Goal: Task Accomplishment & Management: Manage account settings

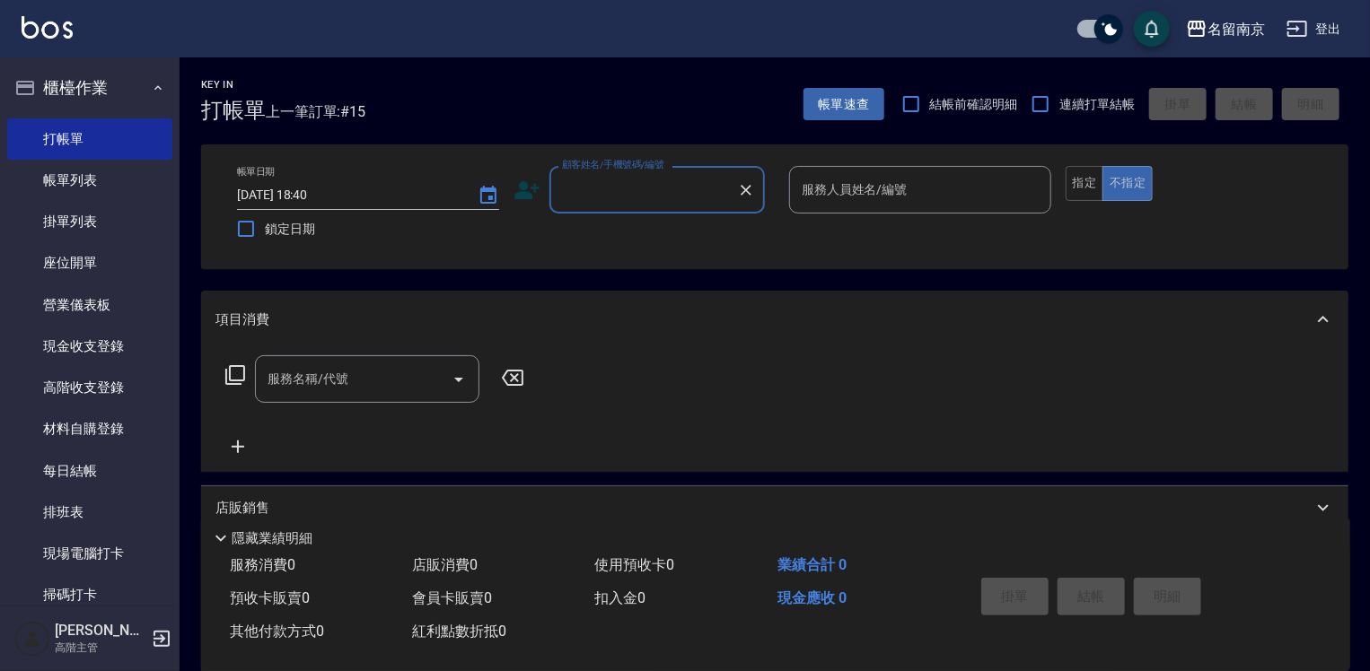
scroll to position [359, 0]
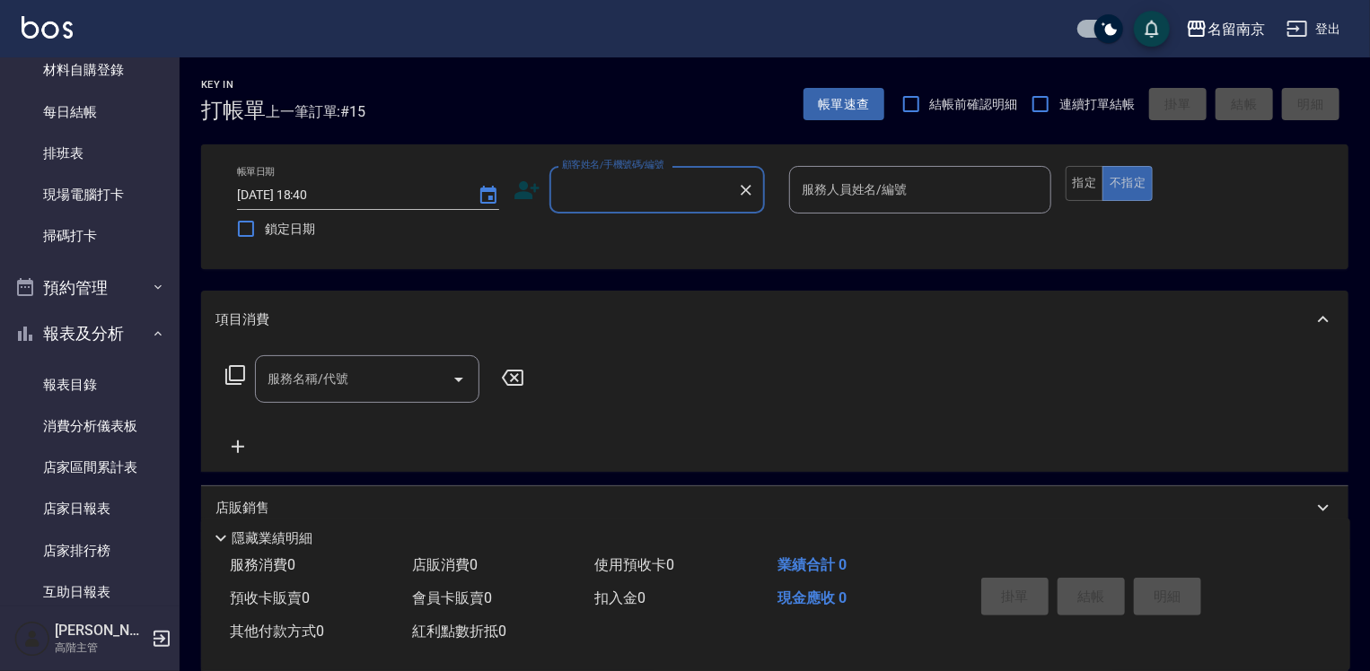
drag, startPoint x: 93, startPoint y: 383, endPoint x: 266, endPoint y: 395, distance: 172.7
click at [93, 383] on link "報表目錄" at bounding box center [89, 384] width 165 height 41
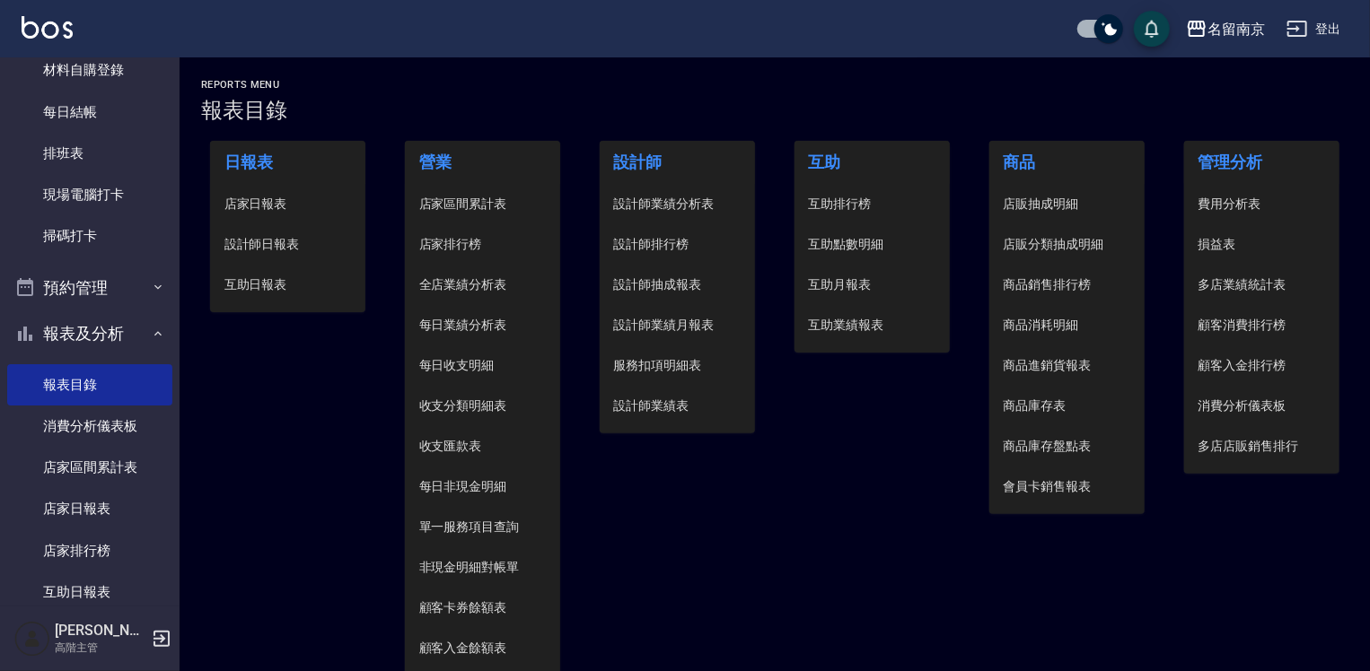
click at [274, 239] on span "設計師日報表" at bounding box center [287, 244] width 127 height 19
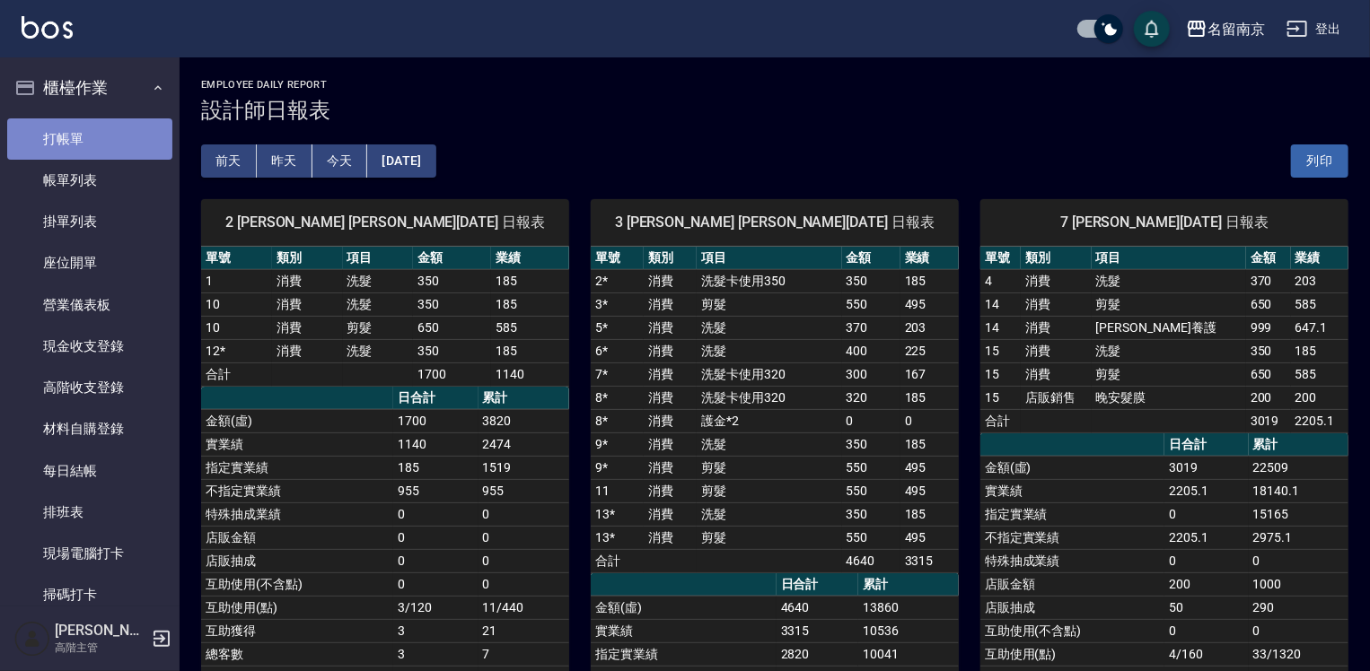
click at [100, 144] on link "打帳單" at bounding box center [89, 138] width 165 height 41
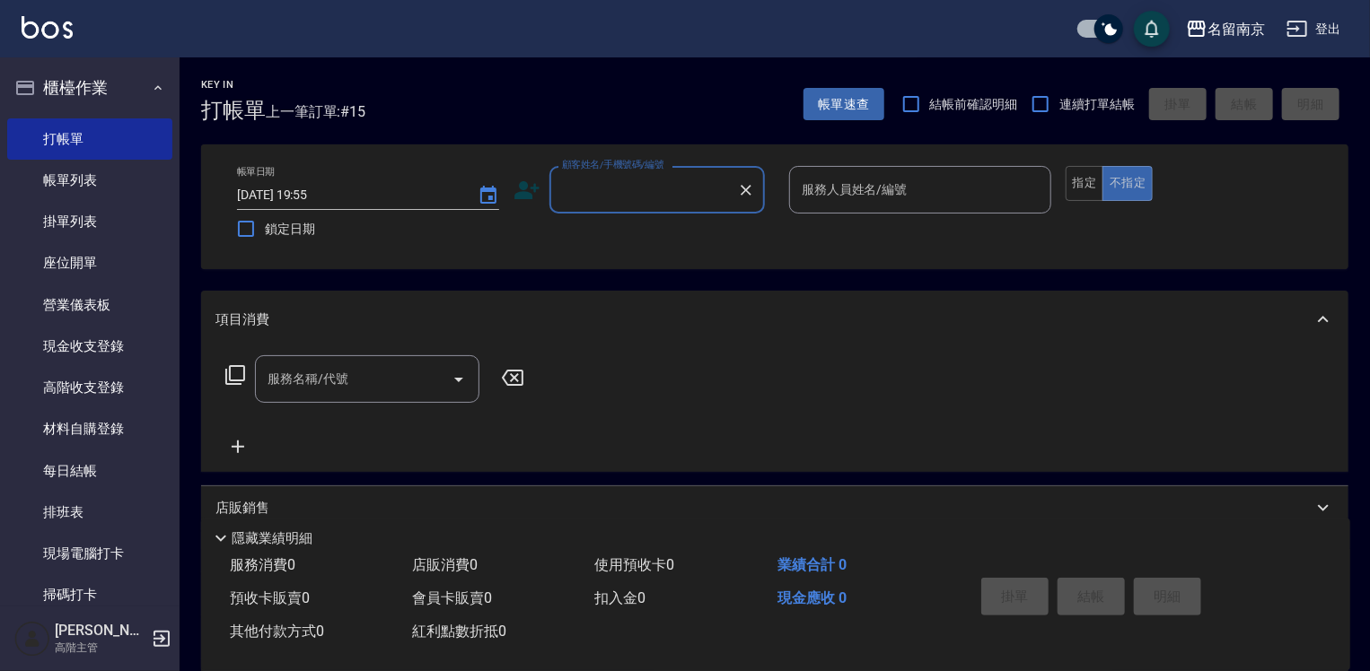
click at [630, 163] on label "顧客姓名/手機號碼/編號" at bounding box center [613, 164] width 102 height 13
click at [630, 174] on input "顧客姓名/手機號碼/編號" at bounding box center [643, 189] width 172 height 31
click at [675, 204] on input "顧客姓名/手機號碼/編號" at bounding box center [643, 189] width 172 height 31
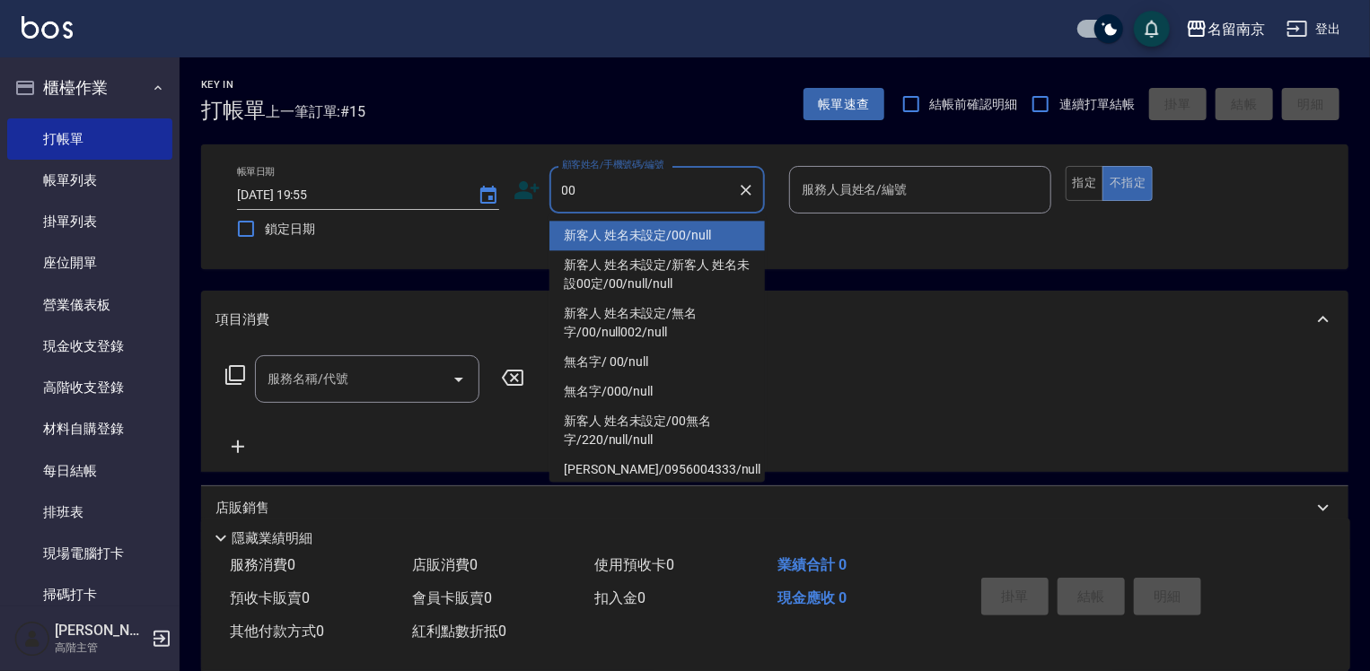
type input "新客人 姓名未設定/00/null"
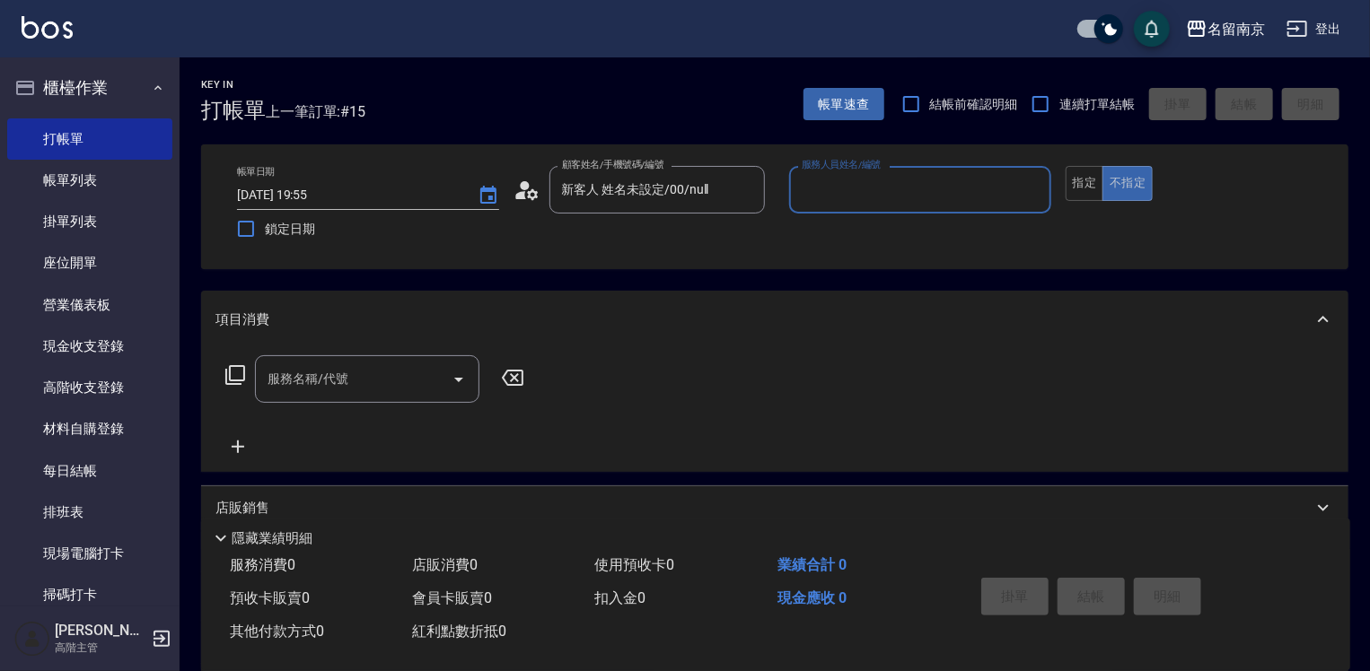
click at [922, 197] on input "服務人員姓名/編號" at bounding box center [920, 189] width 246 height 31
type input "Jenny-2"
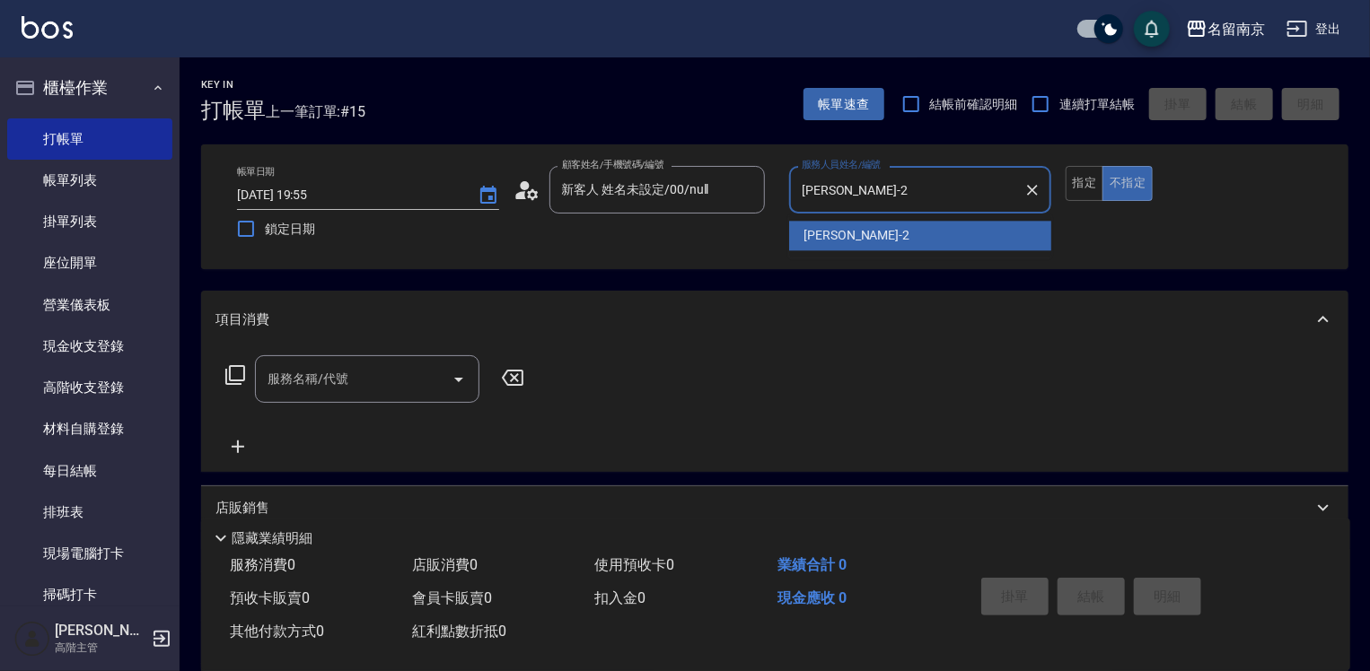
type button "false"
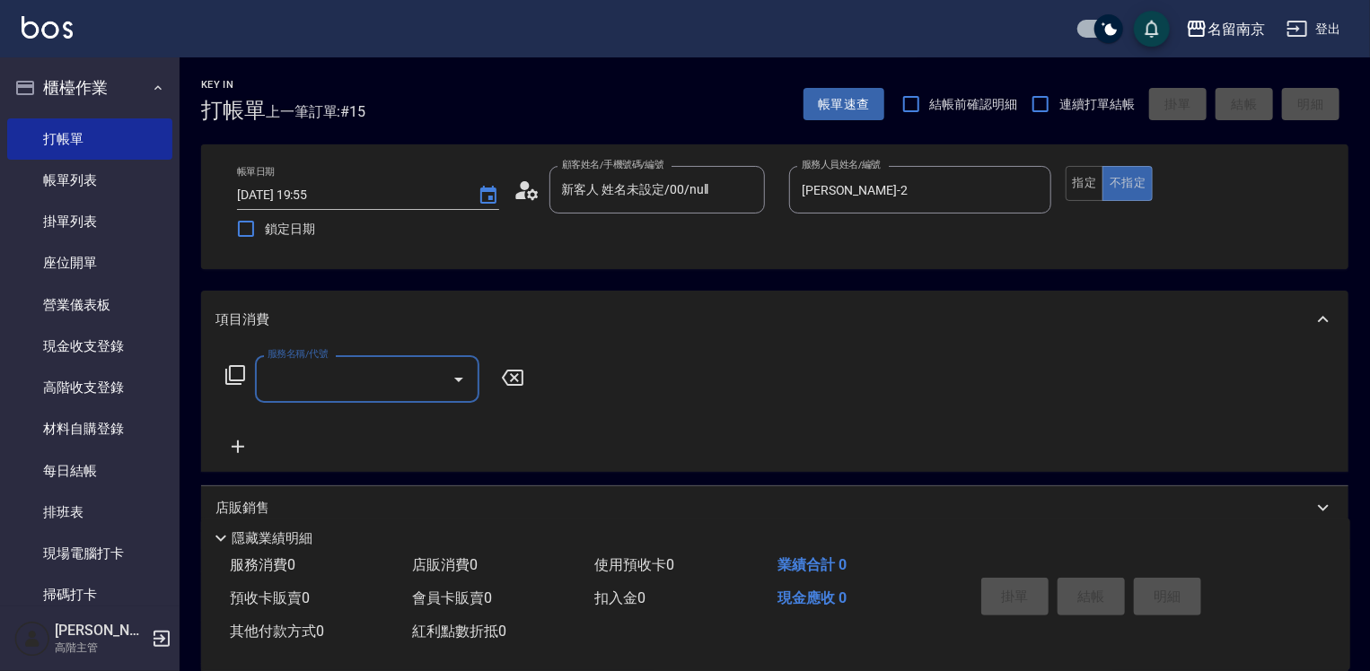
click at [241, 372] on icon at bounding box center [235, 375] width 22 height 22
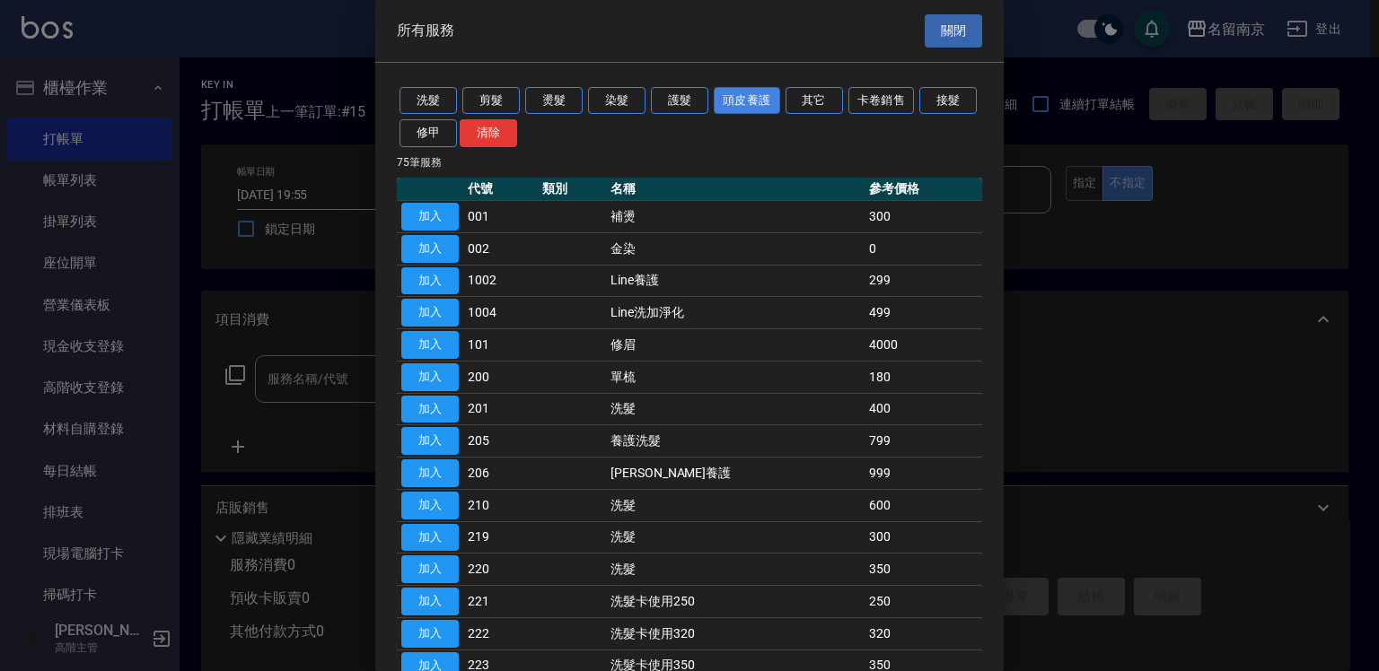
click at [758, 101] on button "頭皮養護" at bounding box center [747, 101] width 66 height 28
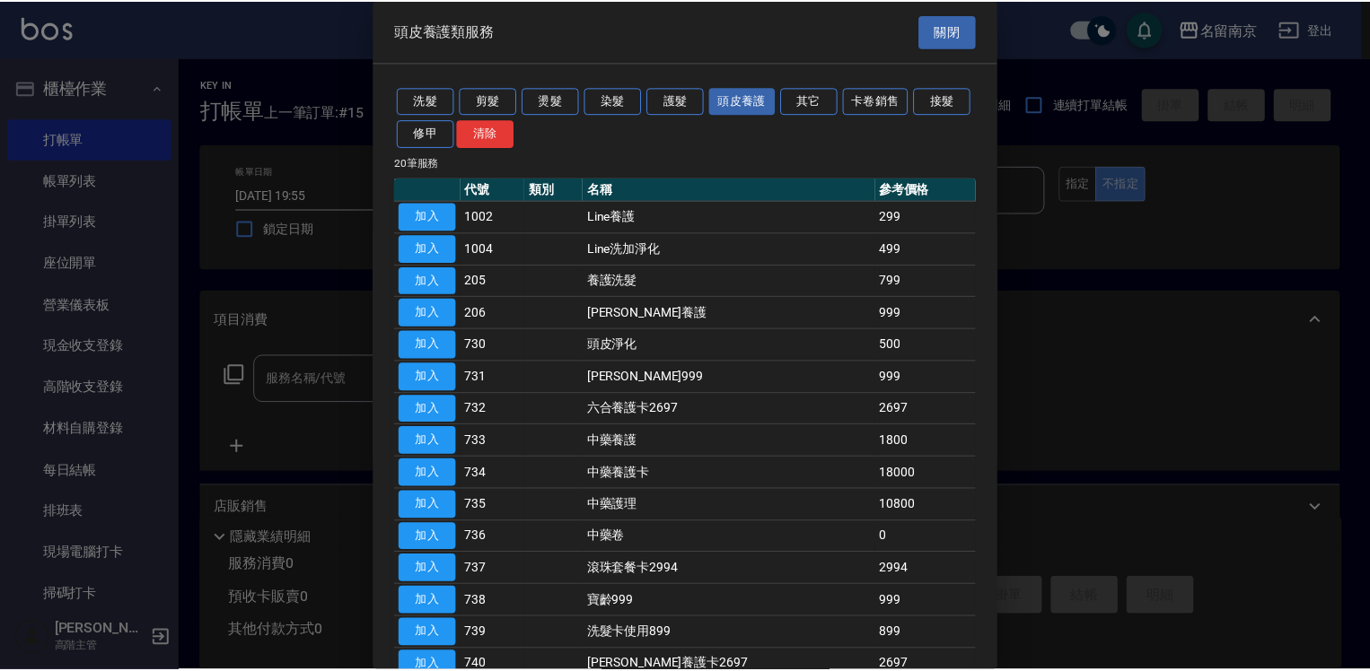
scroll to position [266, 0]
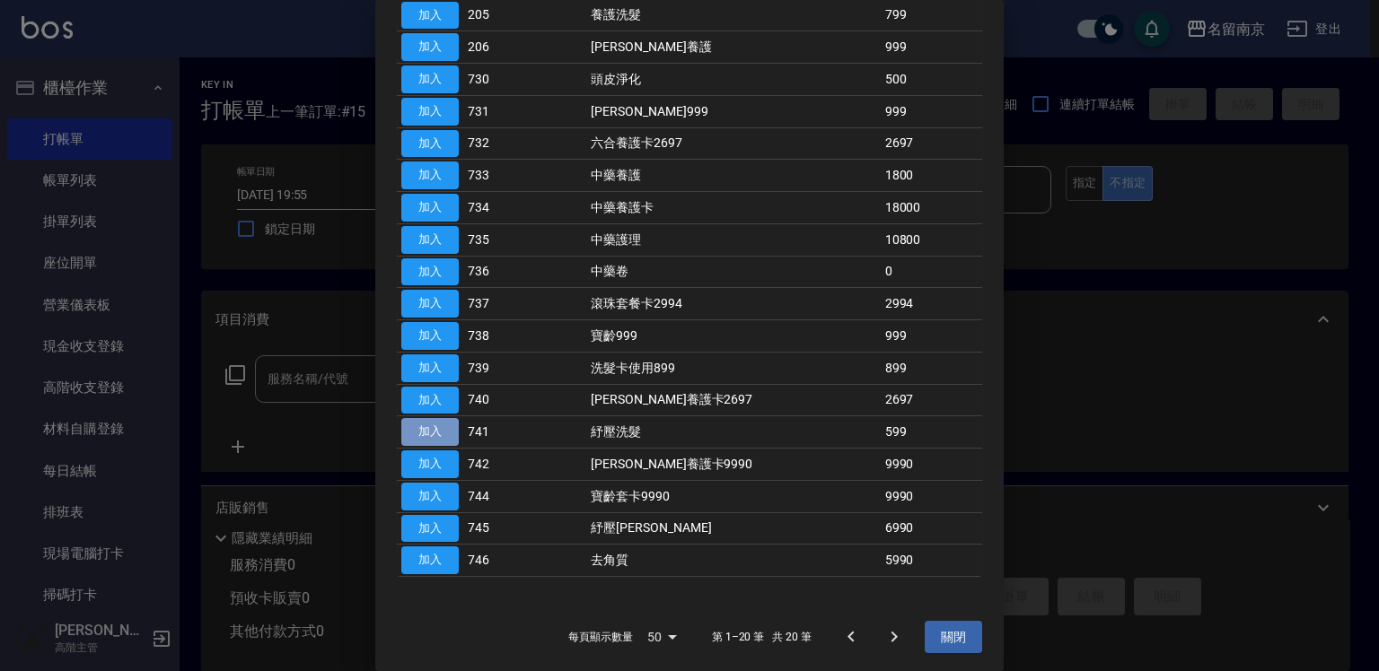
click at [425, 430] on button "加入" at bounding box center [429, 432] width 57 height 28
type input "紓壓洗髮(741)"
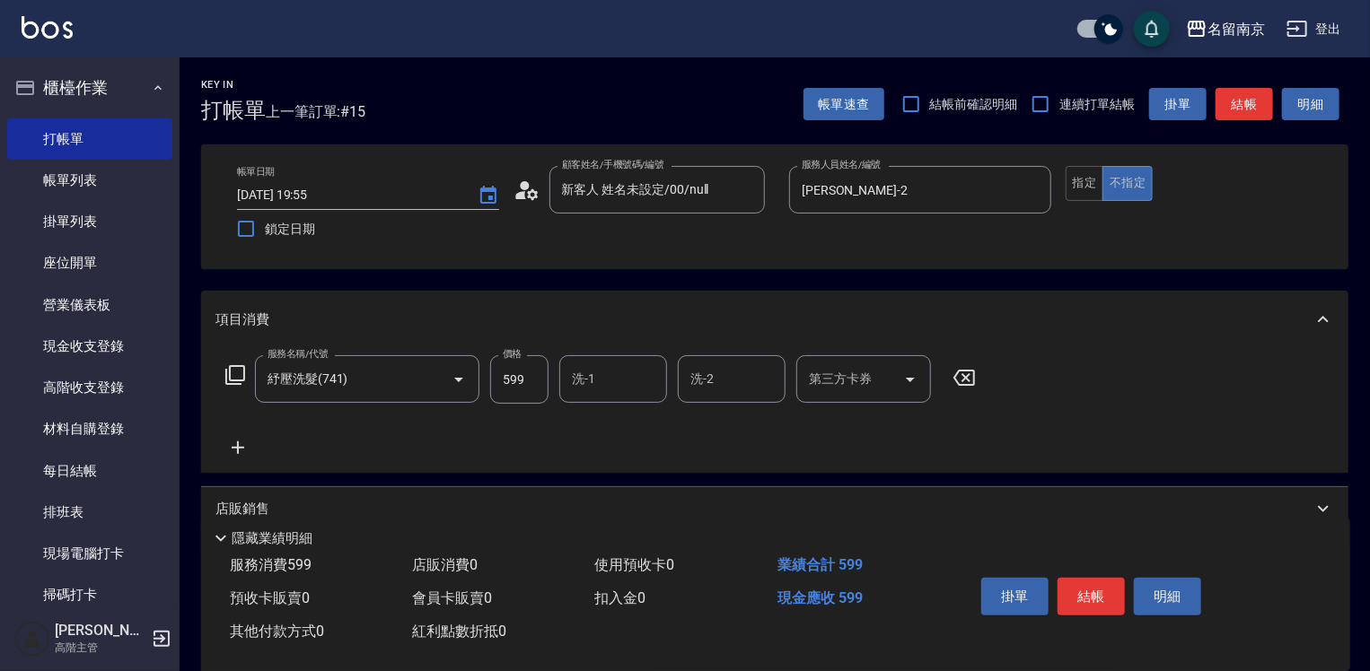
click at [539, 381] on input "599" at bounding box center [519, 379] width 58 height 48
type input "699"
type input "Jenny-2"
click at [1097, 592] on button "結帳" at bounding box center [1090, 597] width 67 height 38
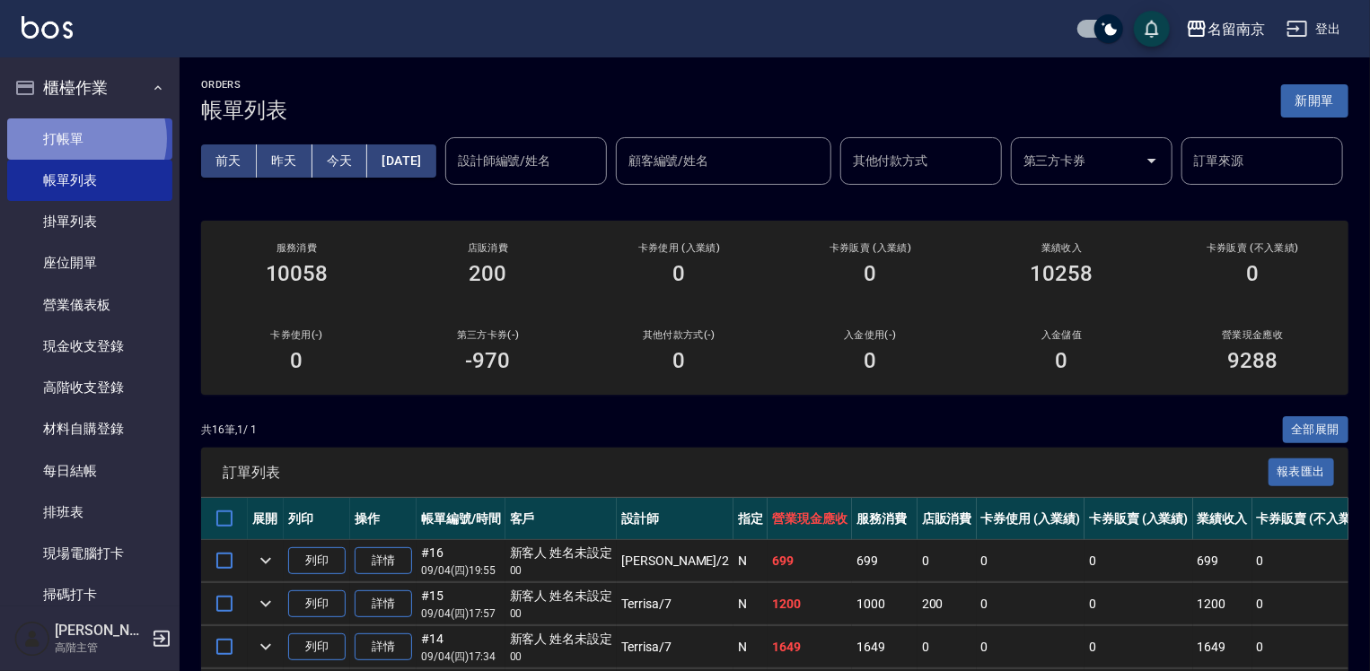
click at [83, 138] on link "打帳單" at bounding box center [89, 138] width 165 height 41
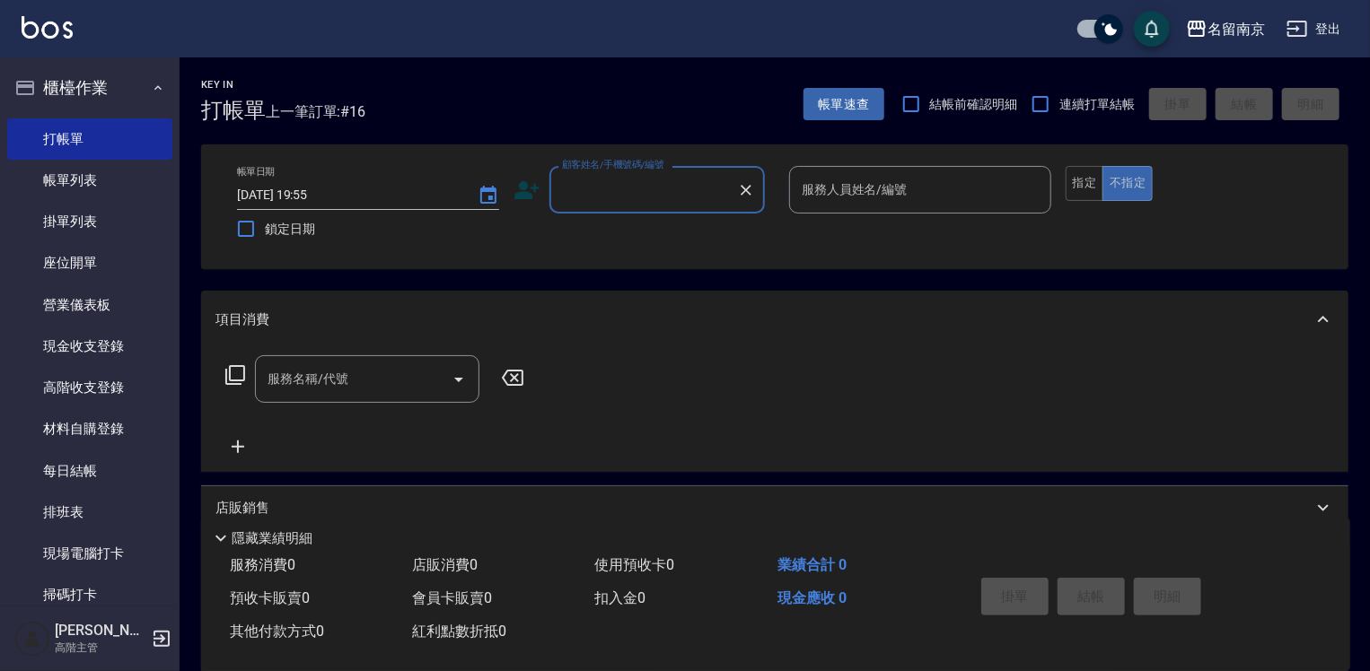
drag, startPoint x: 611, startPoint y: 197, endPoint x: 626, endPoint y: 197, distance: 14.4
click at [626, 197] on input "顧客姓名/手機號碼/編號" at bounding box center [643, 189] width 172 height 31
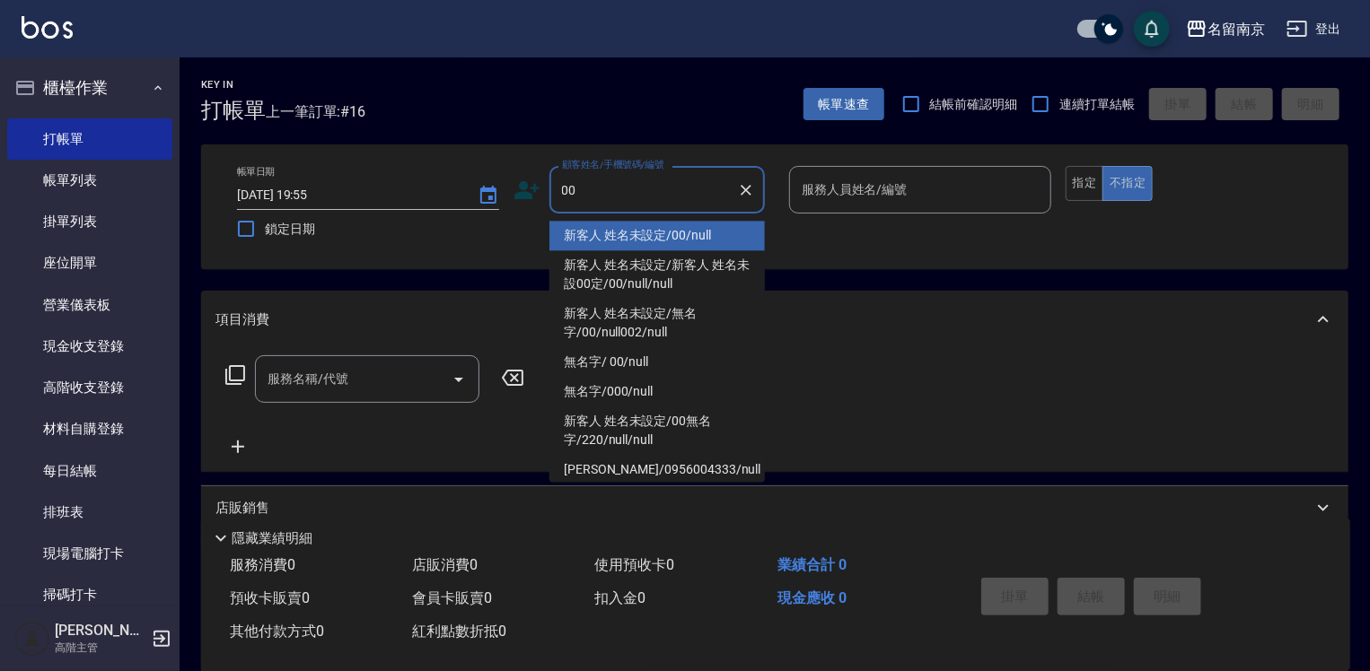
type input "新客人 姓名未設定/00/null"
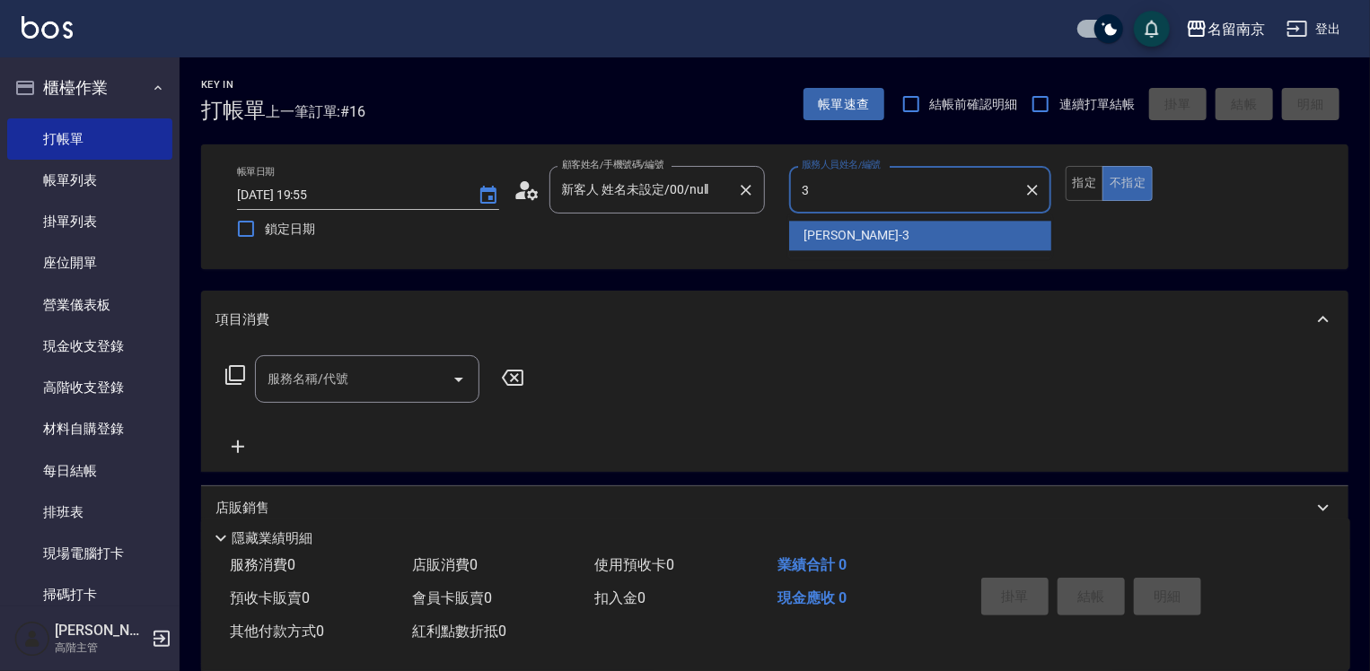
type input "Karen-3"
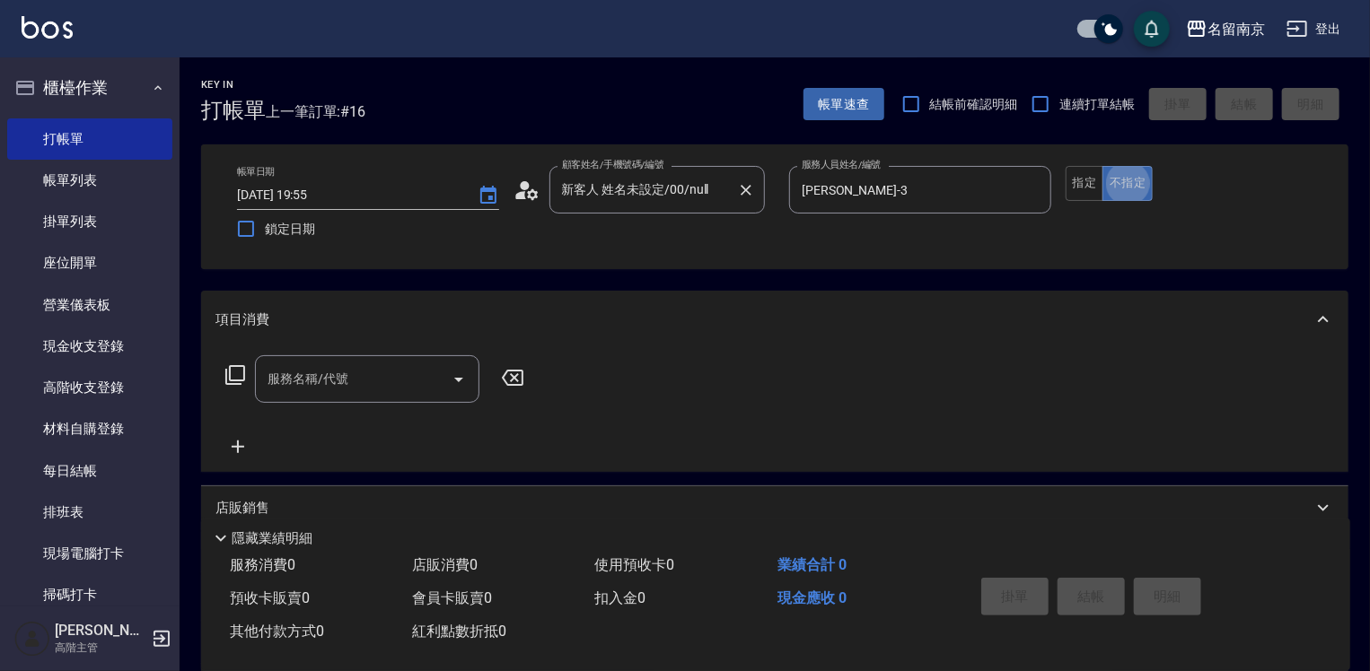
type button "false"
drag, startPoint x: 1097, startPoint y: 178, endPoint x: 1087, endPoint y: 170, distance: 12.8
click at [1096, 179] on button "指定" at bounding box center [1084, 183] width 39 height 35
click at [384, 372] on input "服務名稱/代號" at bounding box center [353, 378] width 181 height 31
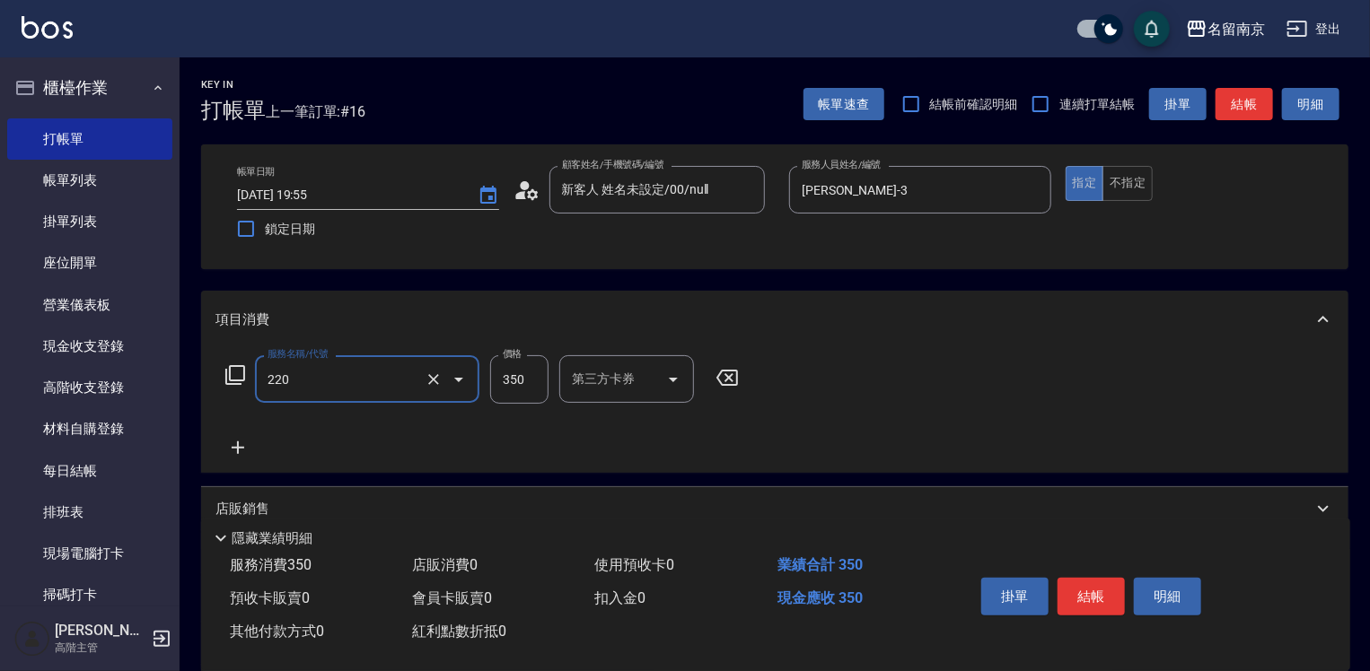
type input "洗髮(220)"
click at [432, 380] on icon "Clear" at bounding box center [433, 379] width 11 height 11
type input "洗髮(220)"
click at [229, 374] on icon at bounding box center [235, 375] width 20 height 20
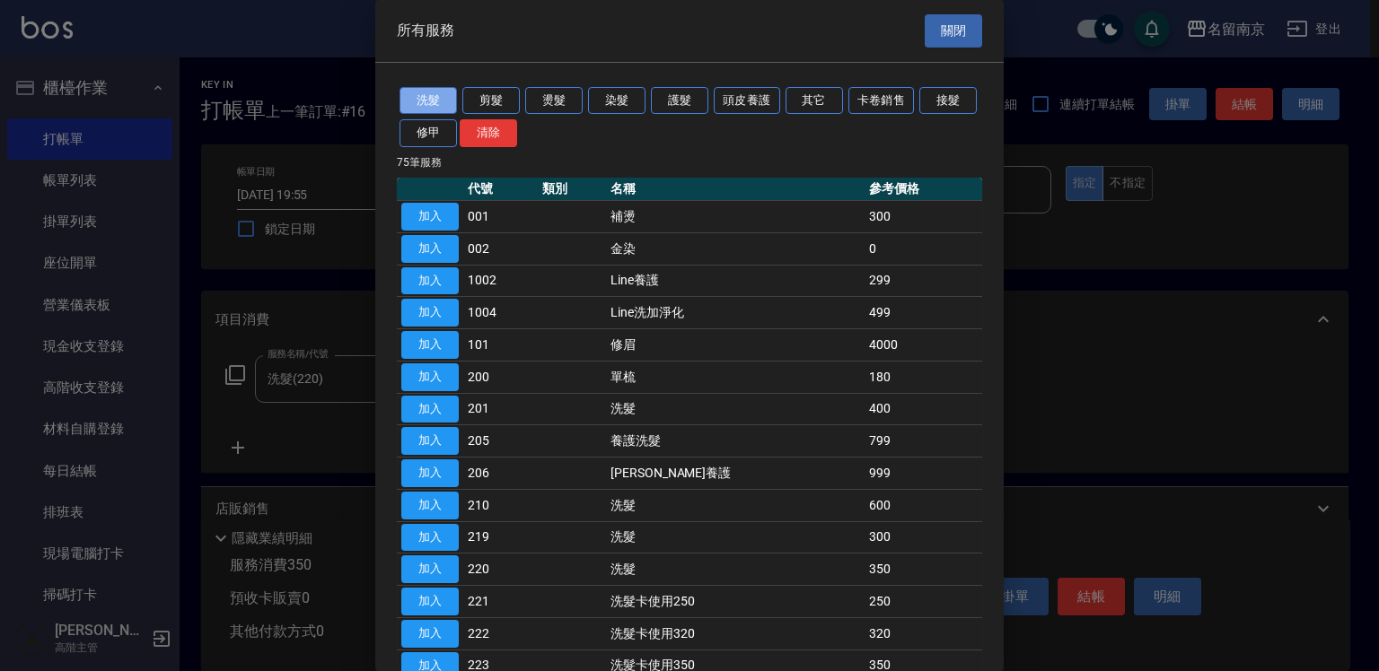
click at [415, 97] on button "洗髮" at bounding box center [427, 101] width 57 height 28
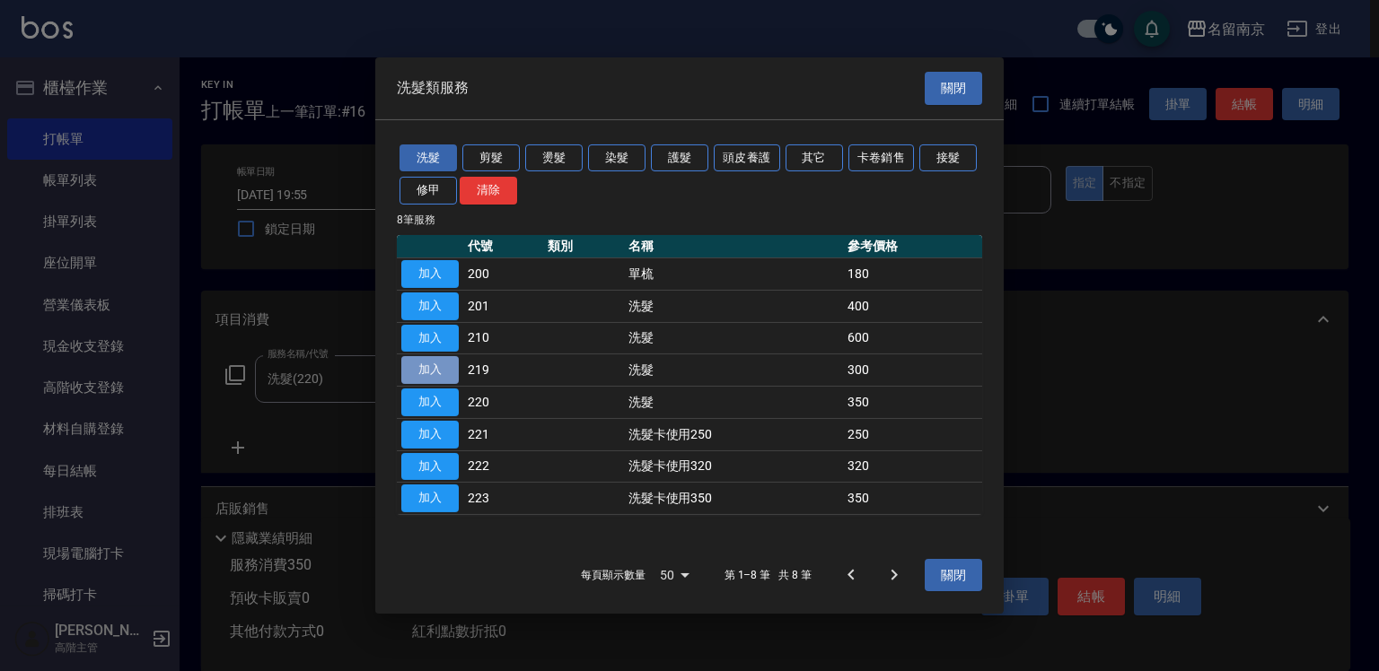
click at [442, 364] on button "加入" at bounding box center [429, 370] width 57 height 28
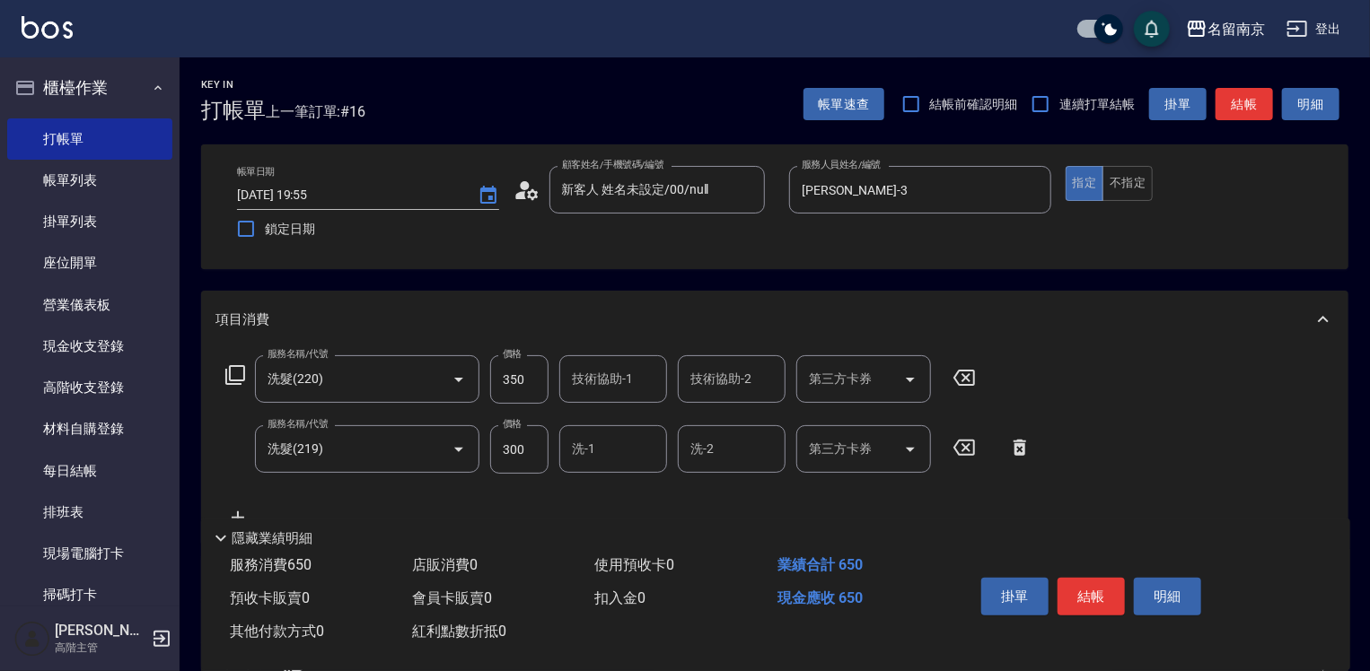
click at [968, 378] on icon at bounding box center [964, 378] width 45 height 22
click at [621, 450] on input "洗-1" at bounding box center [613, 448] width 92 height 31
type input "Karen-3"
click at [323, 373] on input "服務名稱/代號" at bounding box center [353, 378] width 181 height 31
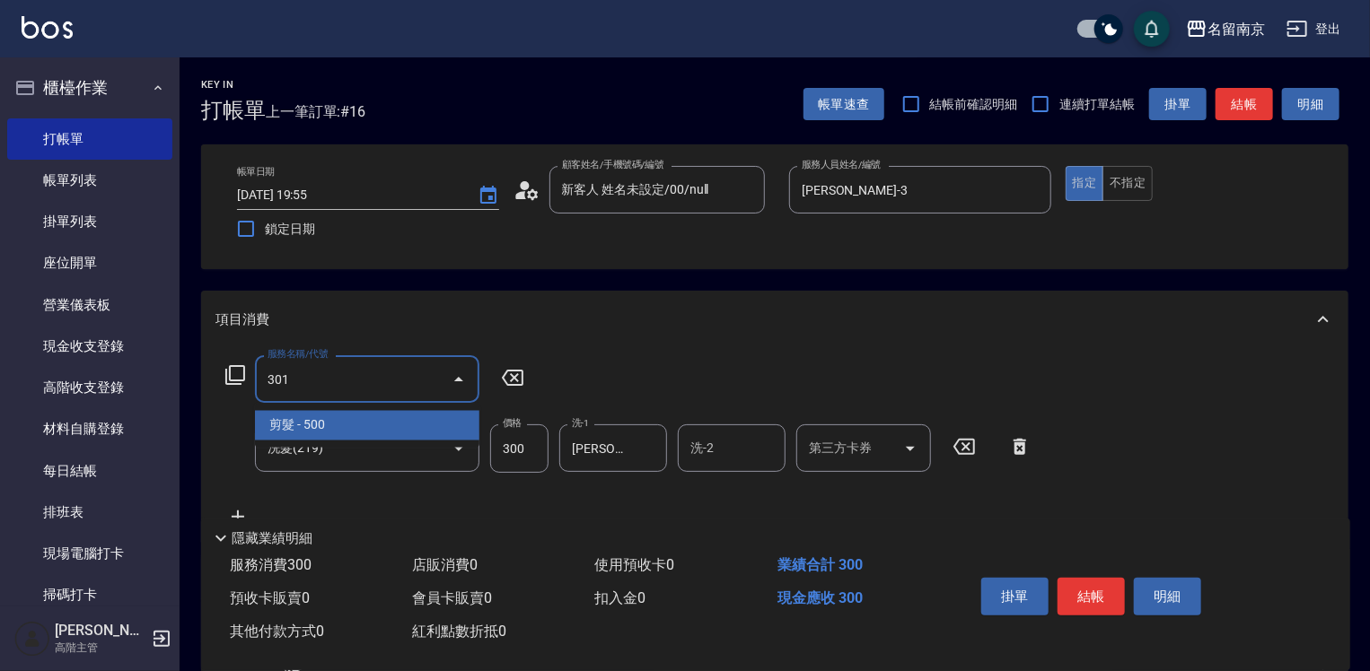
type input "剪髮(301)"
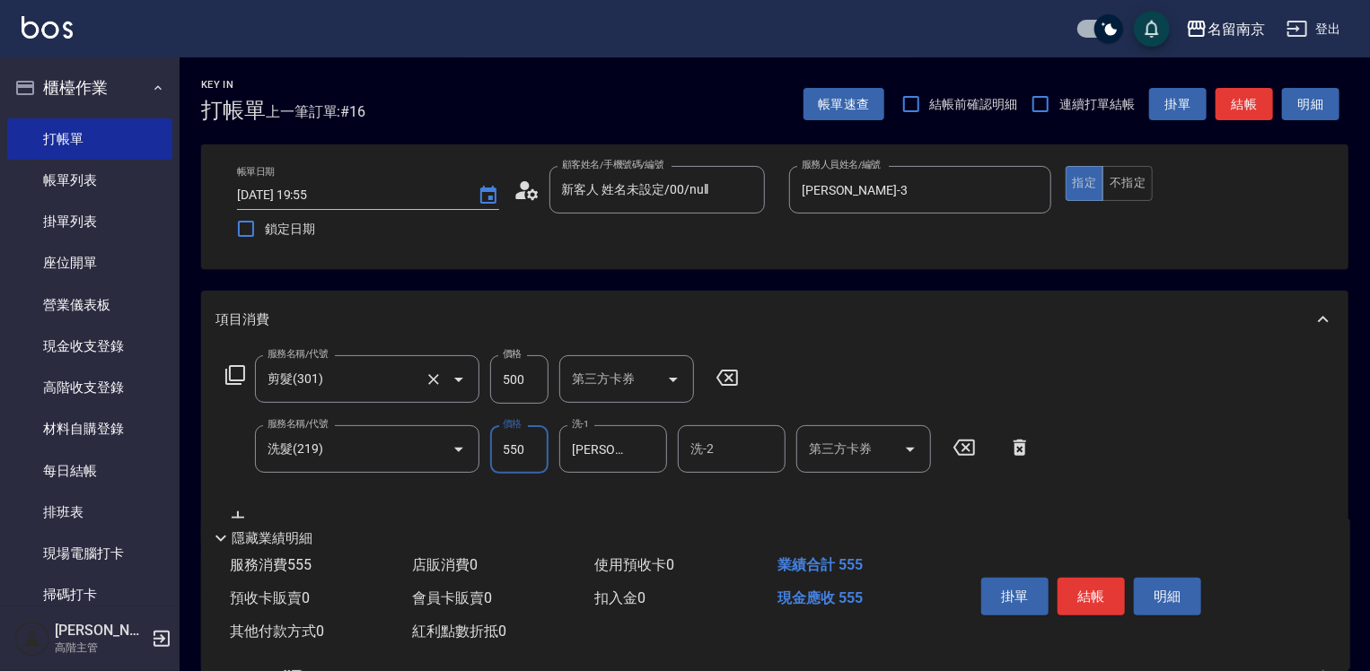
type input "550"
click at [531, 391] on input "500" at bounding box center [519, 379] width 58 height 48
click at [539, 379] on input "500" at bounding box center [519, 379] width 58 height 48
type input "550"
click at [526, 463] on input "550" at bounding box center [519, 449] width 58 height 48
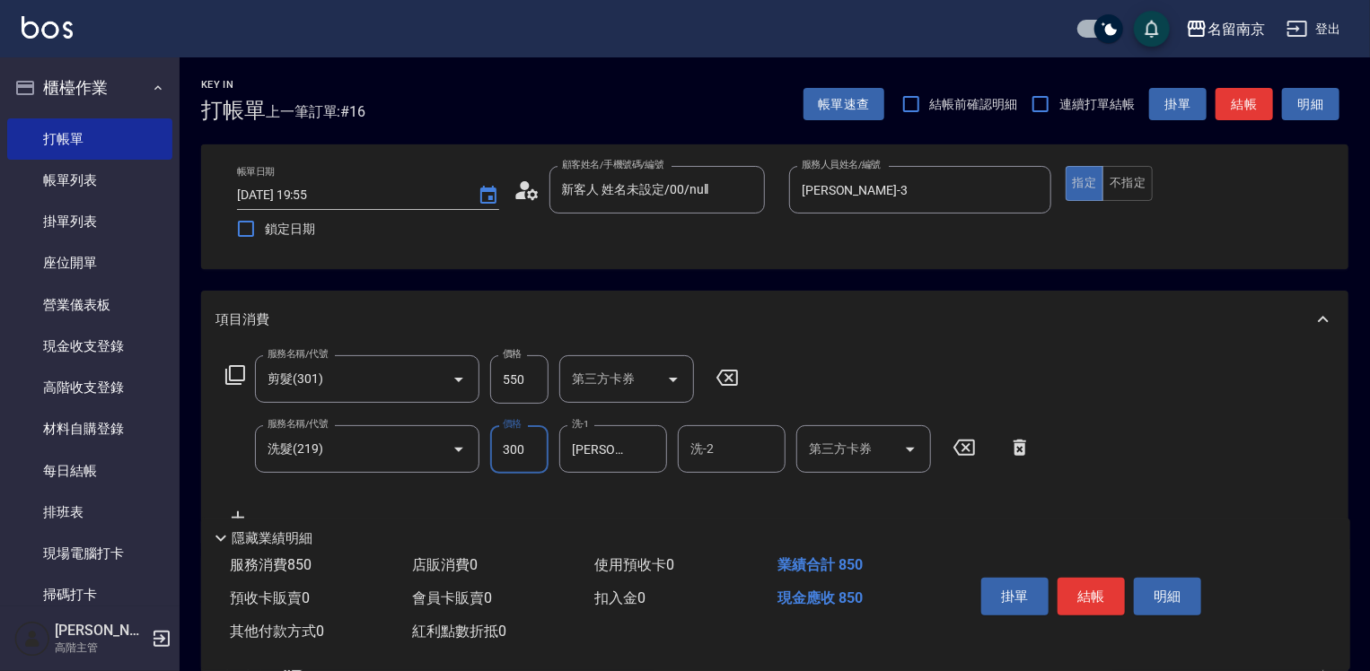
type input "300"
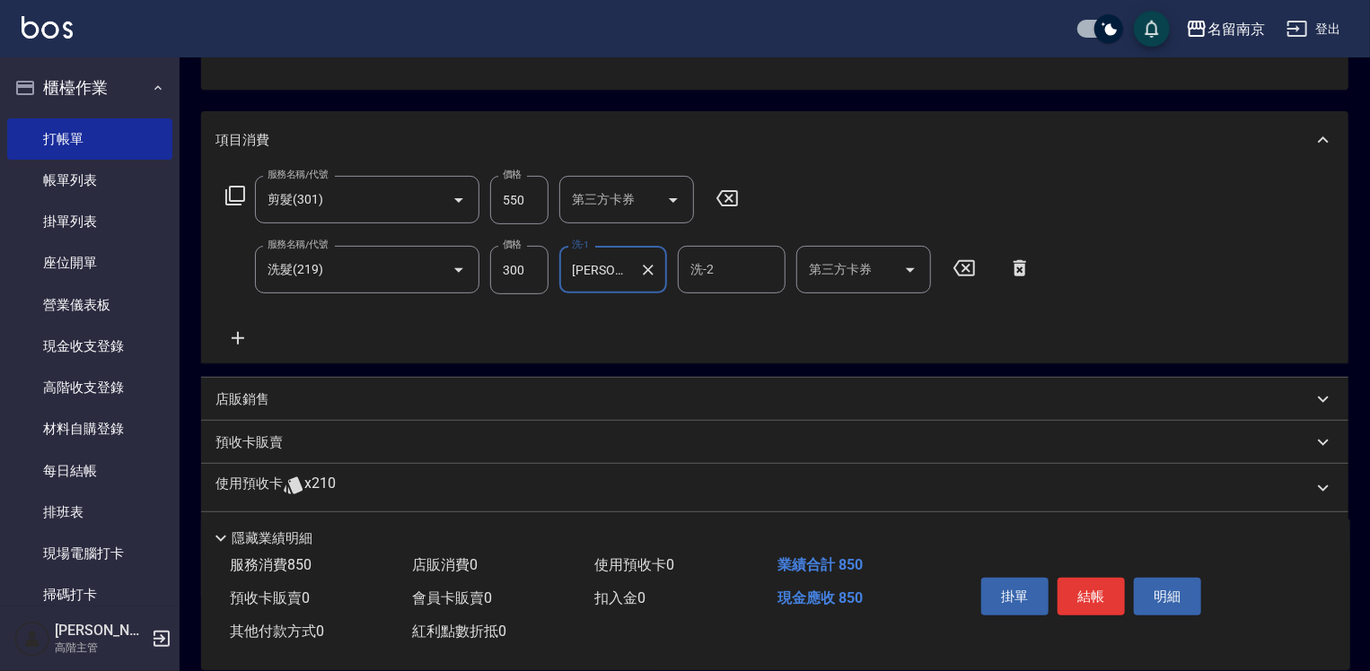
click at [244, 387] on div "店販銷售" at bounding box center [774, 399] width 1147 height 43
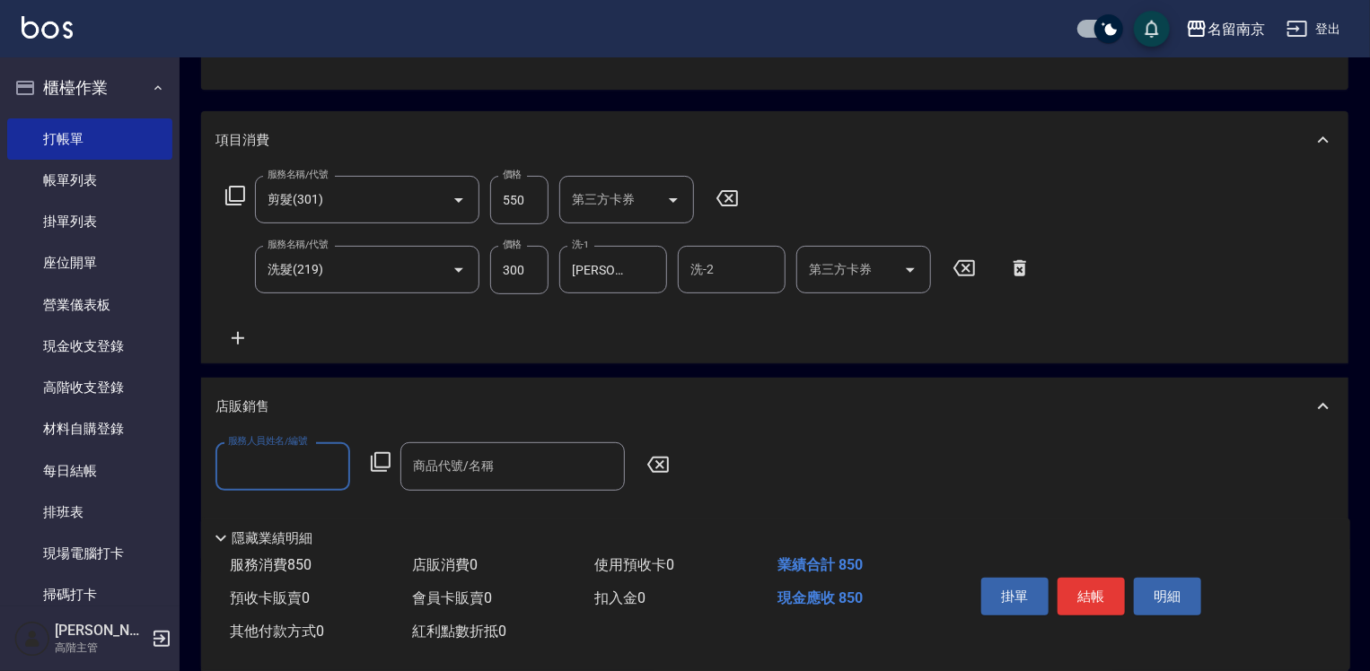
scroll to position [0, 0]
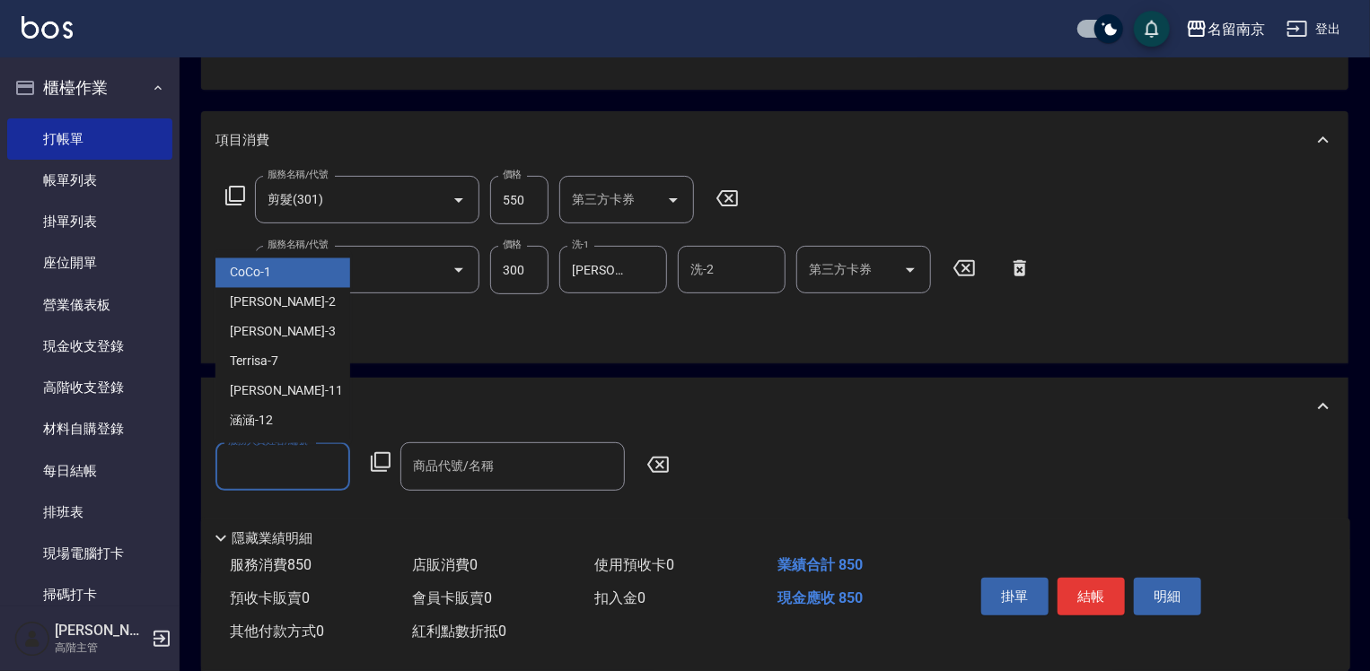
drag, startPoint x: 266, startPoint y: 453, endPoint x: 319, endPoint y: 489, distance: 64.0
click at [266, 456] on input "服務人員姓名/編號" at bounding box center [282, 466] width 118 height 31
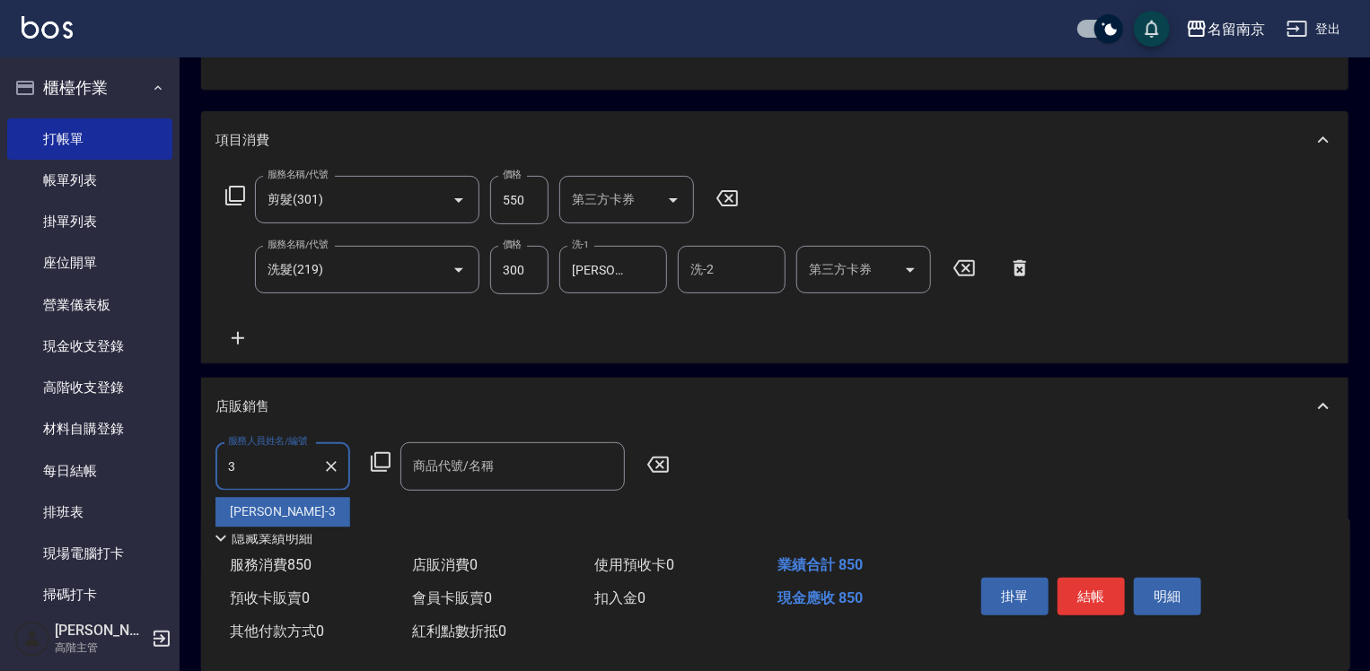
type input "Karen-3"
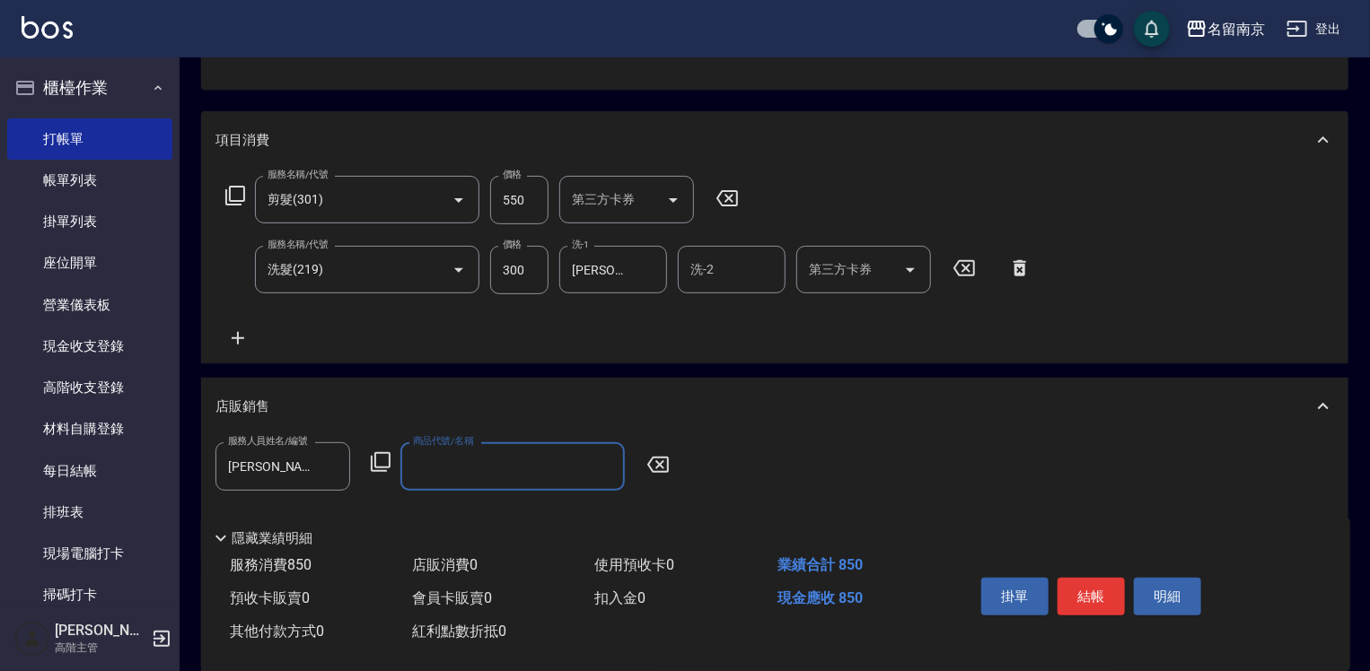
click at [380, 455] on icon at bounding box center [381, 462] width 22 height 22
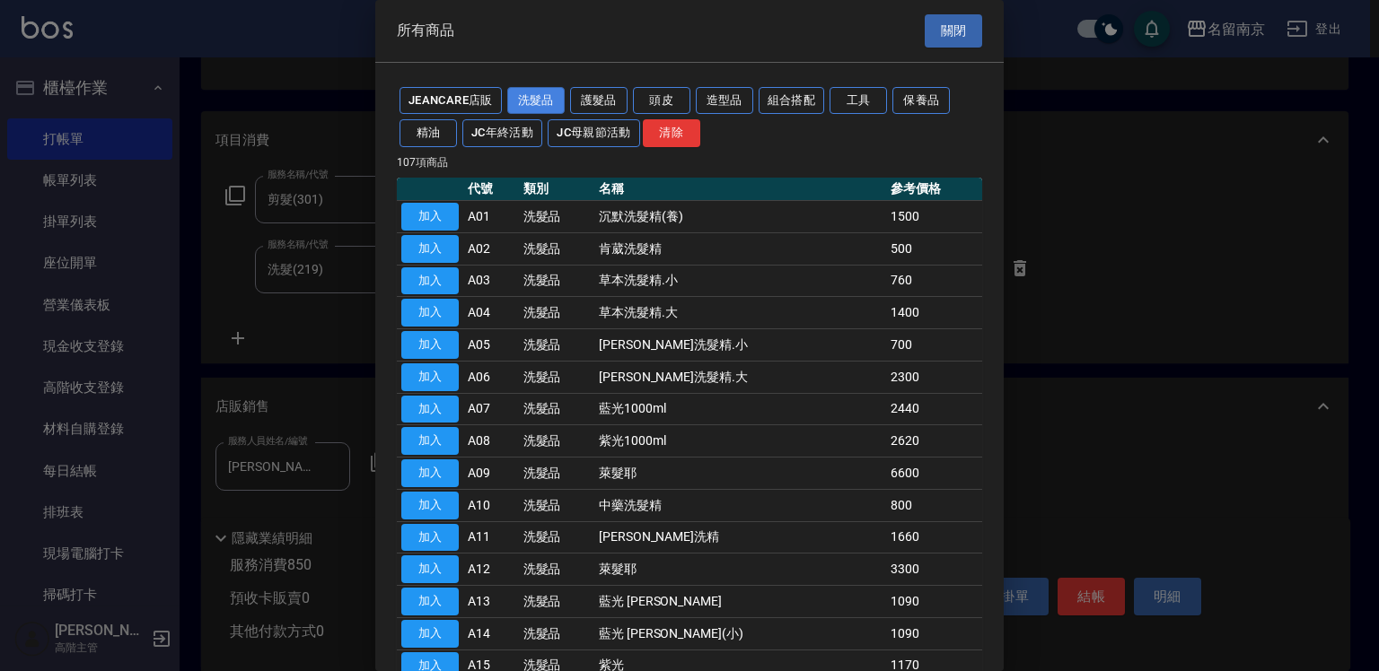
click at [532, 104] on button "洗髮品" at bounding box center [535, 101] width 57 height 28
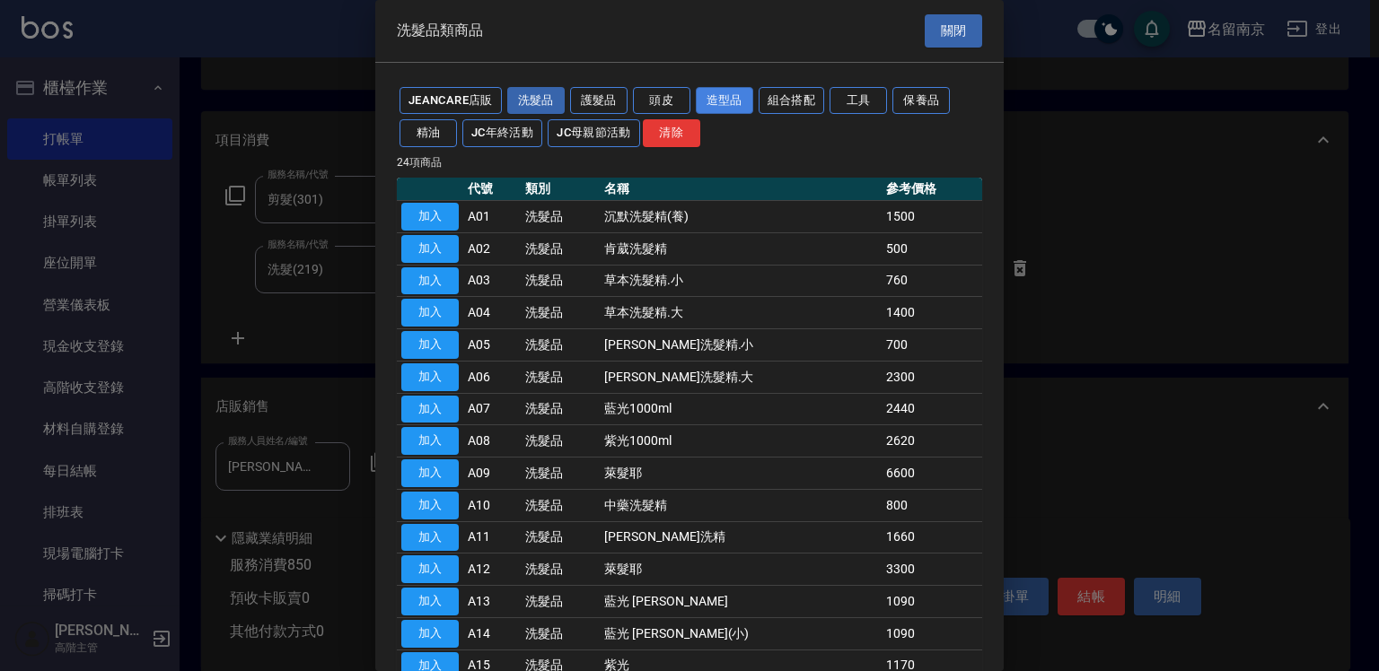
click at [703, 96] on button "造型品" at bounding box center [724, 101] width 57 height 28
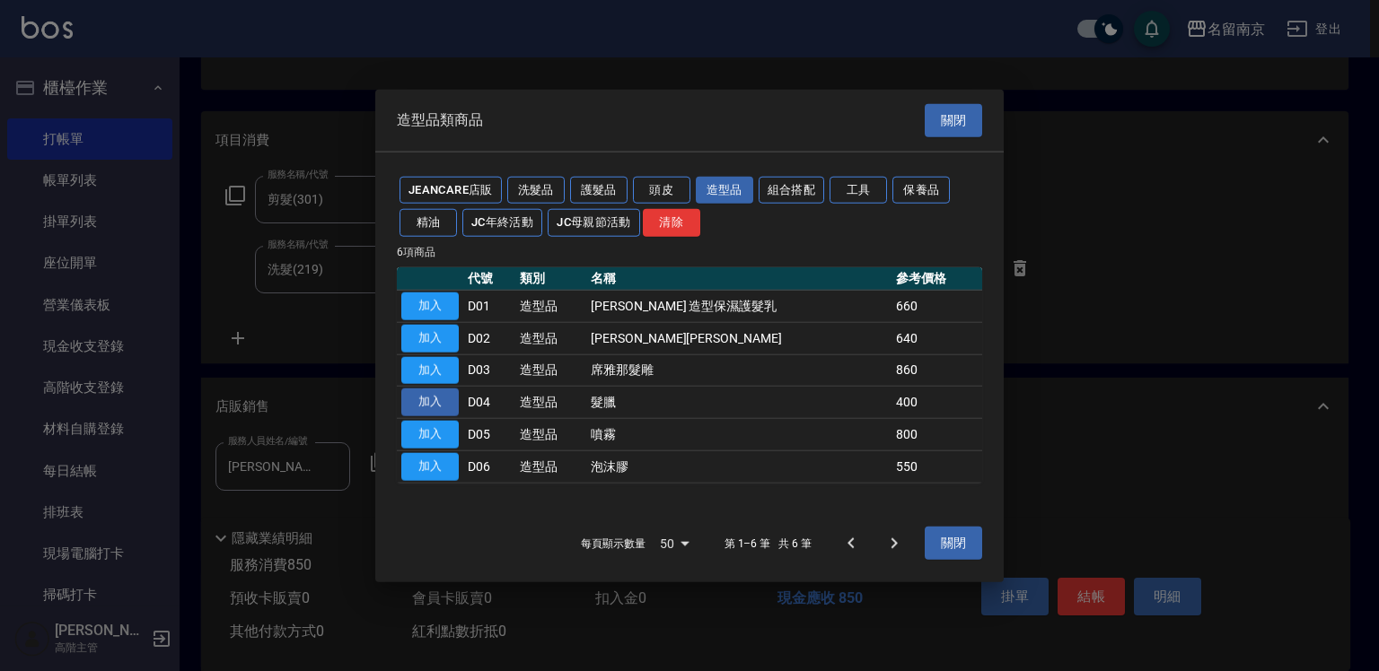
click at [413, 405] on button "加入" at bounding box center [429, 403] width 57 height 28
type input "髮臘"
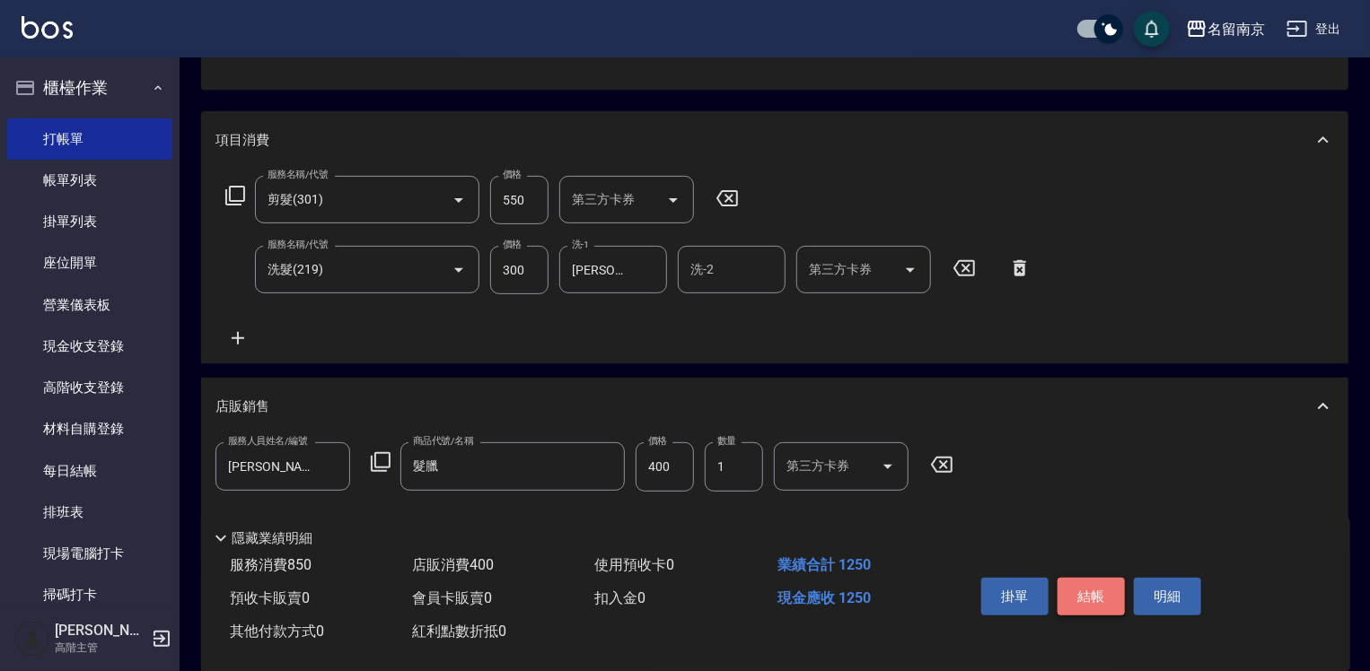
click at [1098, 589] on button "結帳" at bounding box center [1090, 597] width 67 height 38
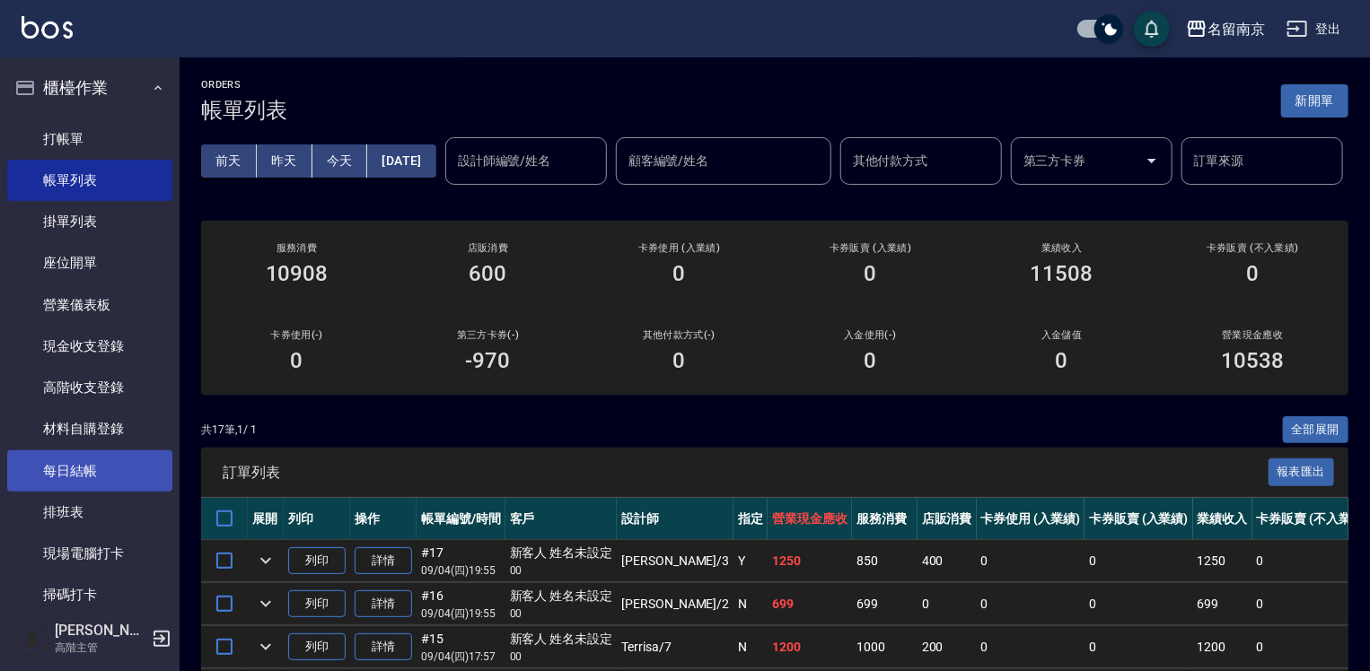
click at [108, 470] on link "每日結帳" at bounding box center [89, 471] width 165 height 41
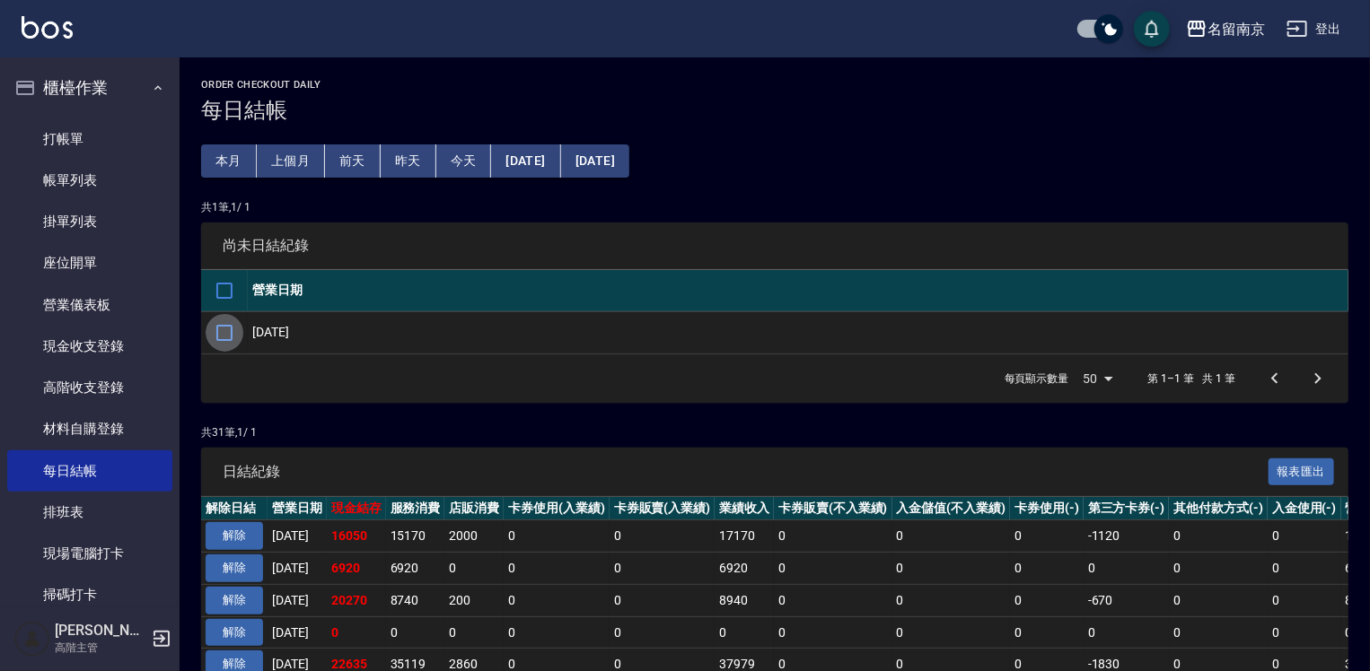
click at [223, 329] on input "checkbox" at bounding box center [225, 333] width 38 height 38
checkbox input "true"
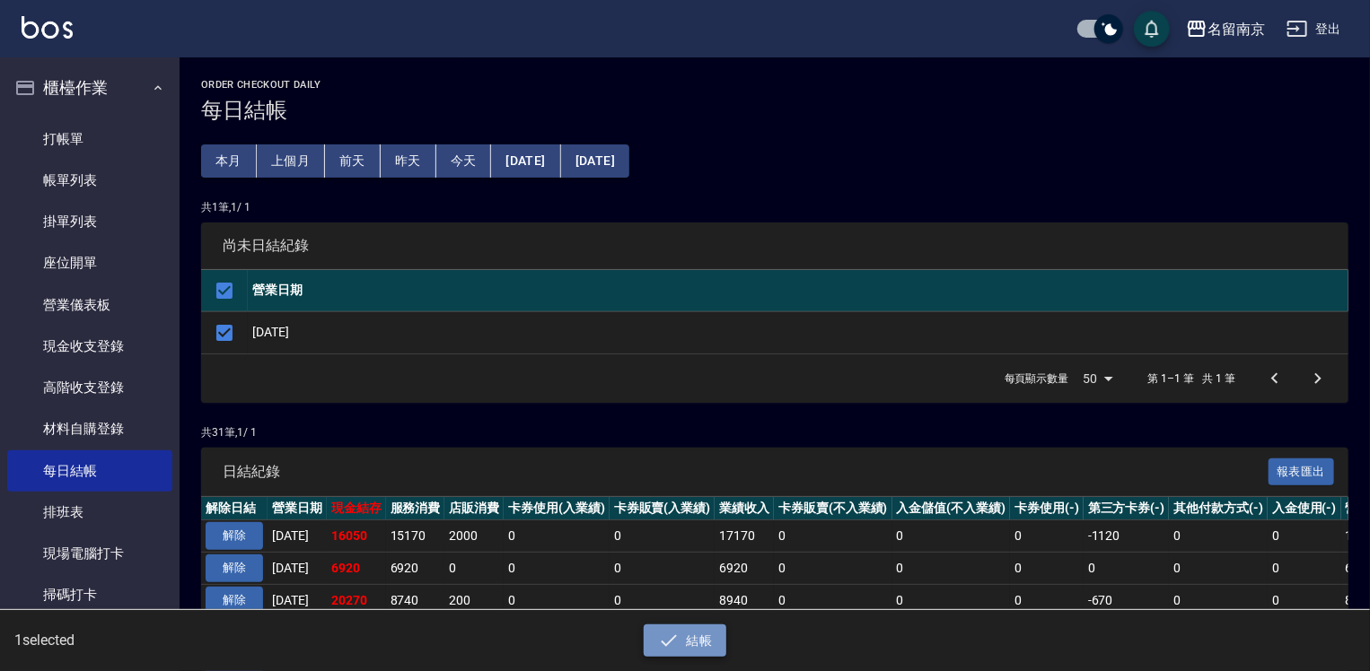
click at [722, 640] on button "結帳" at bounding box center [685, 641] width 83 height 33
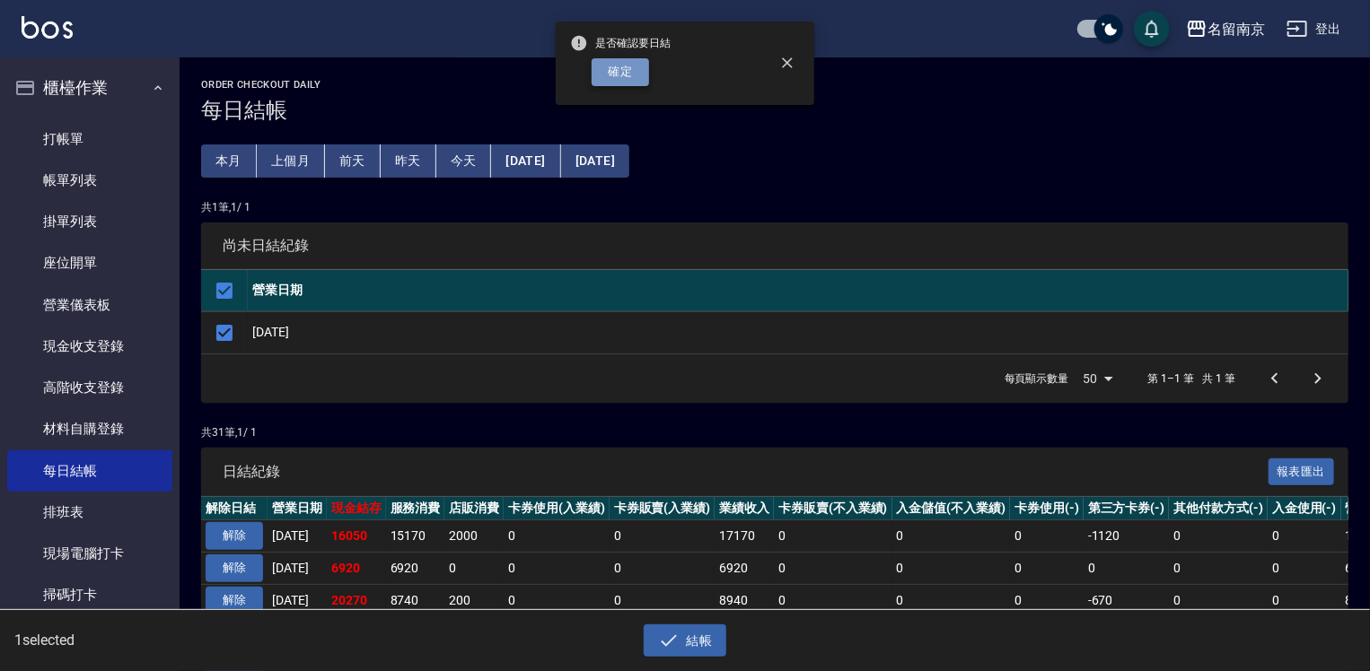
click at [598, 83] on button "確定" at bounding box center [619, 72] width 57 height 28
checkbox input "false"
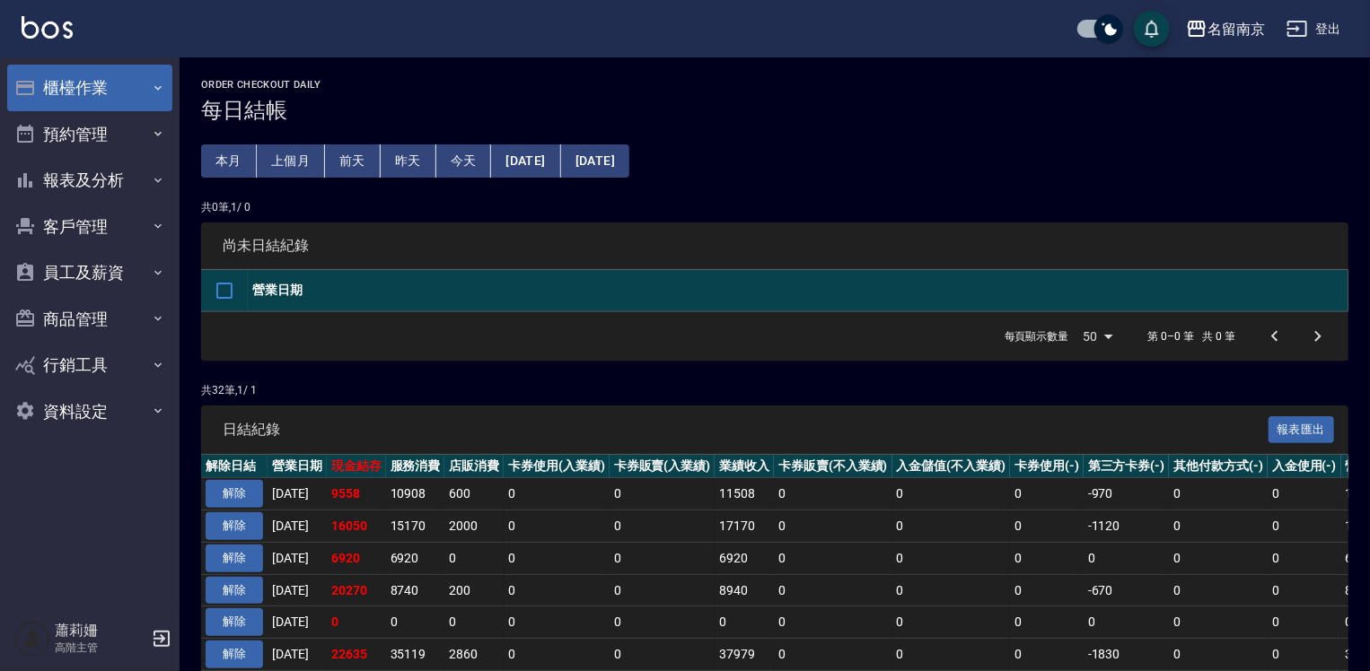
click at [69, 84] on button "櫃檯作業" at bounding box center [89, 88] width 165 height 47
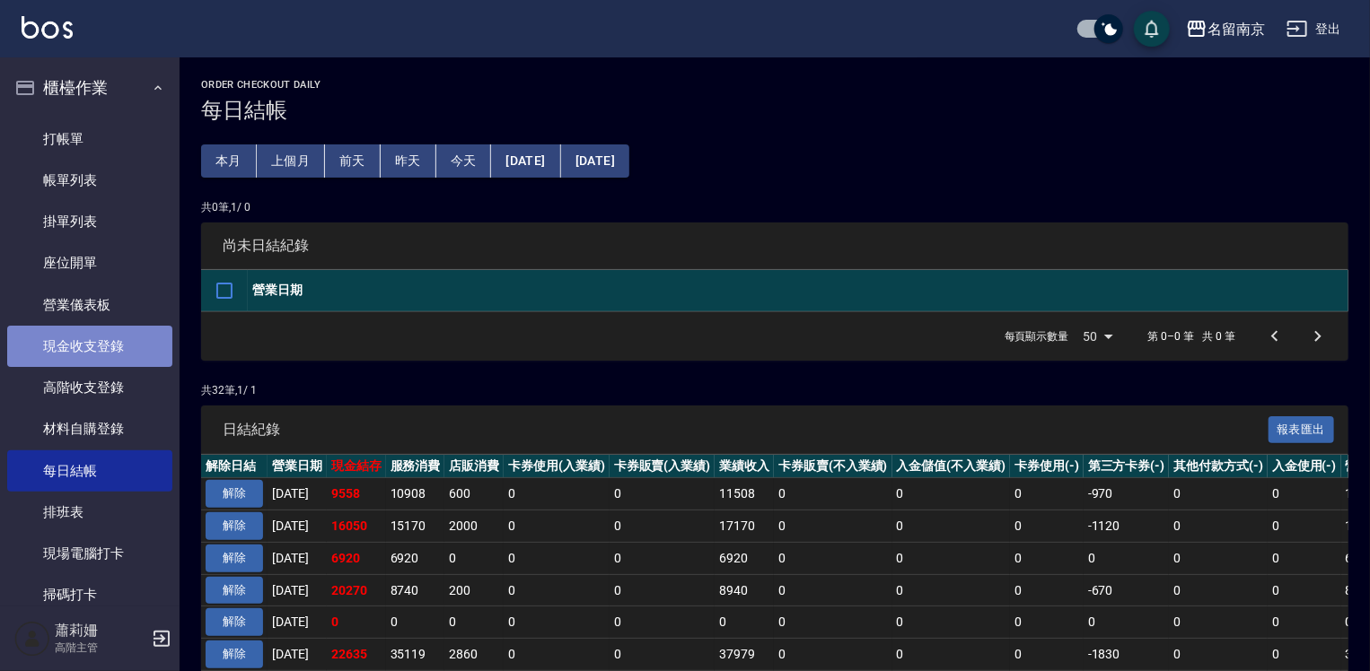
click at [114, 339] on link "現金收支登錄" at bounding box center [89, 346] width 165 height 41
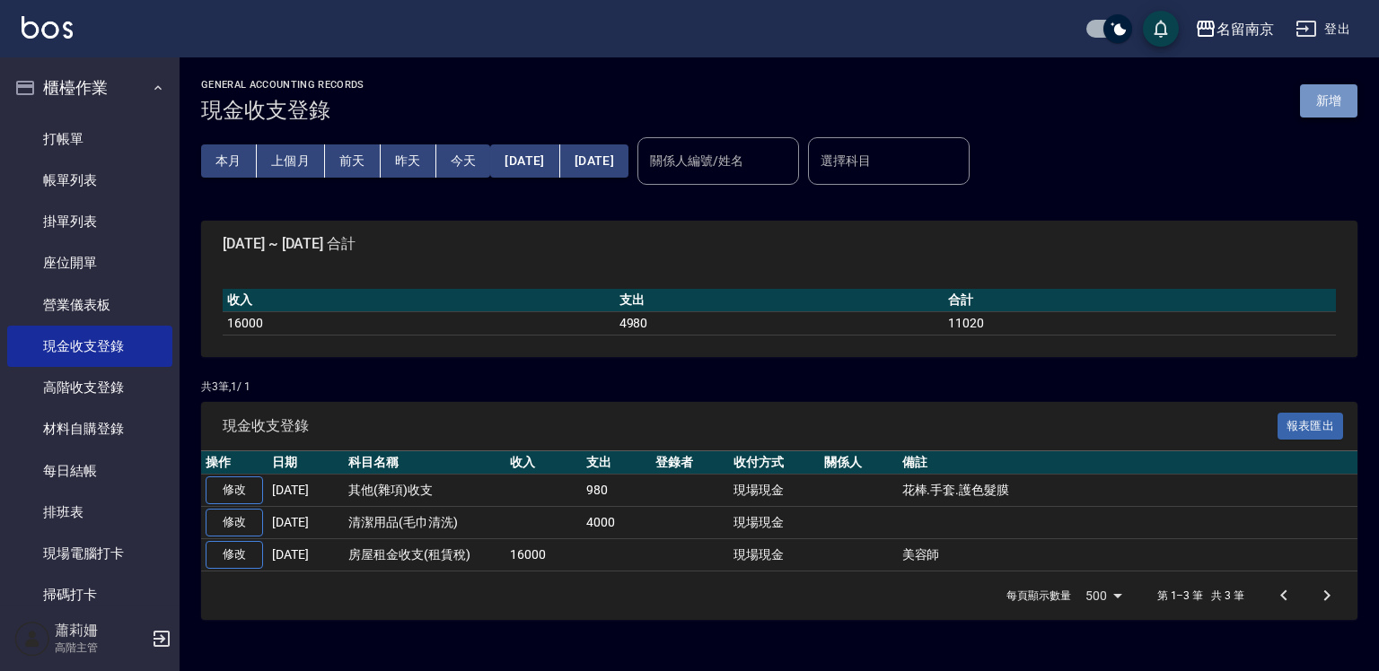
click at [1342, 98] on button "新增" at bounding box center [1328, 100] width 57 height 33
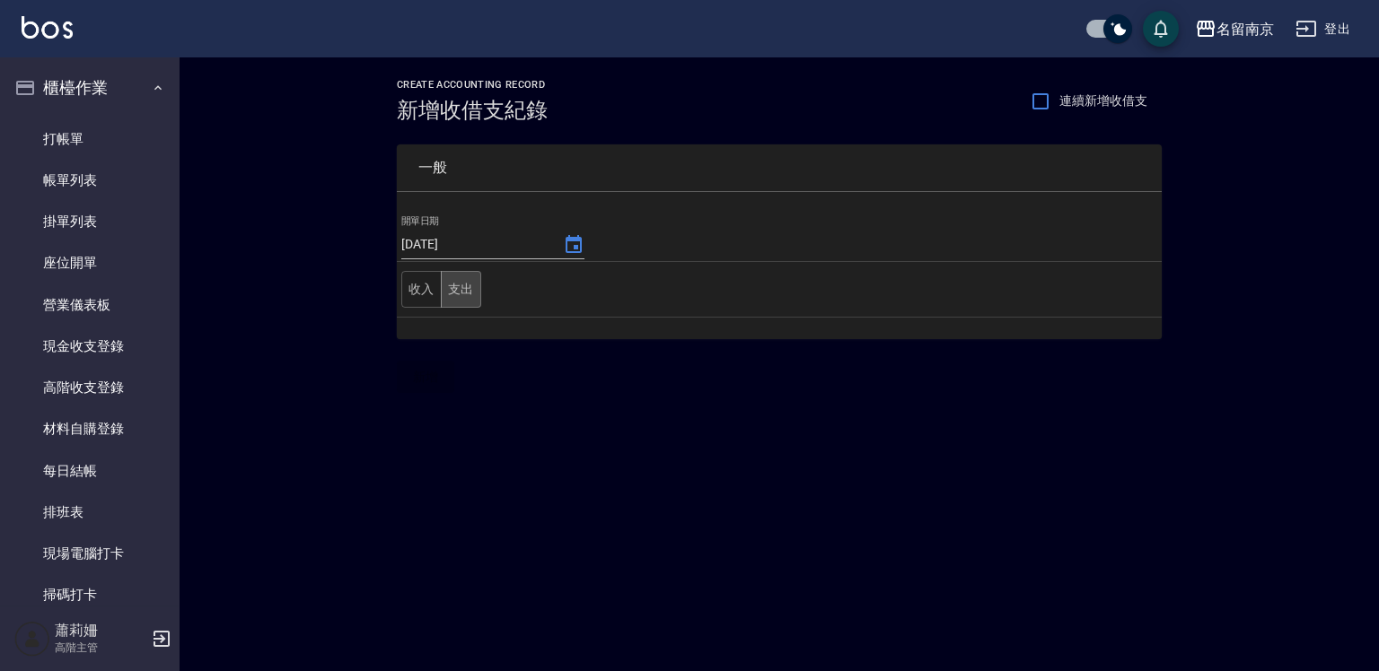
click at [454, 292] on button "支出" at bounding box center [461, 289] width 40 height 37
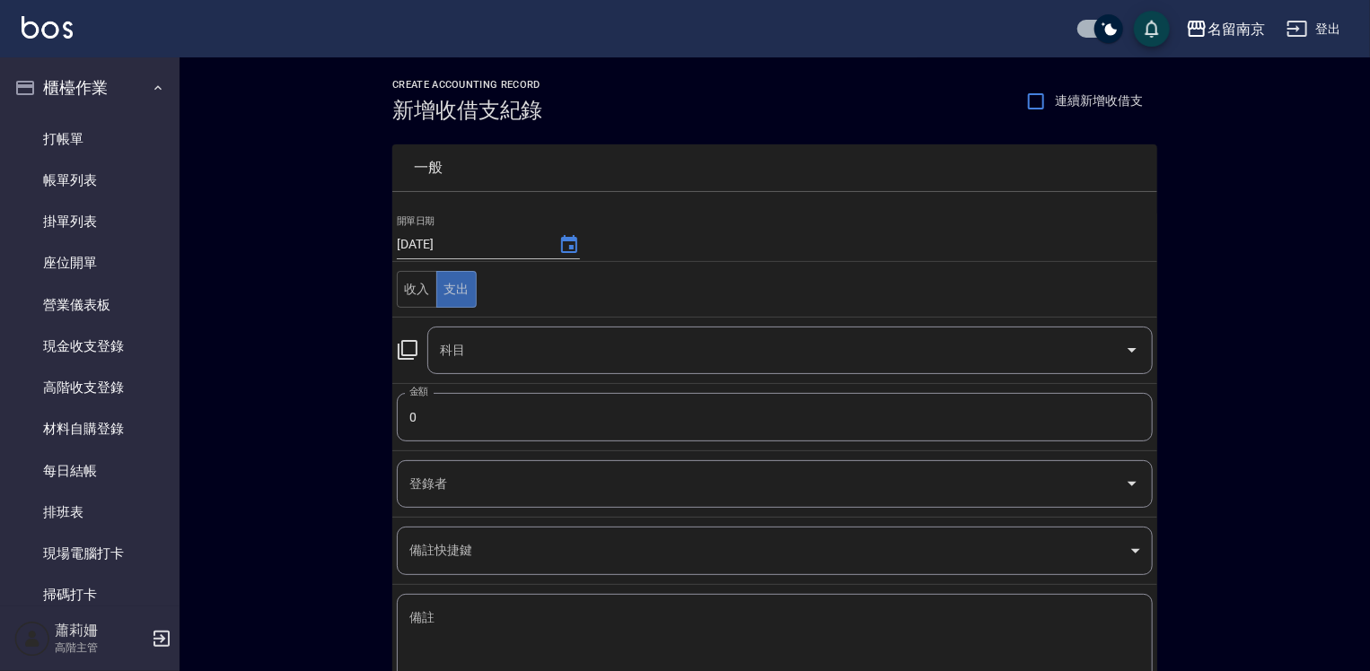
click at [407, 346] on icon at bounding box center [408, 350] width 22 height 22
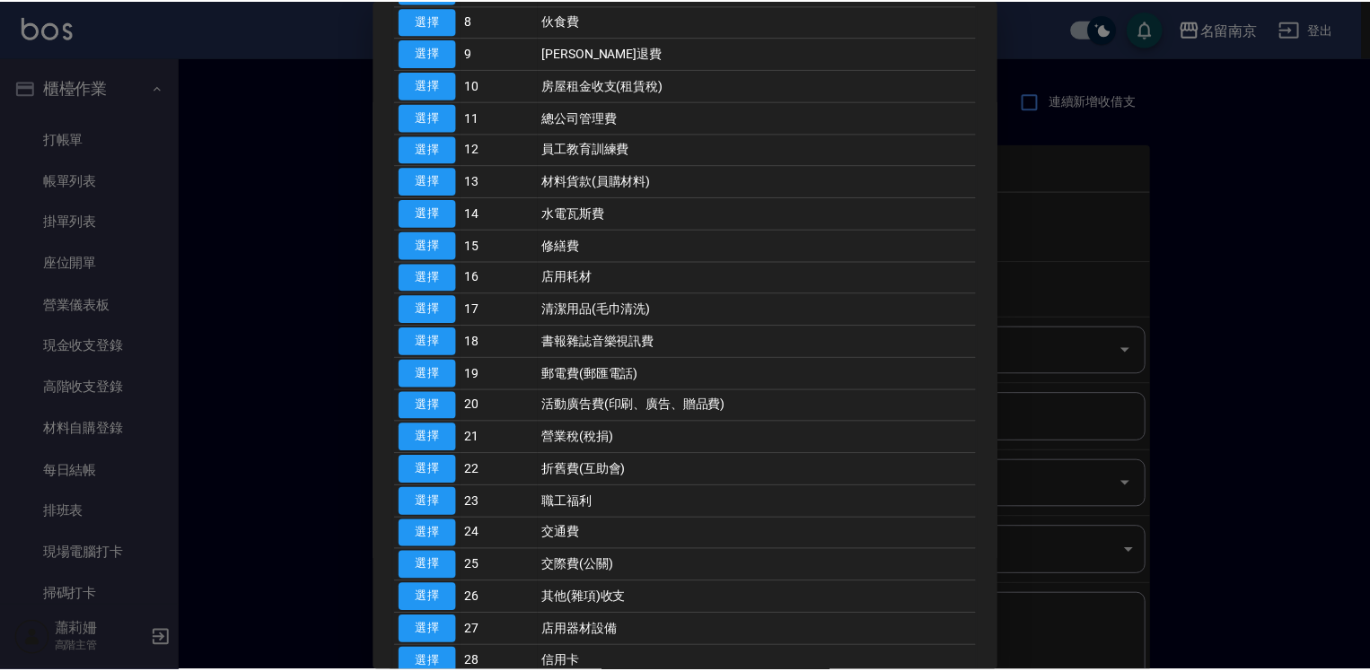
scroll to position [718, 0]
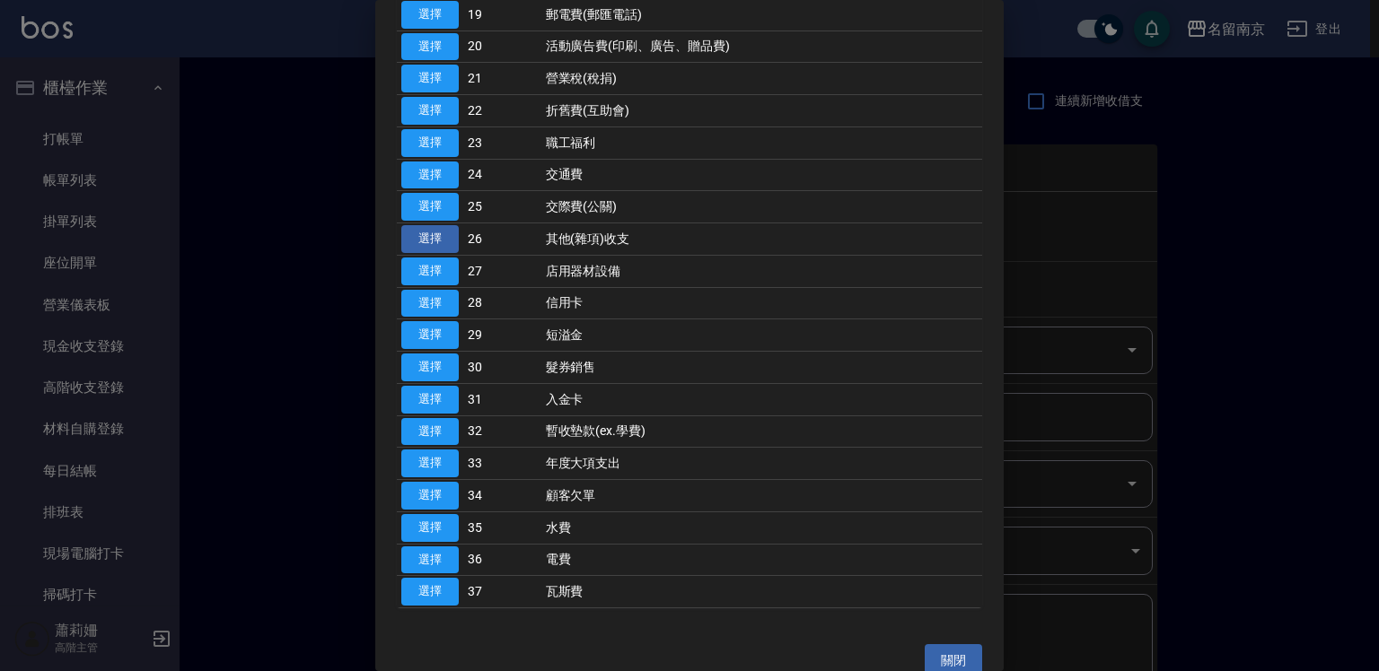
click at [442, 232] on button "選擇" at bounding box center [429, 239] width 57 height 28
type input "26 其他(雜項)收支"
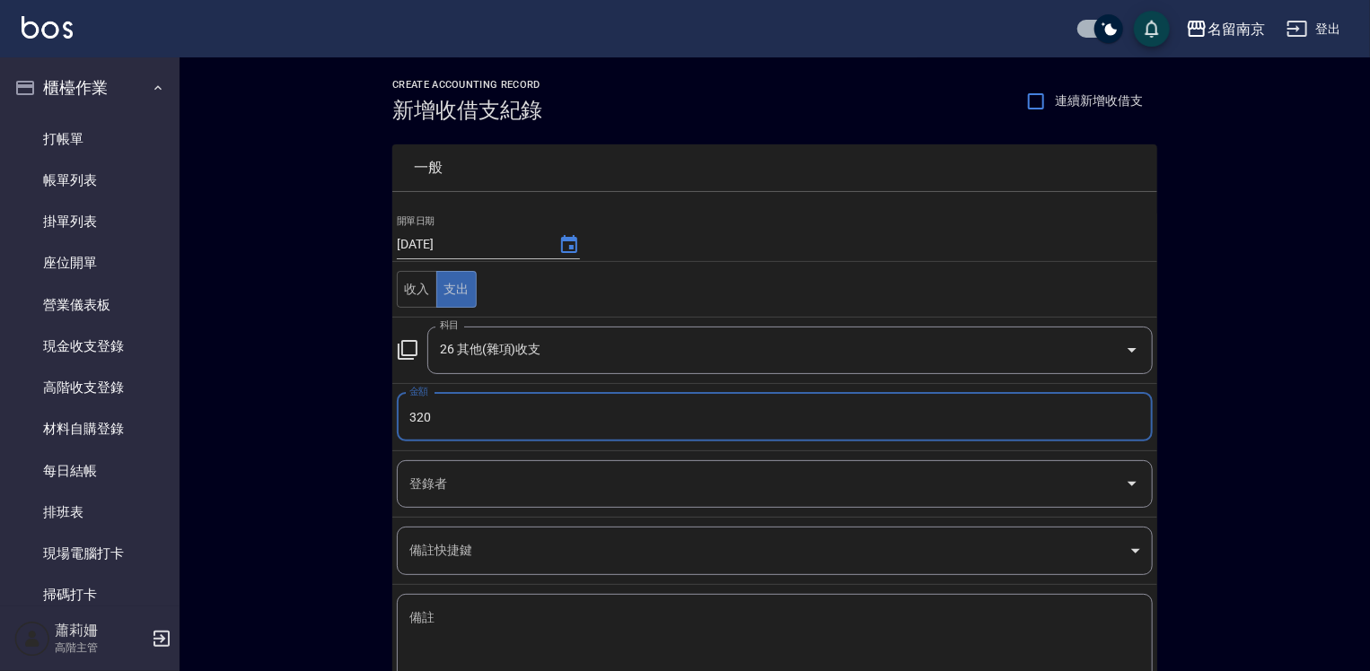
type input "320"
click at [435, 610] on textarea "備註" at bounding box center [774, 639] width 731 height 61
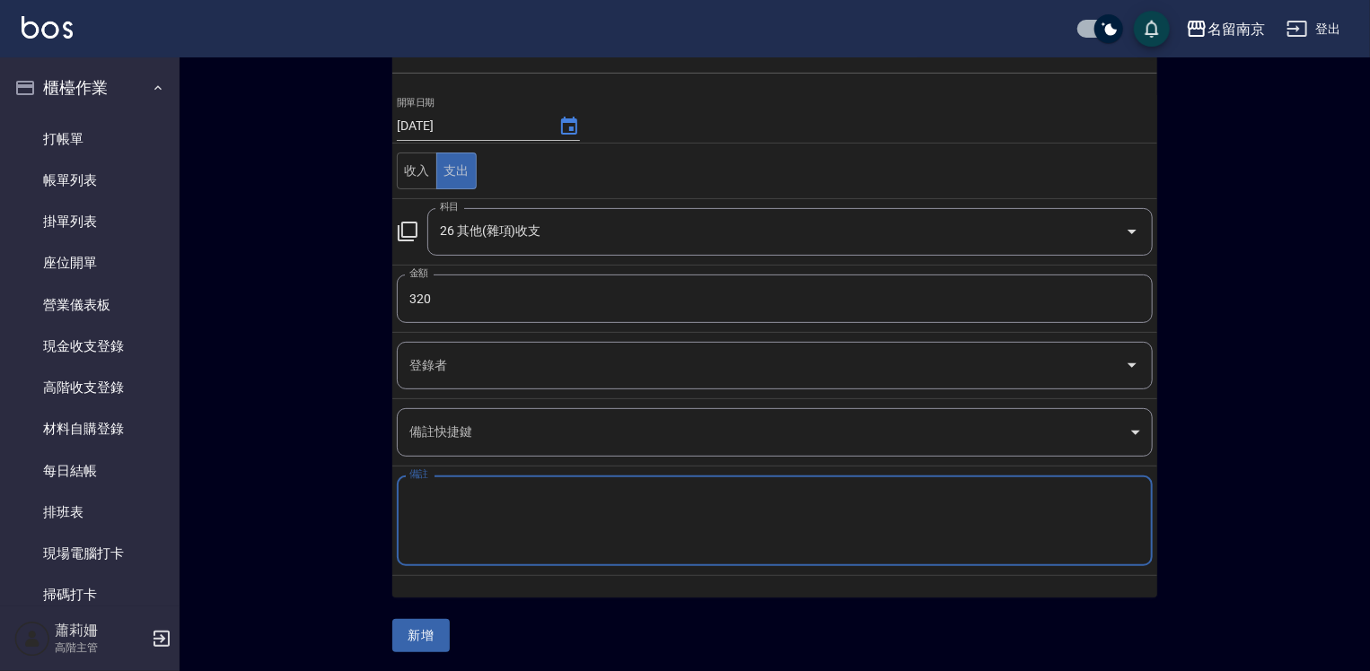
click at [434, 506] on textarea "備註" at bounding box center [774, 521] width 731 height 61
type textarea "塔"
click at [461, 504] on textarea "備註" at bounding box center [774, 521] width 731 height 61
click at [399, 492] on div "撒 x 備註" at bounding box center [775, 521] width 756 height 91
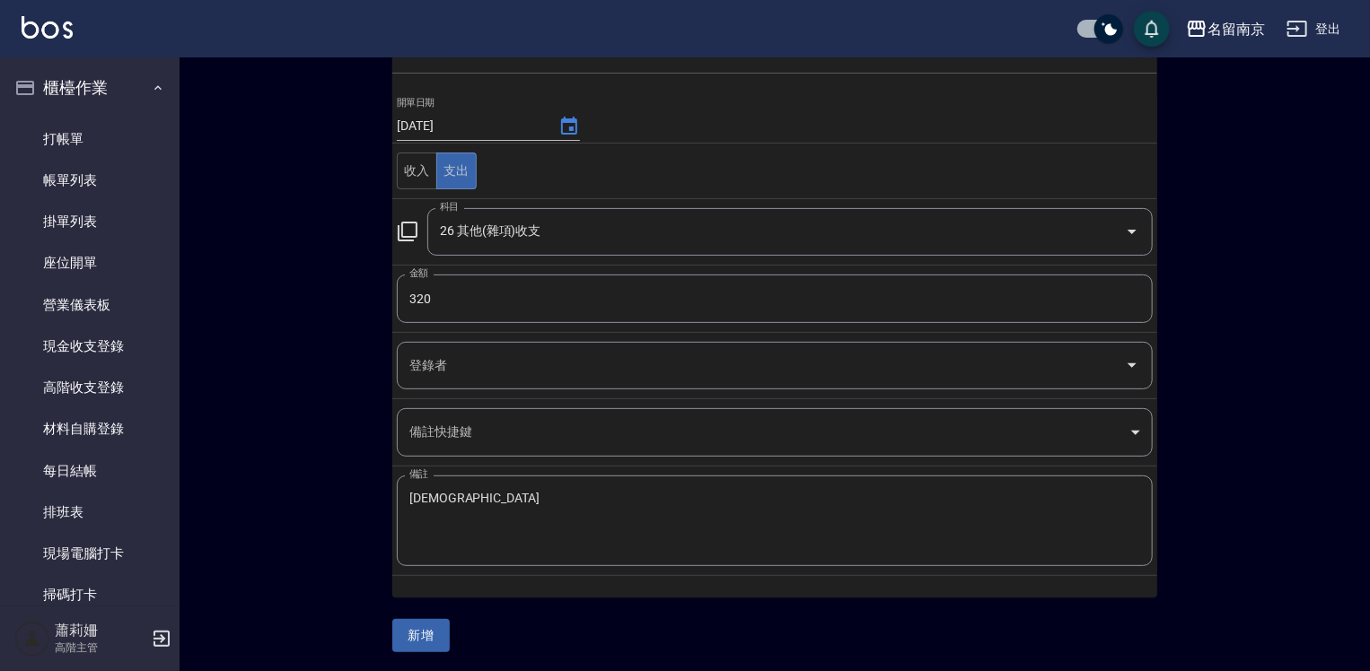
click at [395, 492] on td "備註 撒撒 x 備註" at bounding box center [774, 521] width 765 height 109
click at [412, 491] on textarea "[DEMOGRAPHIC_DATA]" at bounding box center [774, 521] width 731 height 61
type textarea "撒"
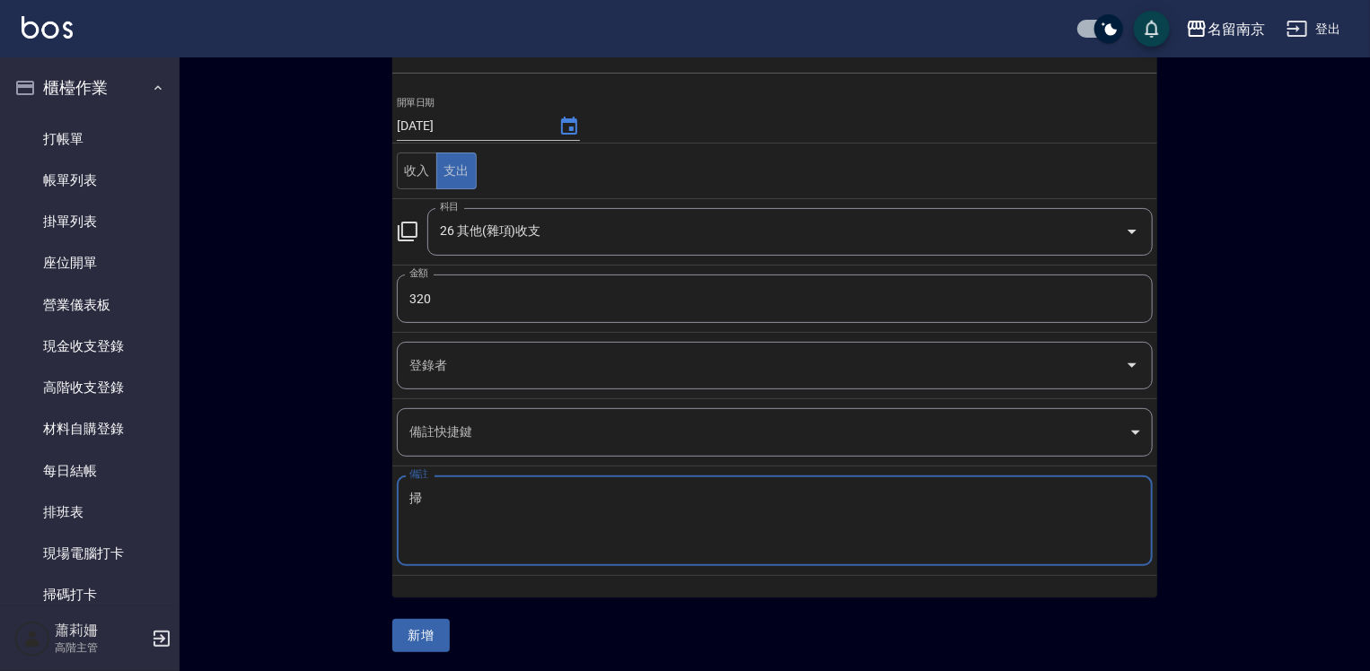
click at [433, 495] on textarea "掃" at bounding box center [774, 521] width 731 height 61
type textarea "掃把"
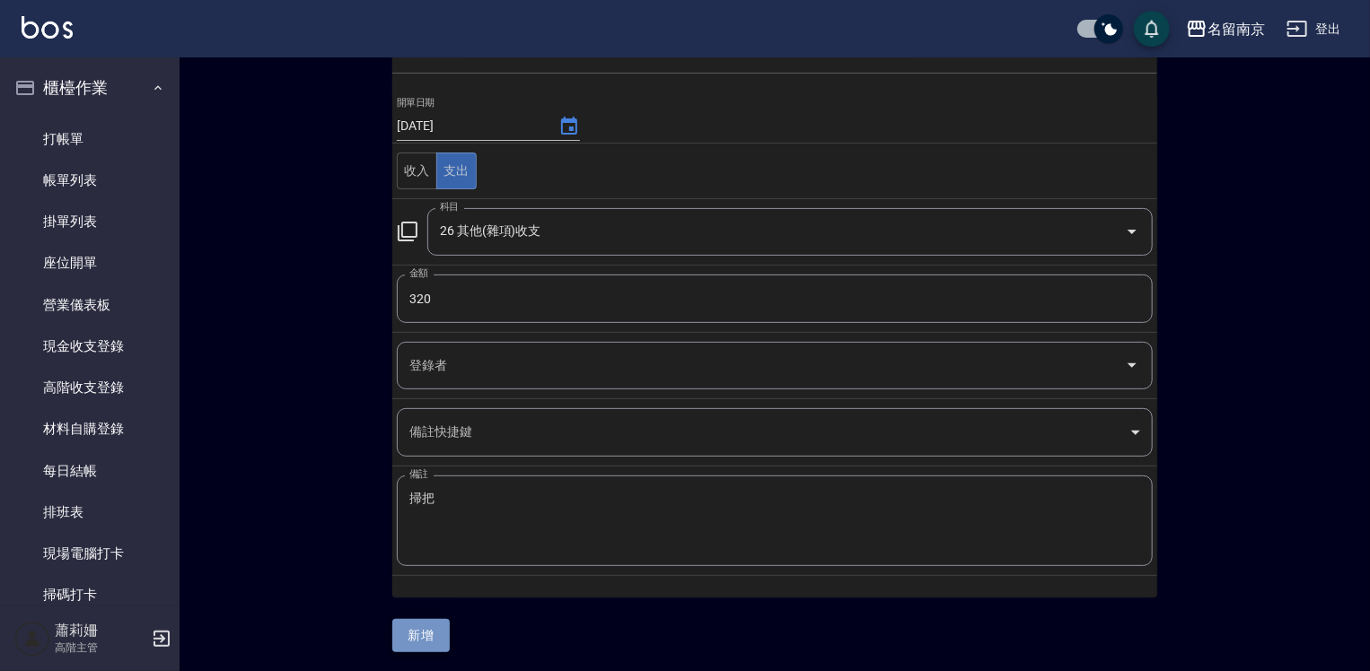
click at [408, 628] on button "新增" at bounding box center [420, 635] width 57 height 33
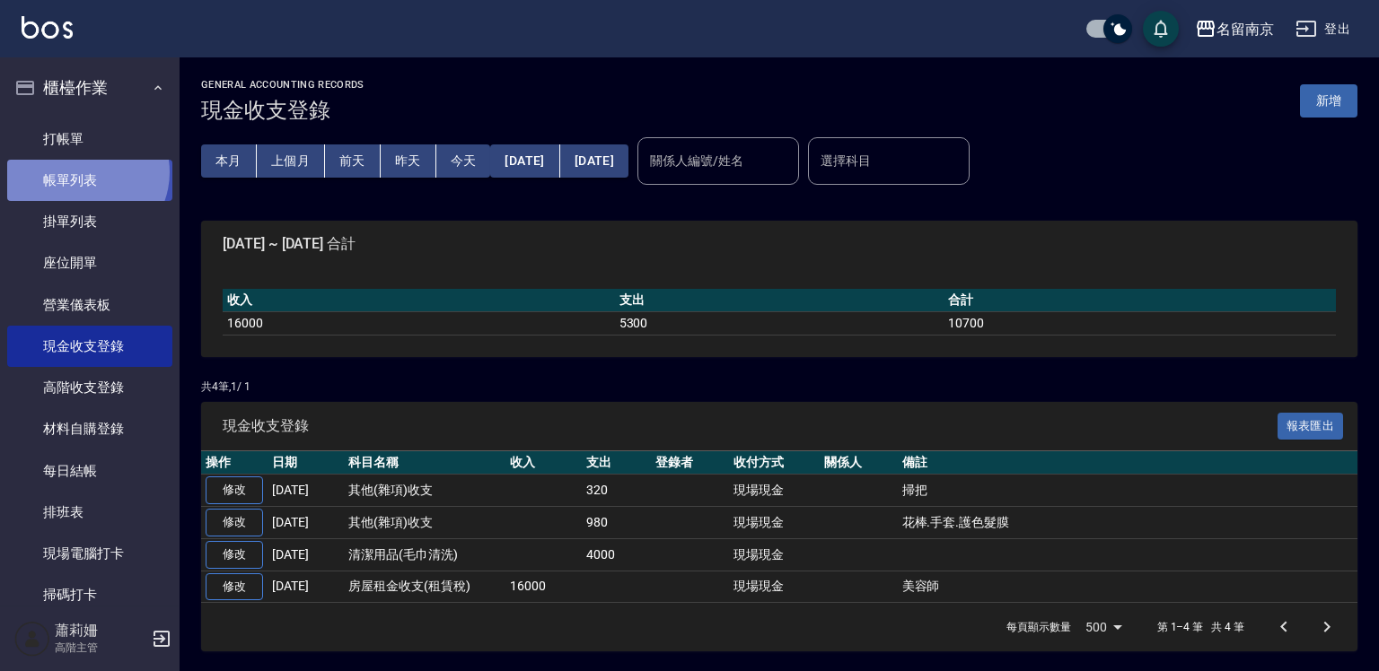
click at [84, 172] on link "帳單列表" at bounding box center [89, 180] width 165 height 41
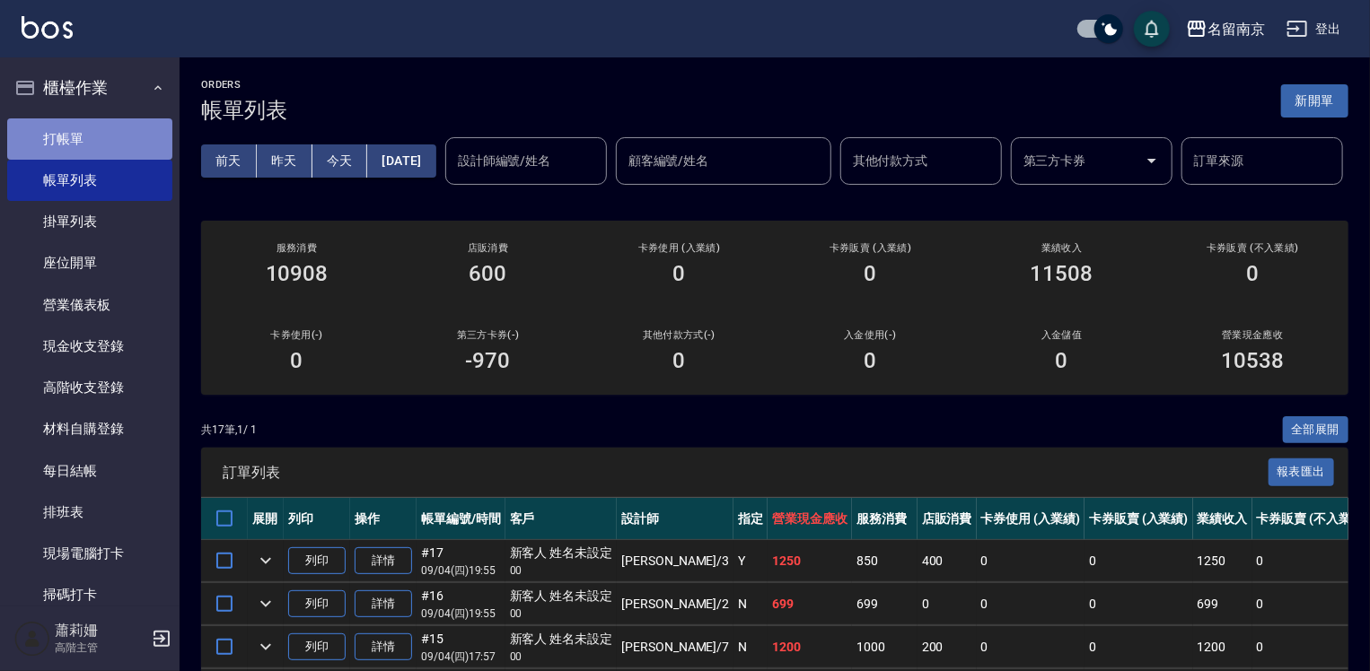
click at [118, 133] on link "打帳單" at bounding box center [89, 138] width 165 height 41
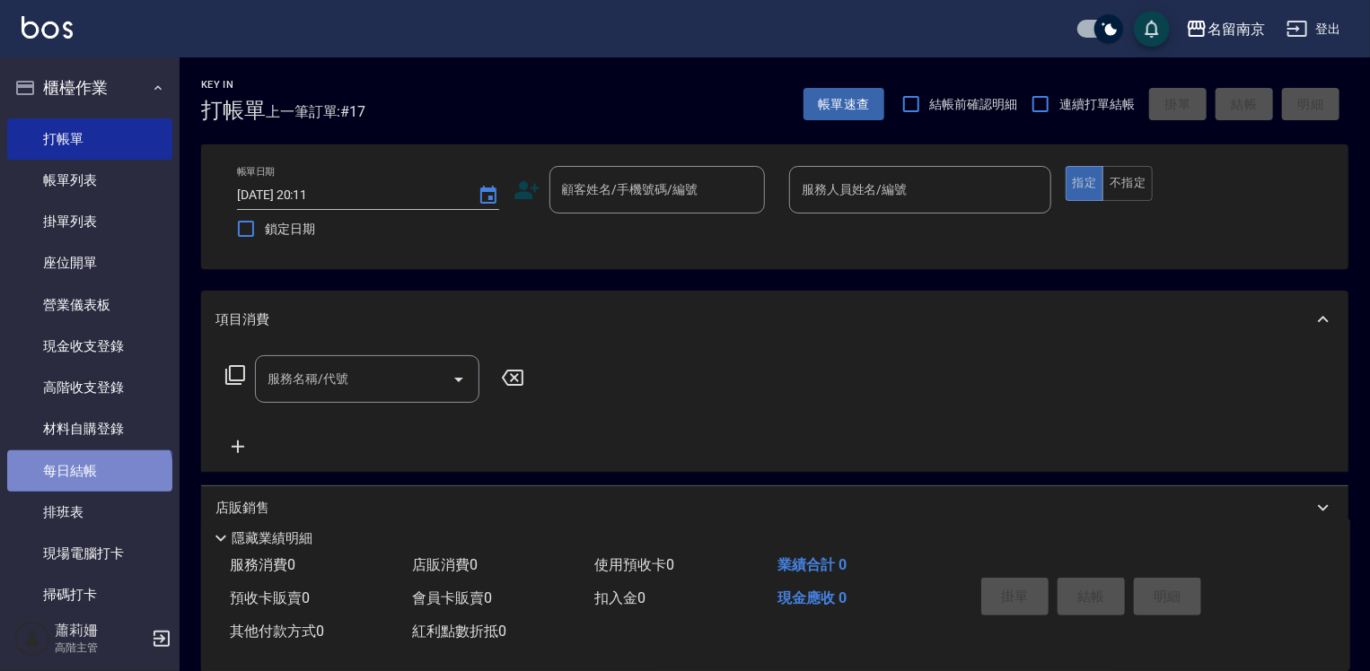
click at [88, 474] on link "每日結帳" at bounding box center [89, 471] width 165 height 41
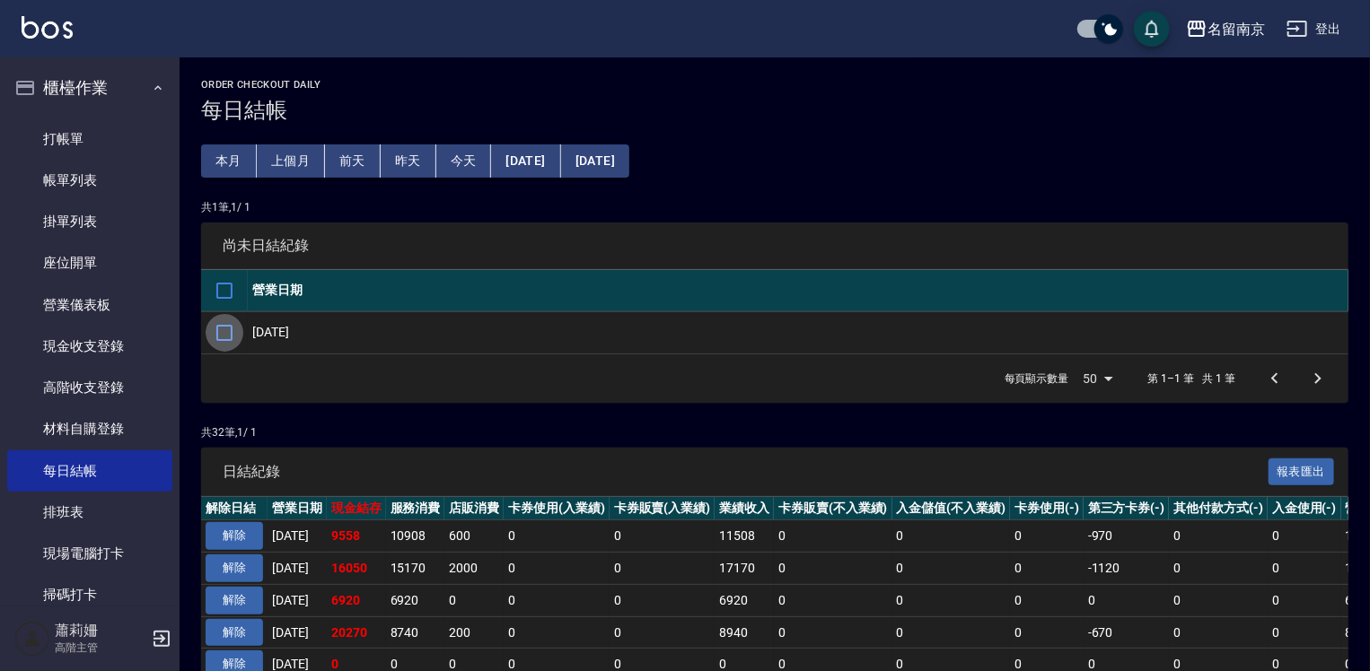
click at [229, 330] on input "checkbox" at bounding box center [225, 333] width 38 height 38
checkbox input "true"
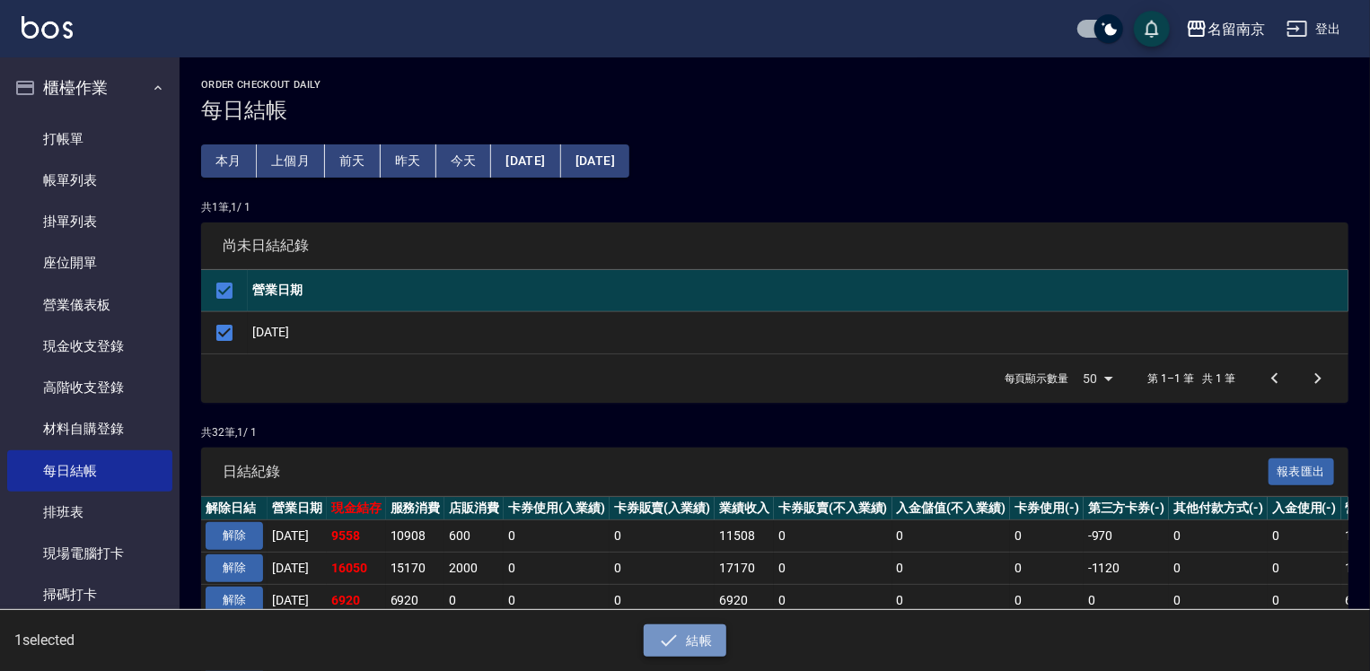
click at [707, 638] on button "結帳" at bounding box center [685, 641] width 83 height 33
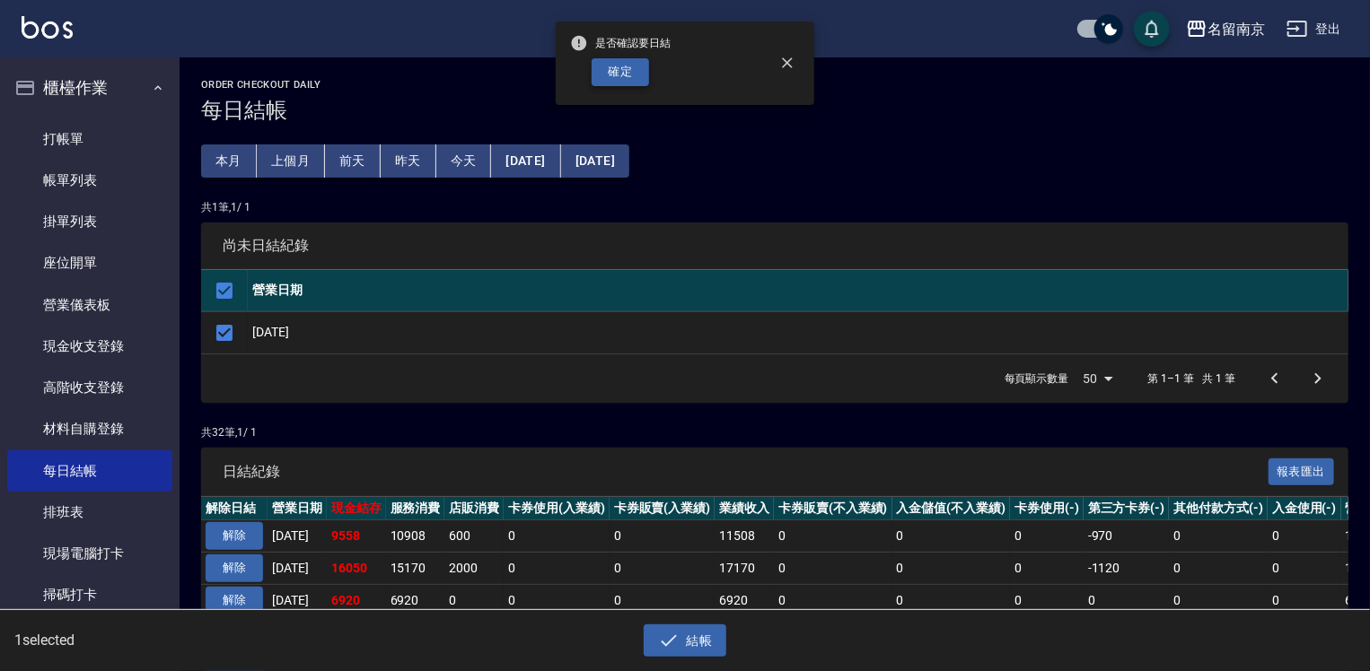
click at [625, 68] on button "確定" at bounding box center [619, 72] width 57 height 28
checkbox input "false"
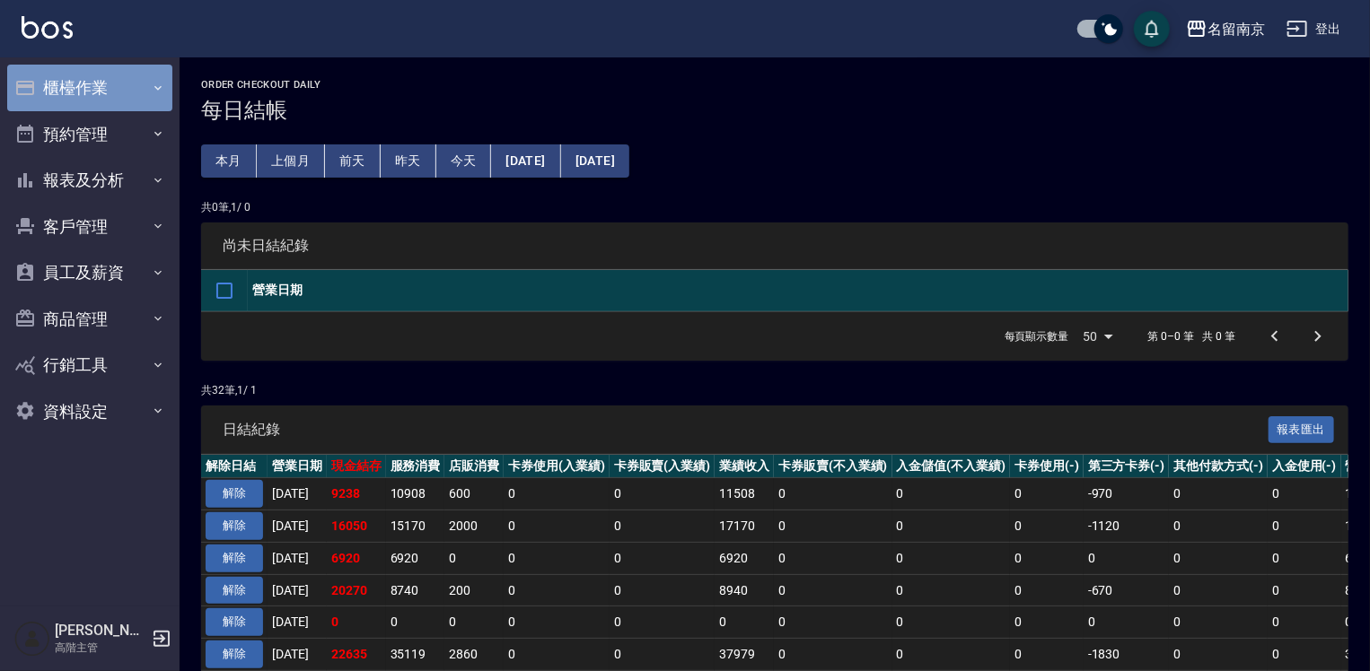
click at [97, 77] on button "櫃檯作業" at bounding box center [89, 88] width 165 height 47
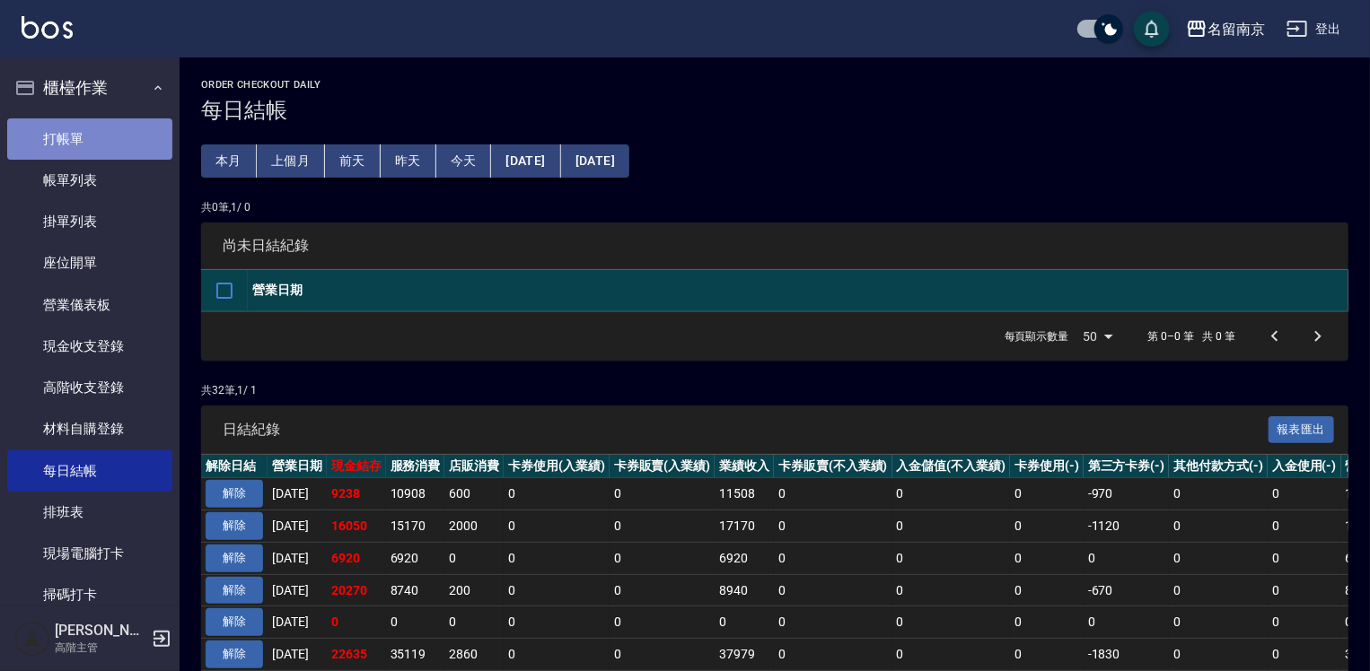
click at [95, 134] on link "打帳單" at bounding box center [89, 138] width 165 height 41
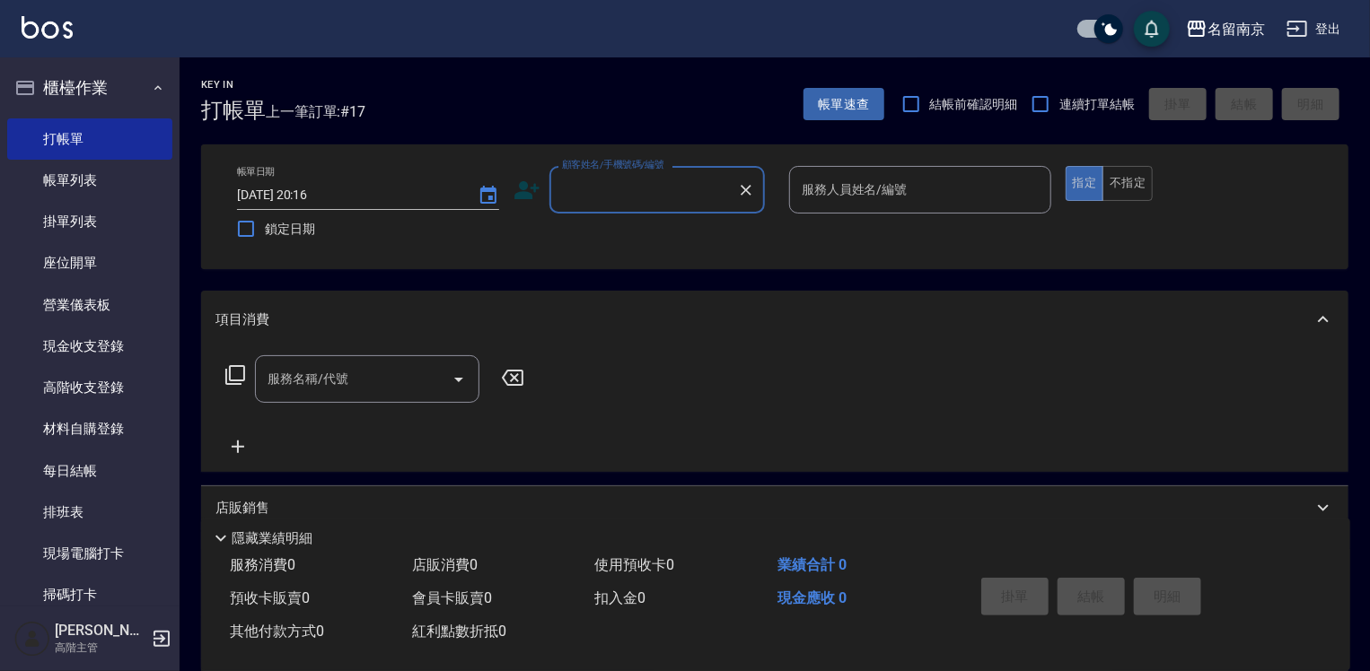
click at [670, 195] on input "顧客姓名/手機號碼/編號" at bounding box center [643, 189] width 172 height 31
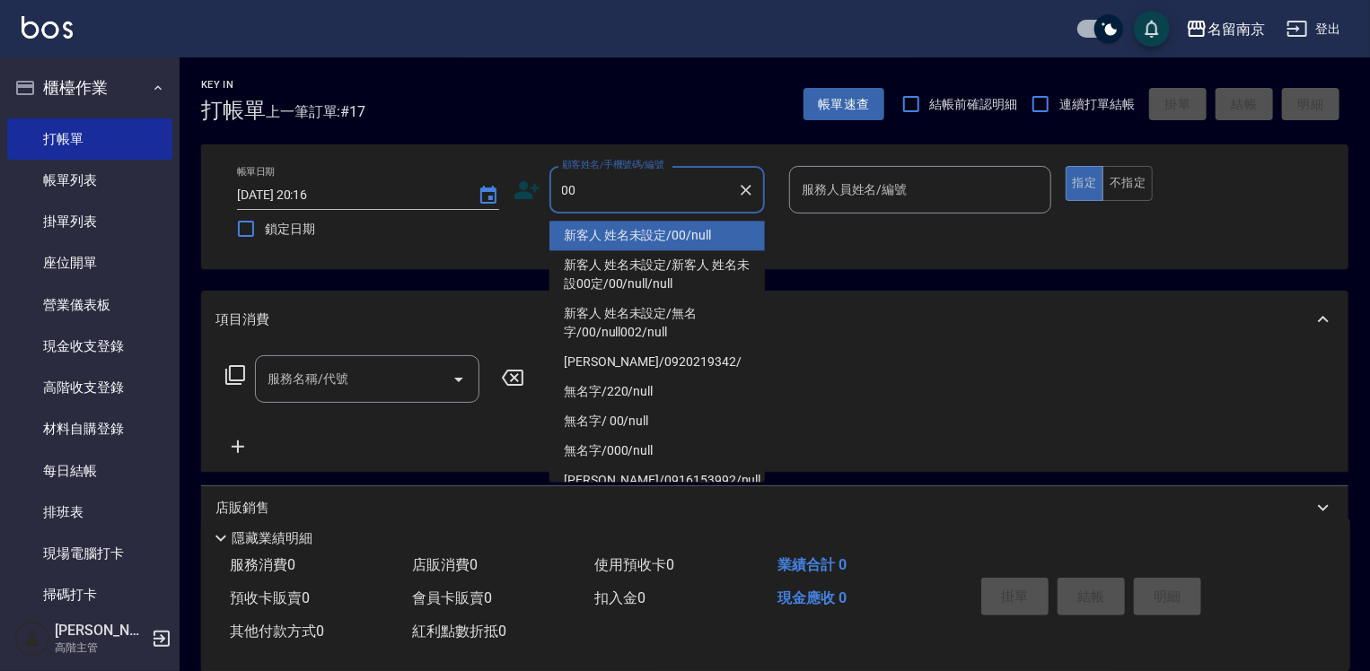
type input "新客人 姓名未設定/00/null"
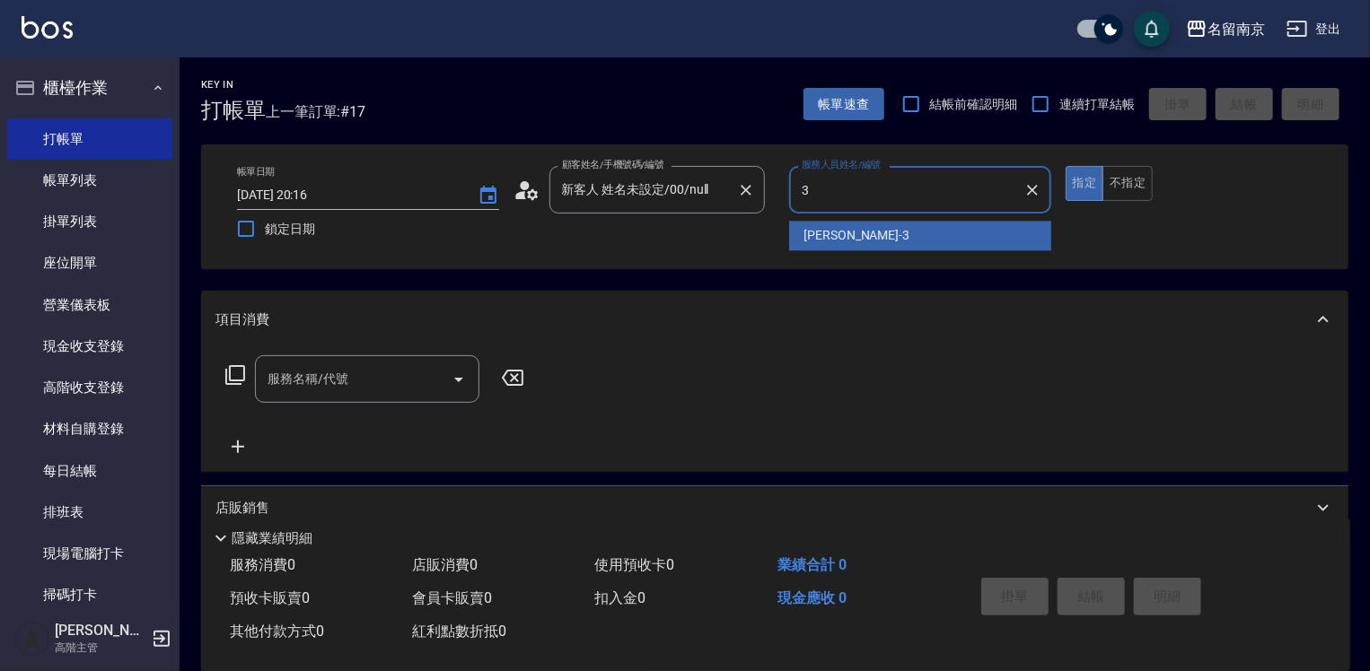
type input "Karen-3"
type button "true"
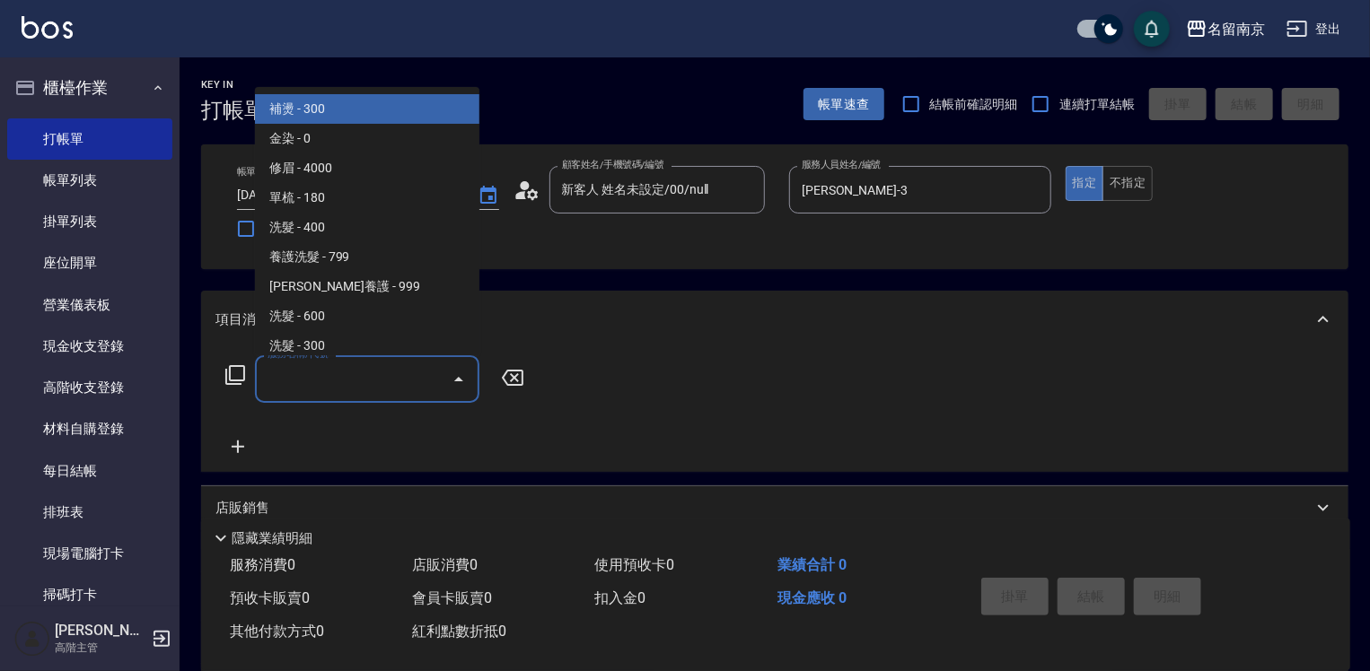
click at [332, 372] on input "服務名稱/代號" at bounding box center [353, 378] width 181 height 31
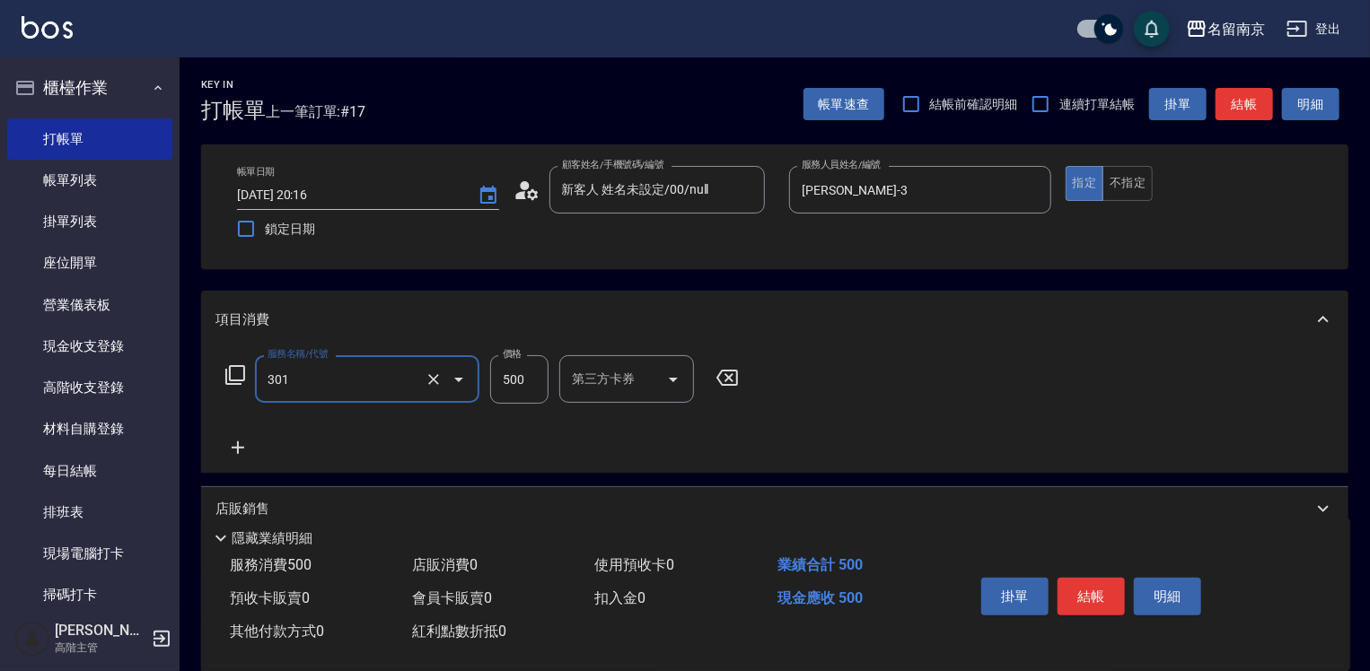
type input "剪髮(301)"
type input "550"
click at [1106, 590] on button "結帳" at bounding box center [1090, 597] width 67 height 38
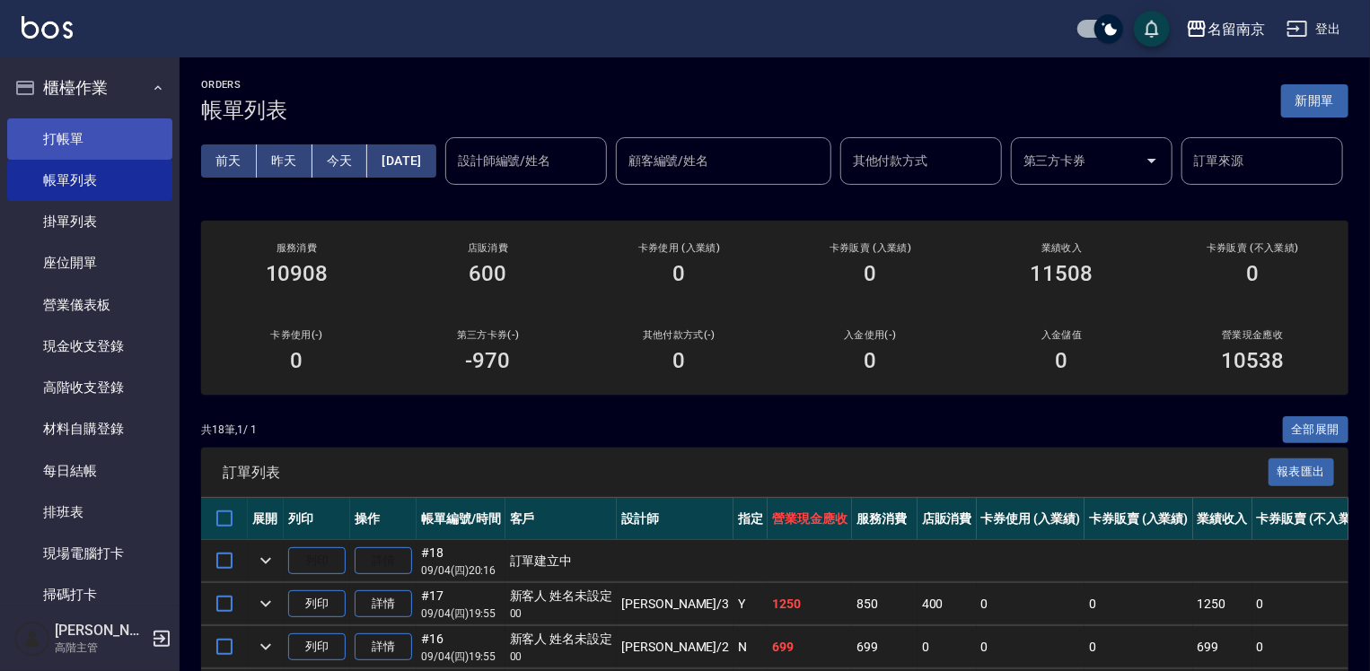
click at [92, 140] on link "打帳單" at bounding box center [89, 138] width 165 height 41
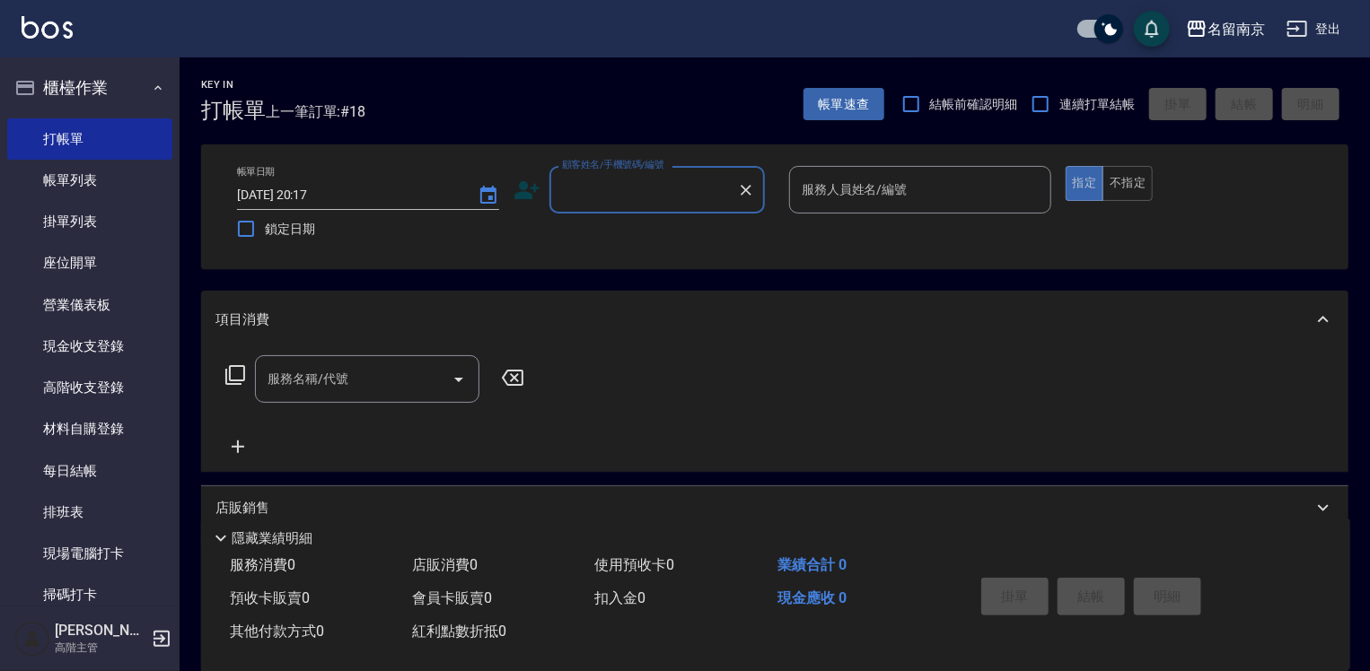
click at [641, 200] on input "顧客姓名/手機號碼/編號" at bounding box center [643, 189] width 172 height 31
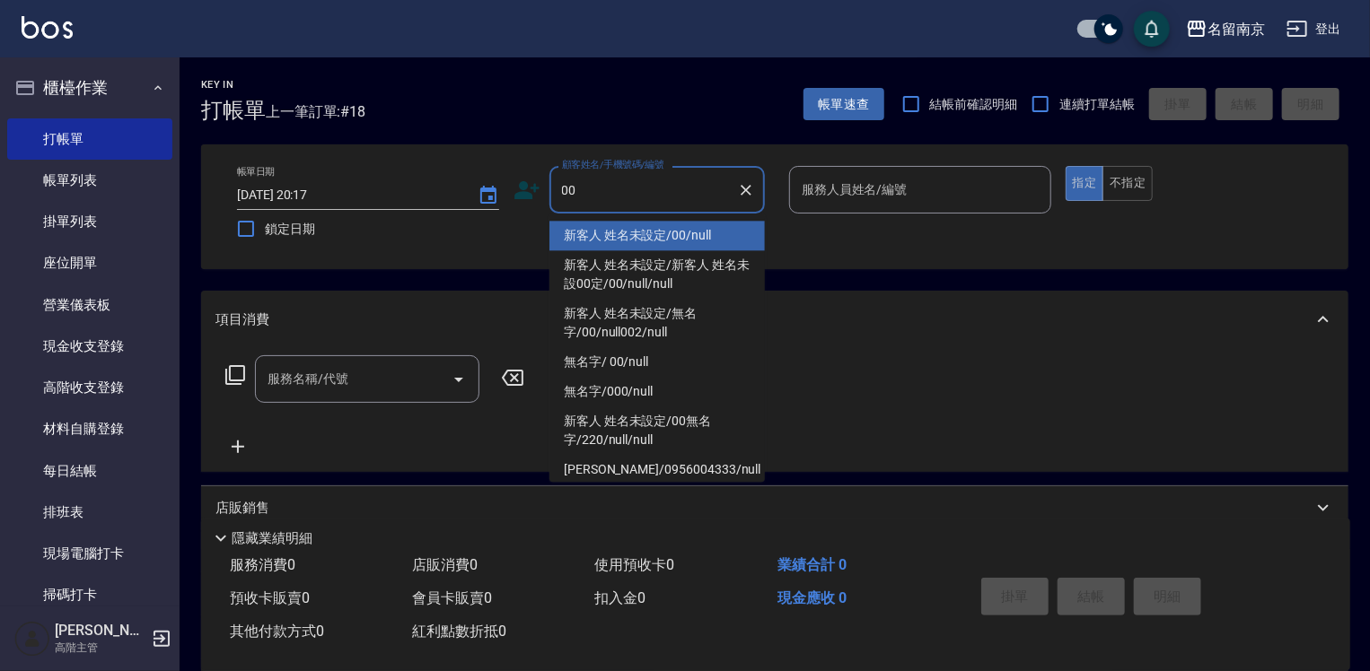
type input "新客人 姓名未設定/00/null"
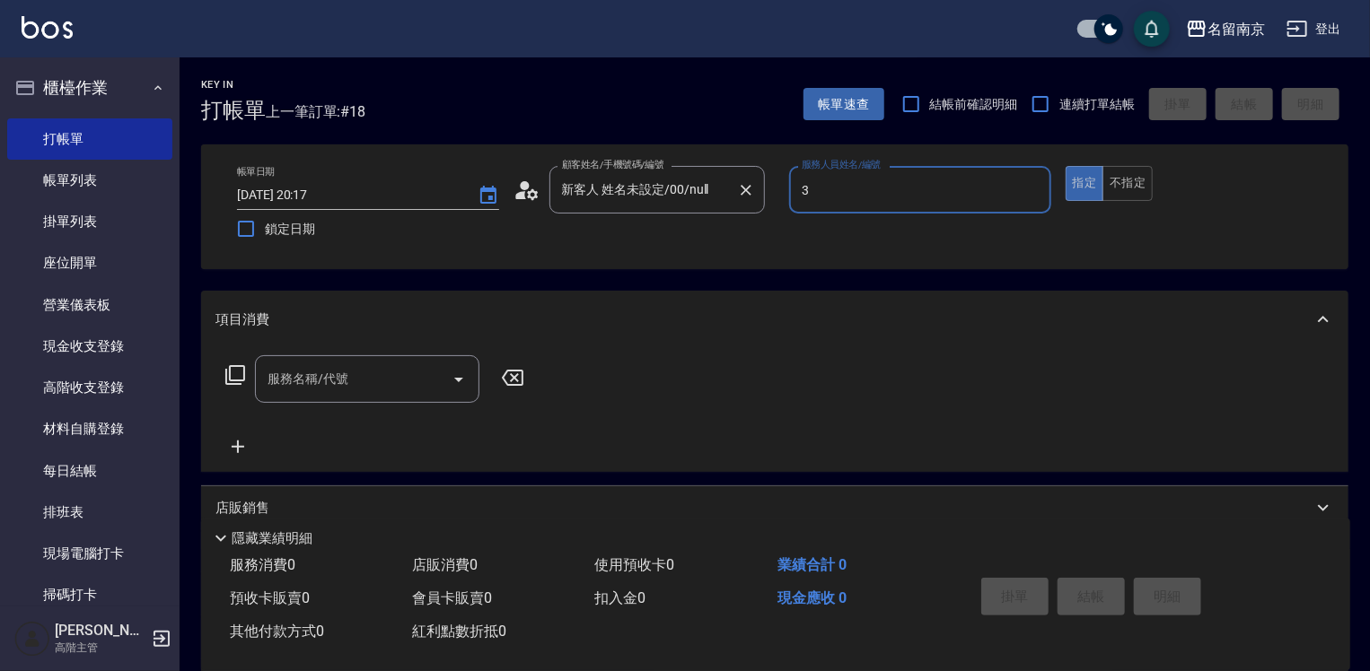
type input "Karen-3"
type button "true"
drag, startPoint x: 320, startPoint y: 384, endPoint x: 529, endPoint y: 394, distance: 208.5
click at [323, 384] on input "服務名稱/代號" at bounding box center [353, 378] width 181 height 31
click at [234, 373] on icon at bounding box center [235, 375] width 22 height 22
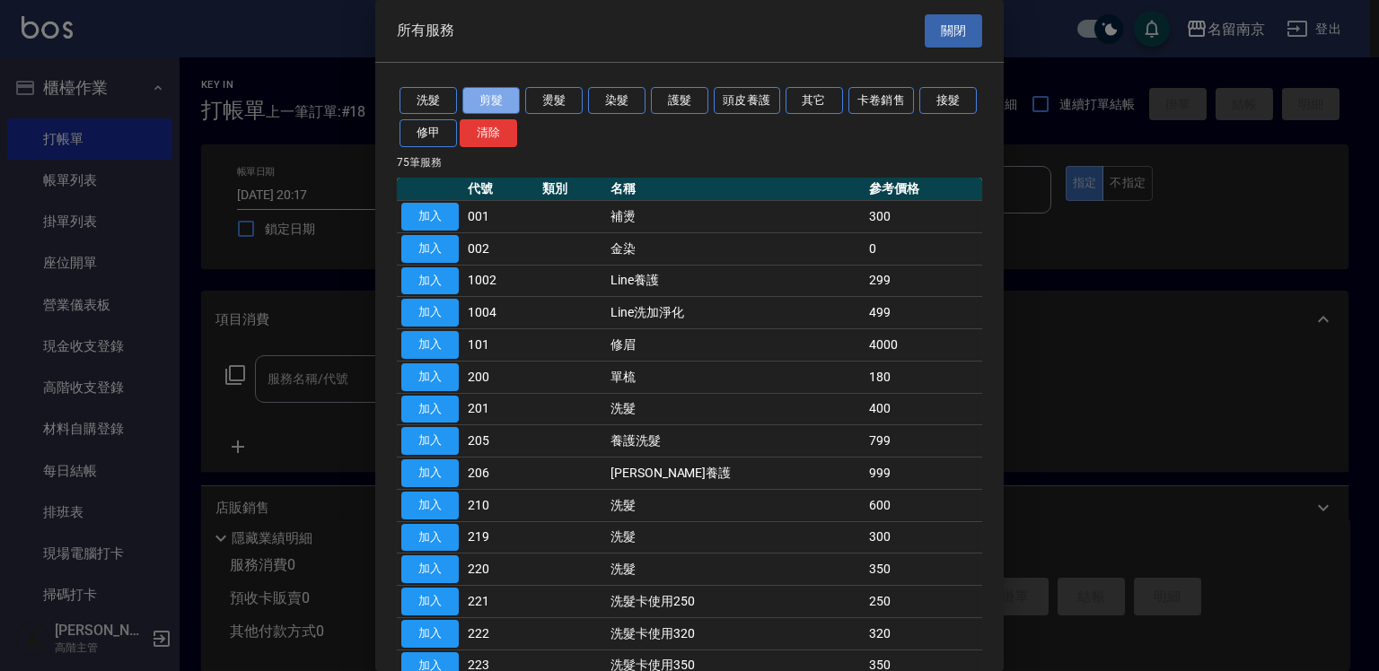
click at [485, 99] on button "剪髮" at bounding box center [490, 101] width 57 height 28
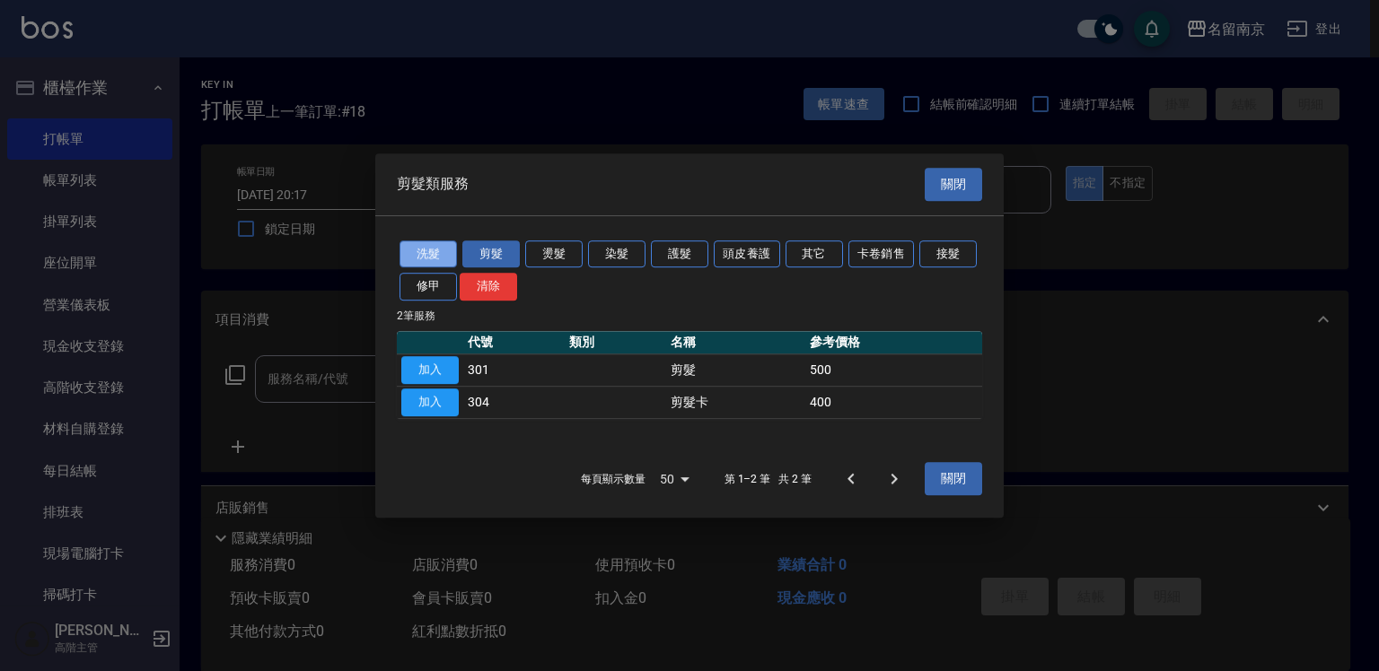
click at [420, 254] on button "洗髮" at bounding box center [427, 255] width 57 height 28
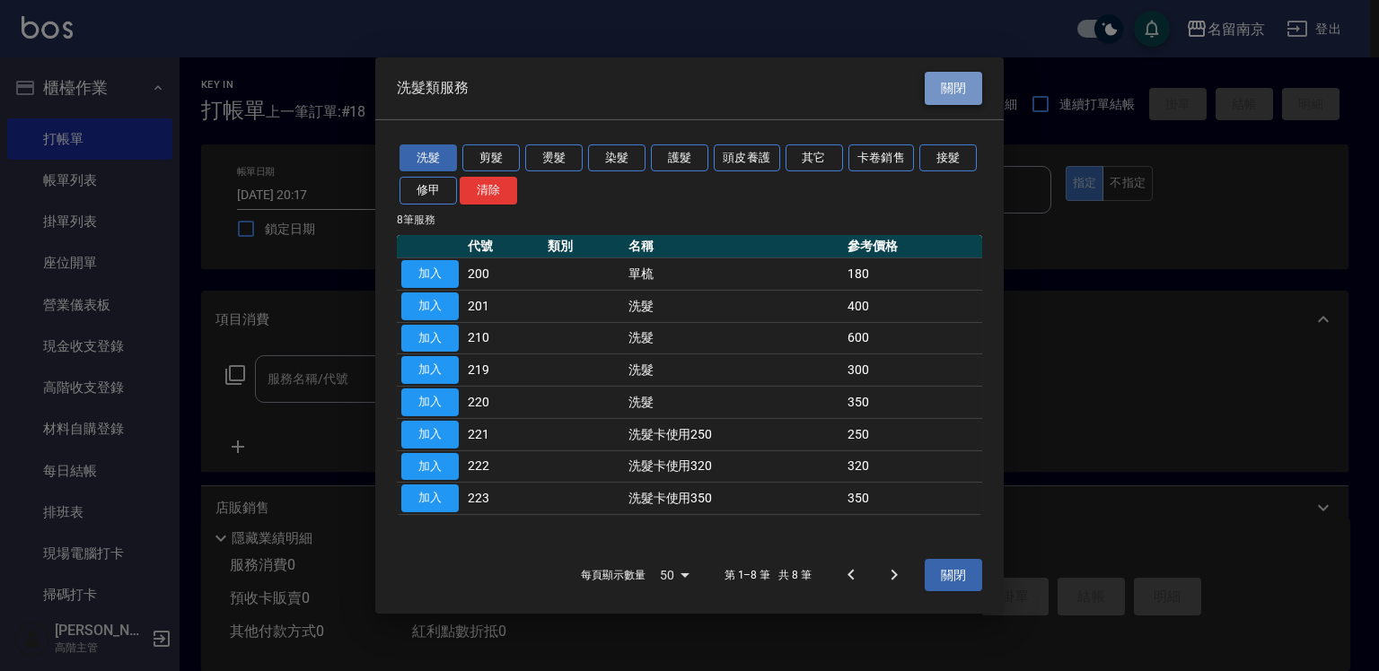
click at [969, 92] on button "關閉" at bounding box center [952, 88] width 57 height 33
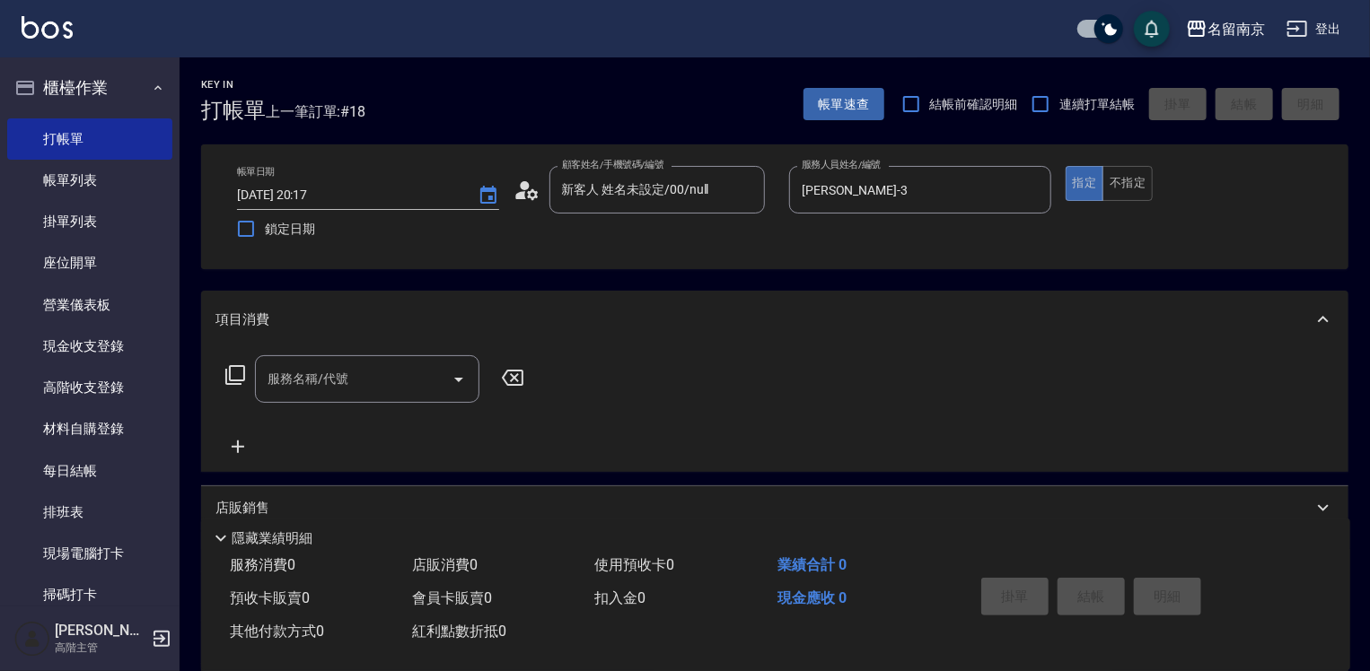
click at [357, 383] on input "服務名稱/代號" at bounding box center [353, 378] width 181 height 31
type input "2"
click at [233, 373] on icon at bounding box center [235, 375] width 22 height 22
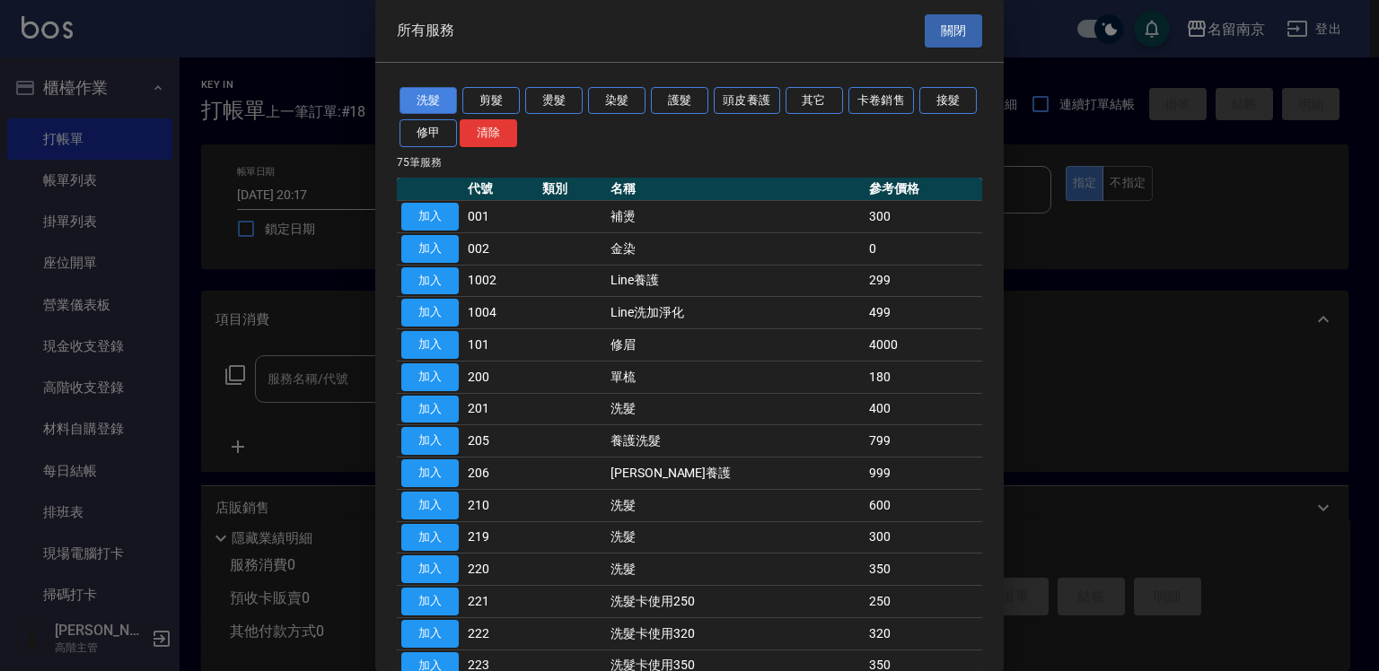
click at [435, 89] on button "洗髮" at bounding box center [427, 101] width 57 height 28
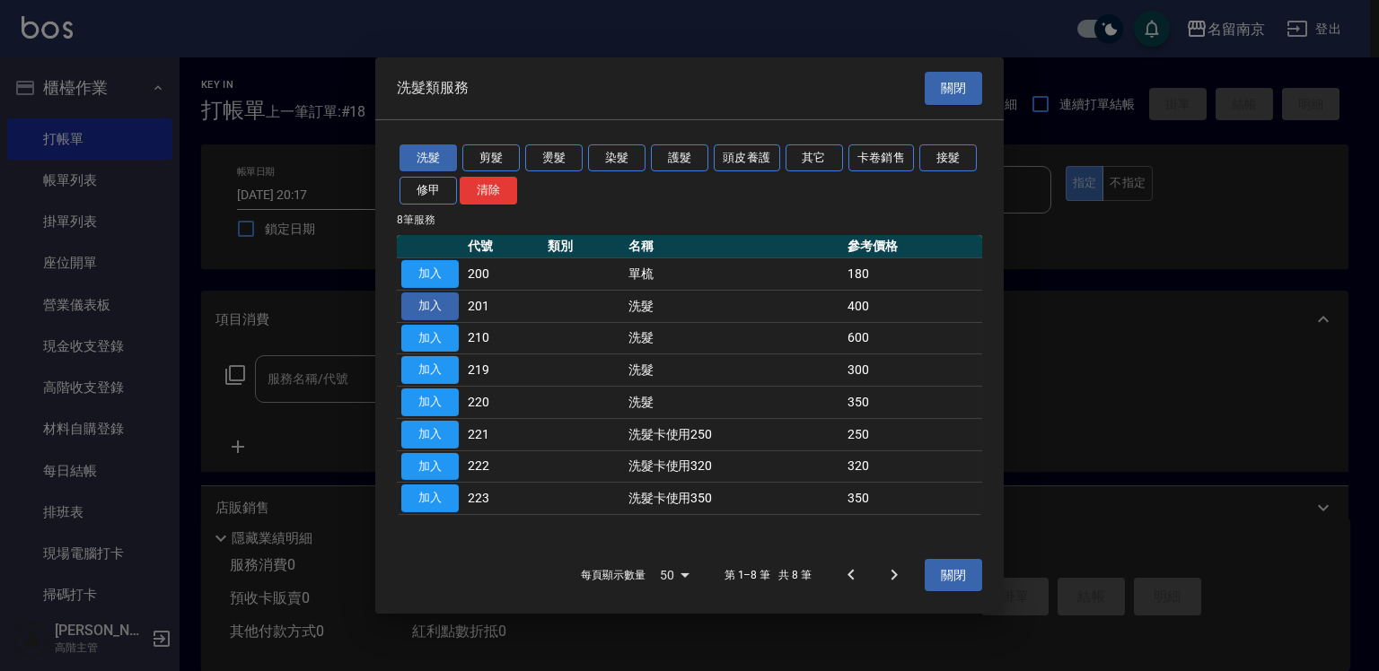
click at [420, 308] on button "加入" at bounding box center [429, 307] width 57 height 28
type input "洗髮(201)"
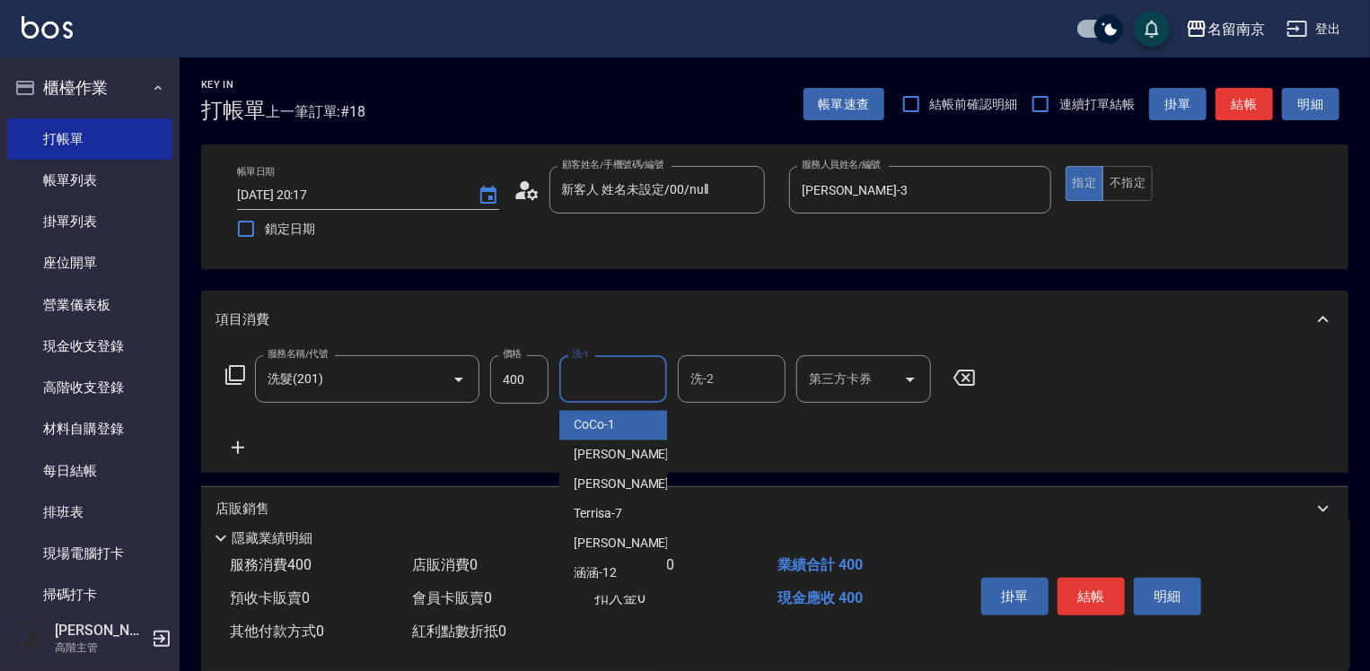
click at [607, 371] on input "洗-1" at bounding box center [613, 378] width 92 height 31
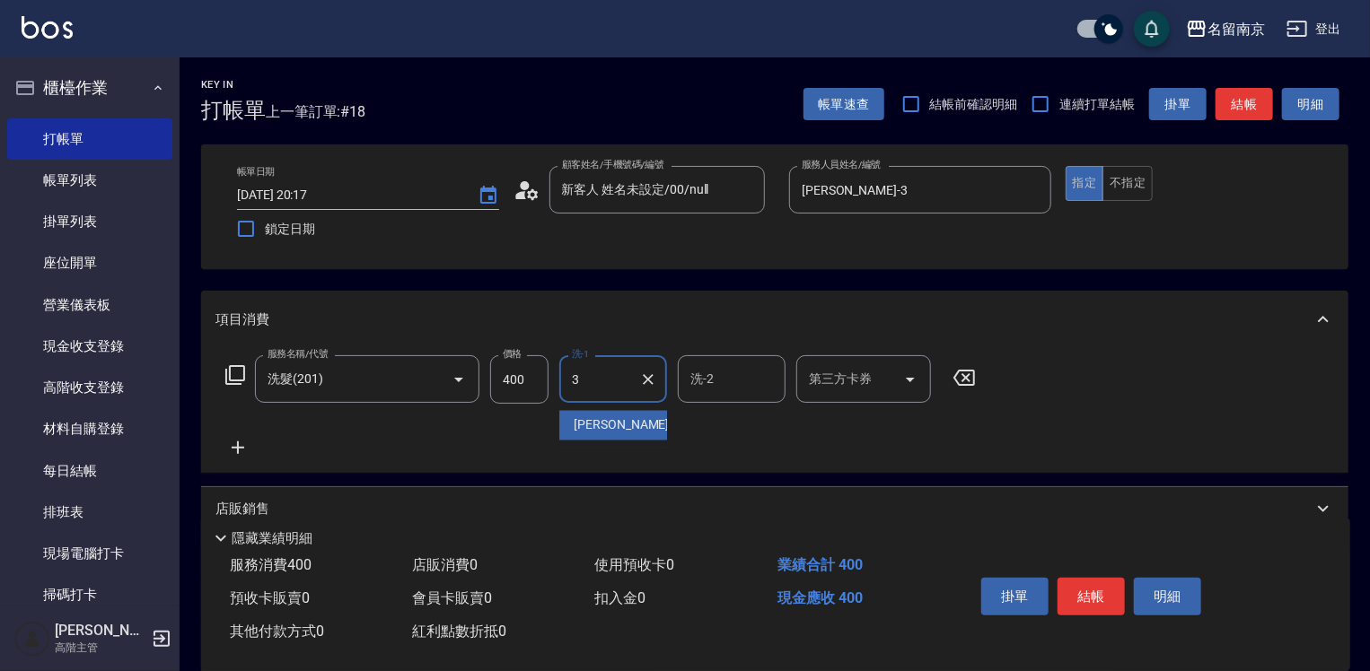
type input "Karen-3"
click at [233, 447] on icon at bounding box center [238, 448] width 13 height 13
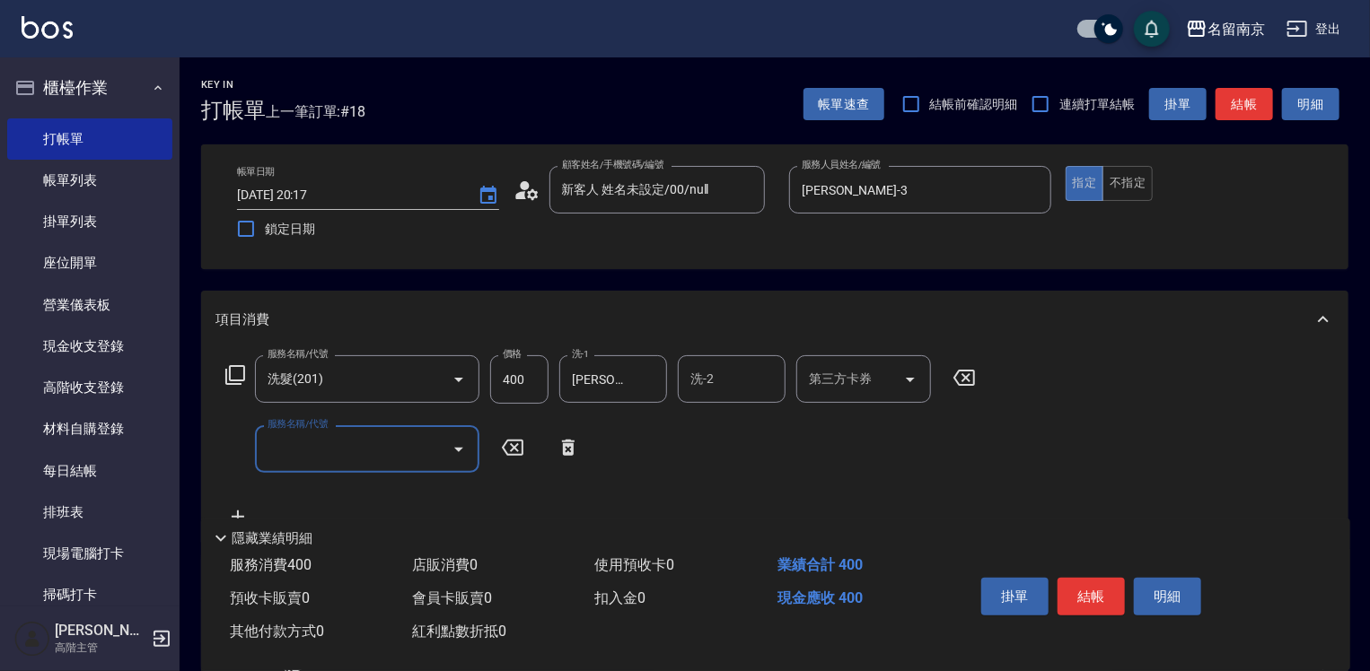
click at [344, 446] on input "服務名稱/代號" at bounding box center [353, 449] width 181 height 31
type input "吹捲(800)"
click at [1083, 594] on button "結帳" at bounding box center [1090, 597] width 67 height 38
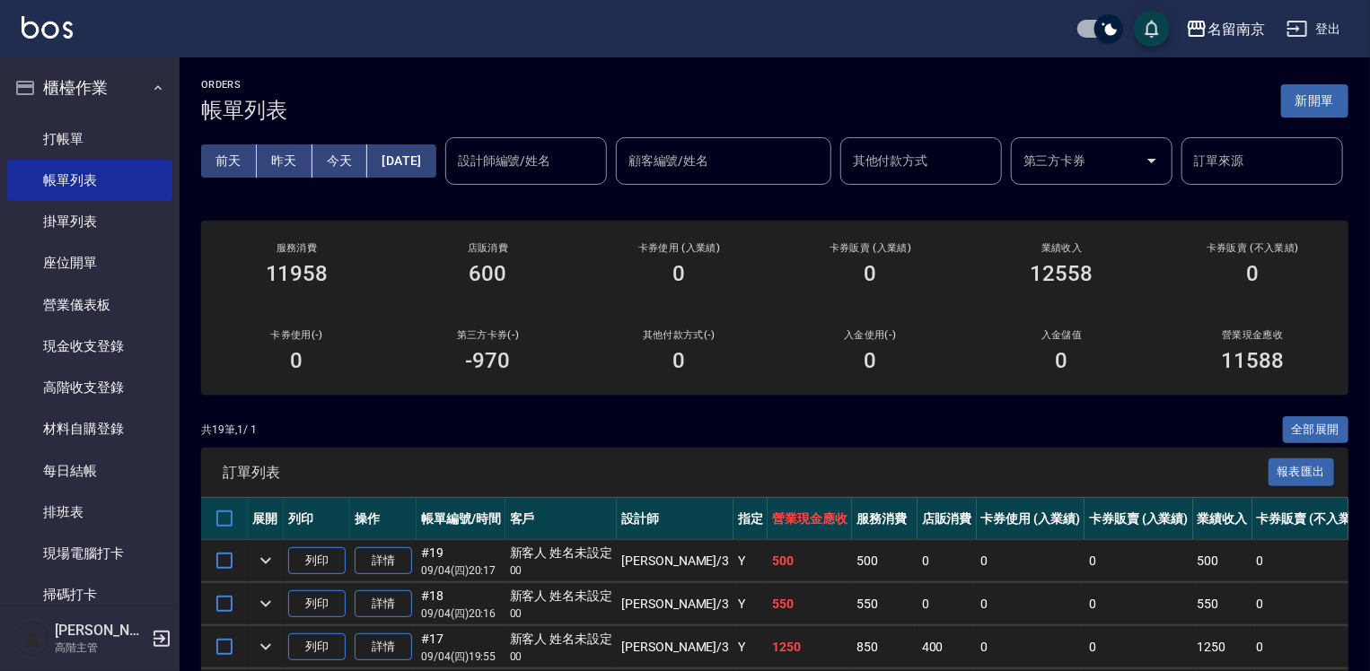
scroll to position [269, 0]
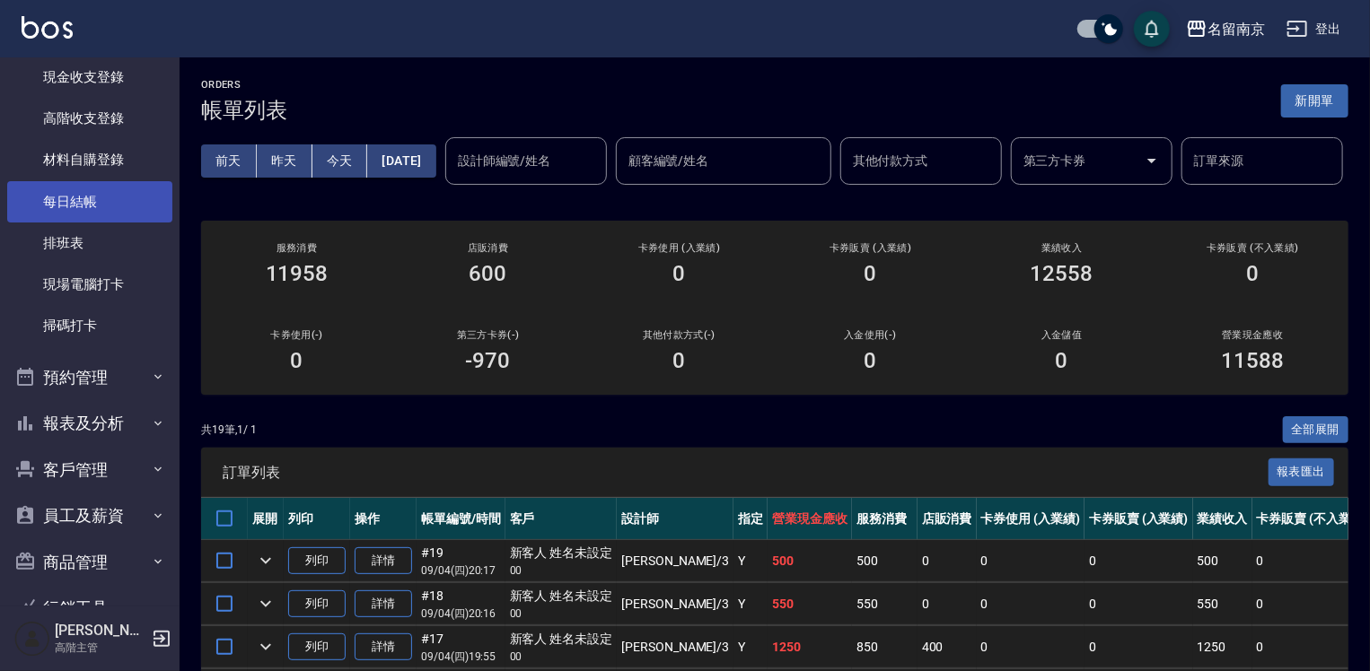
click at [108, 203] on link "每日結帳" at bounding box center [89, 201] width 165 height 41
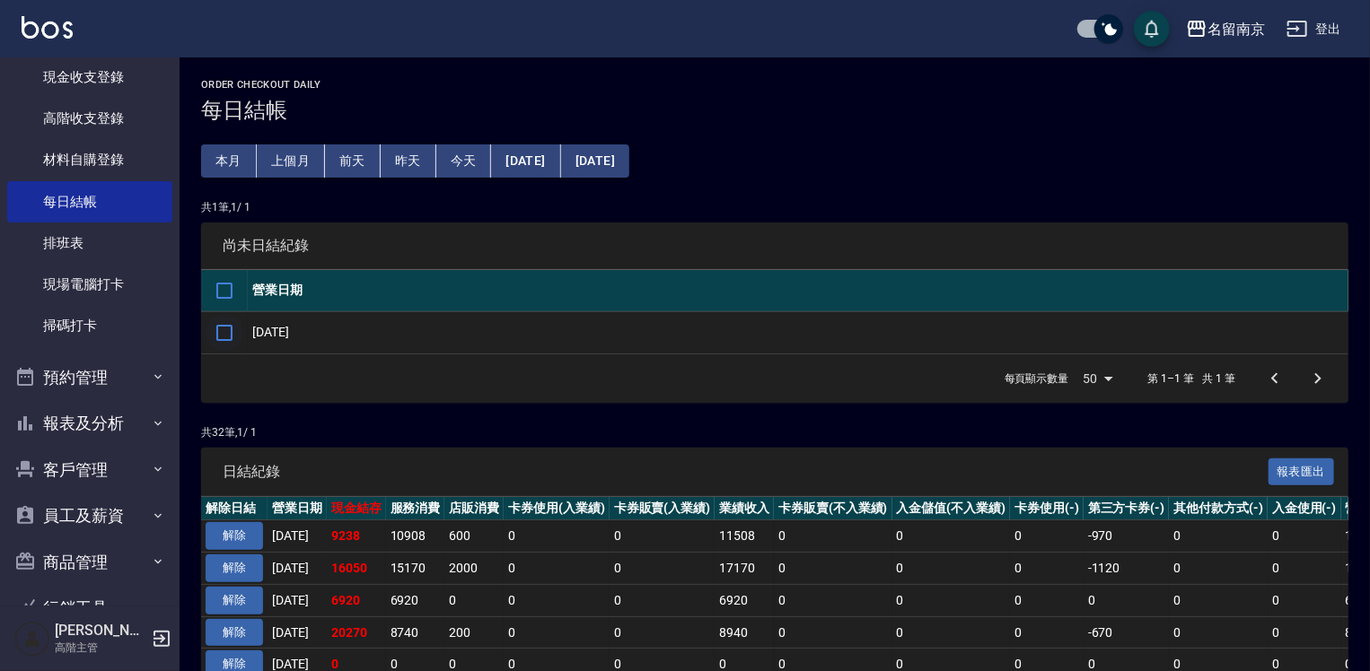
click at [231, 338] on input "checkbox" at bounding box center [225, 333] width 38 height 38
checkbox input "true"
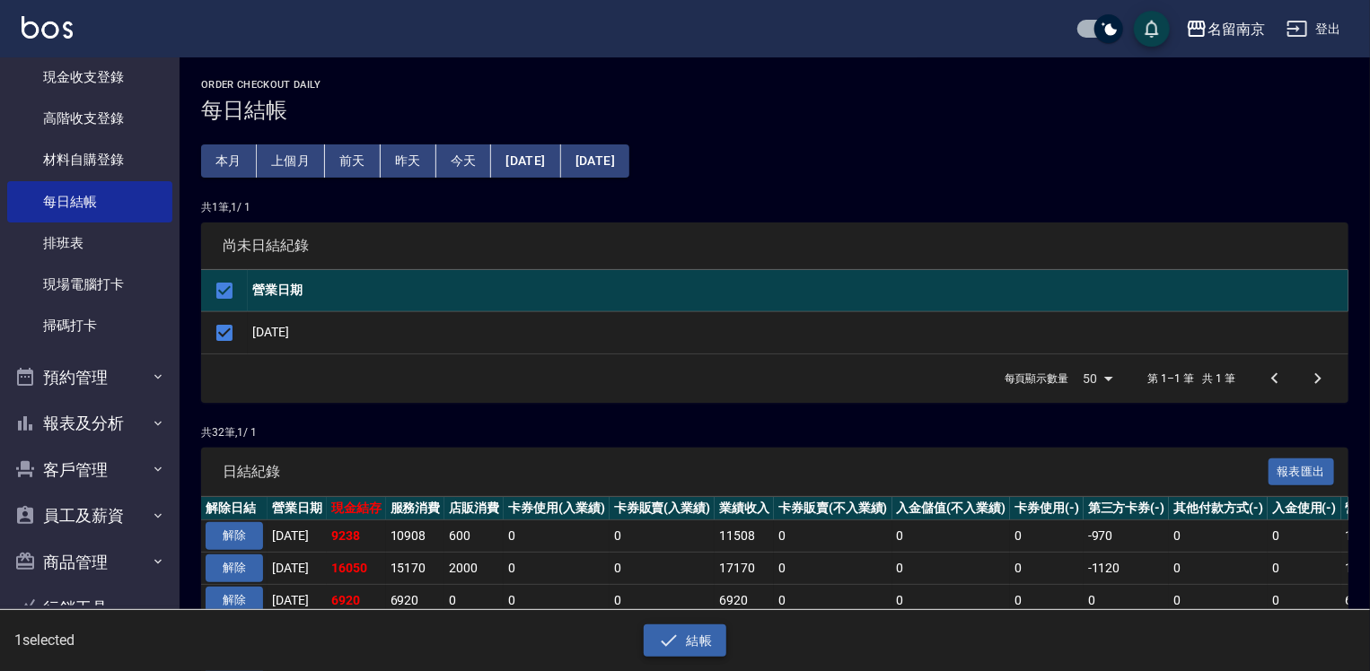
click at [696, 646] on button "結帳" at bounding box center [685, 641] width 83 height 33
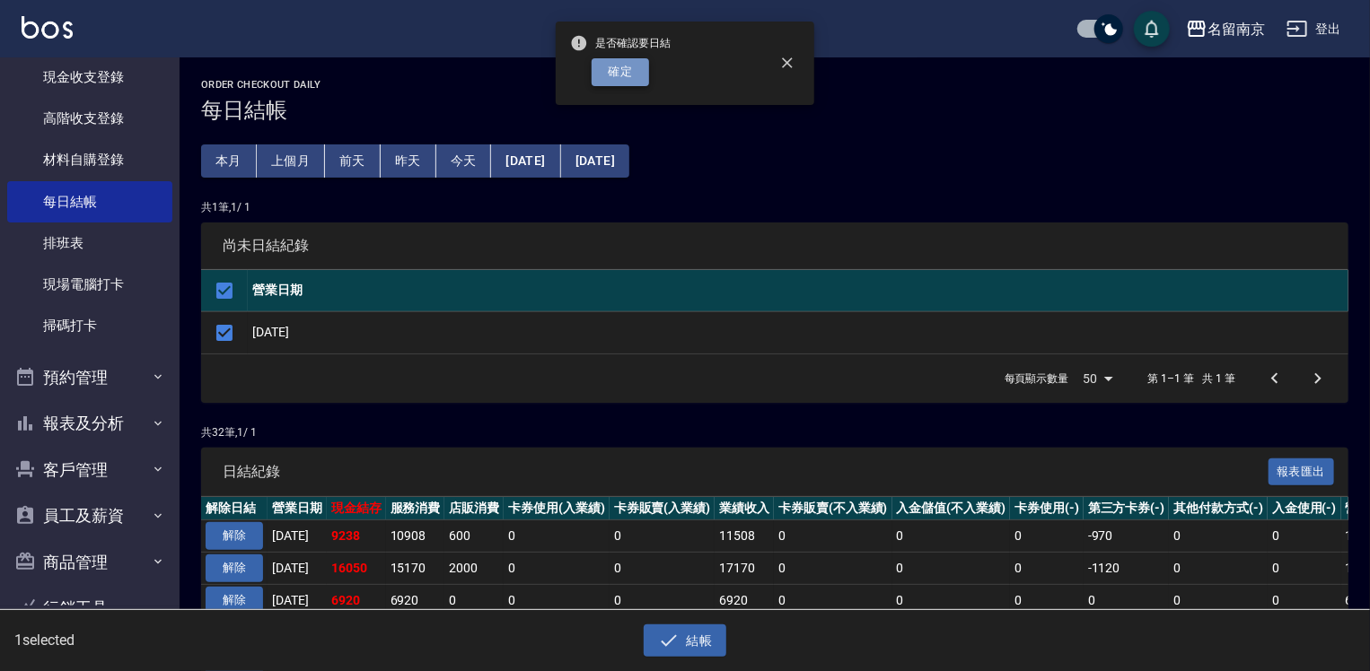
click at [622, 73] on button "確定" at bounding box center [619, 72] width 57 height 28
checkbox input "false"
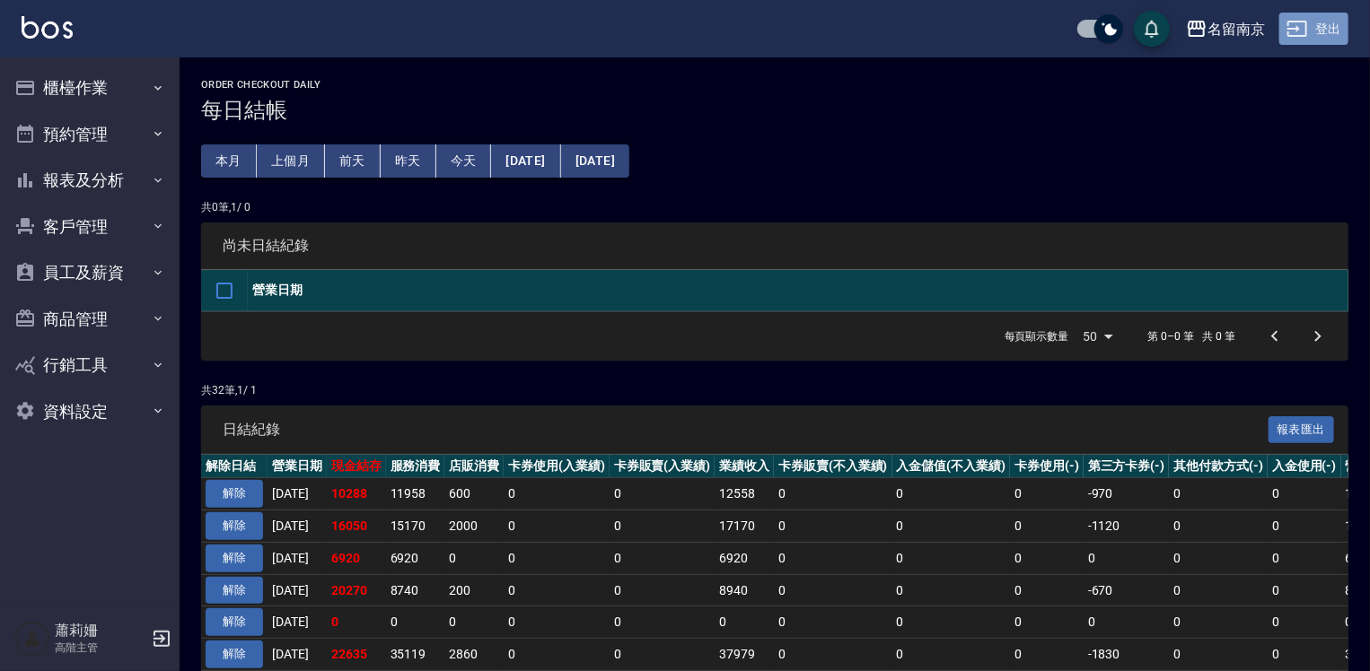
click at [1343, 22] on button "登出" at bounding box center [1313, 29] width 69 height 33
